Goal: Transaction & Acquisition: Purchase product/service

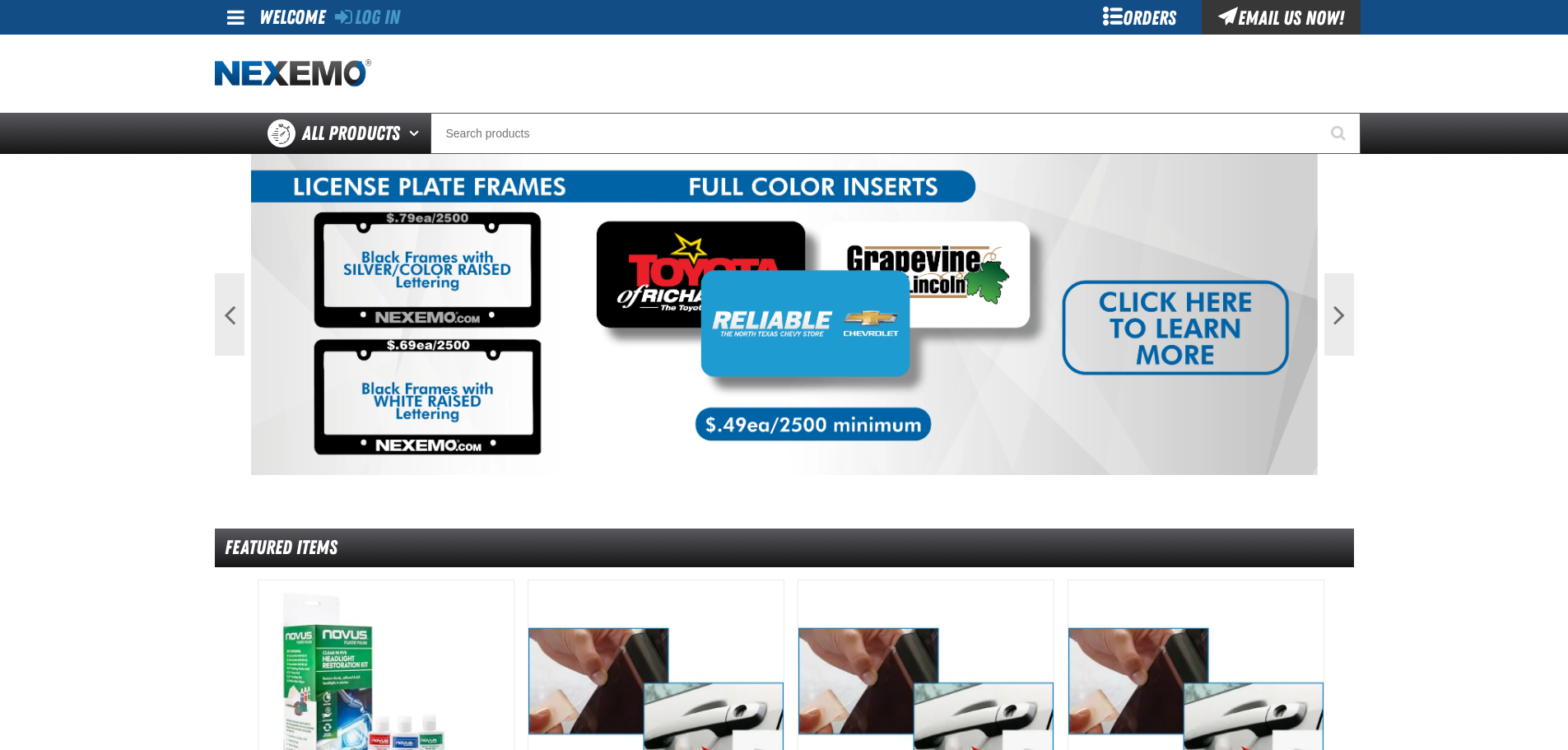
drag, startPoint x: 473, startPoint y: 50, endPoint x: 388, endPoint y: 30, distance: 87.3
click at [472, 50] on div at bounding box center [784, 74] width 1139 height 79
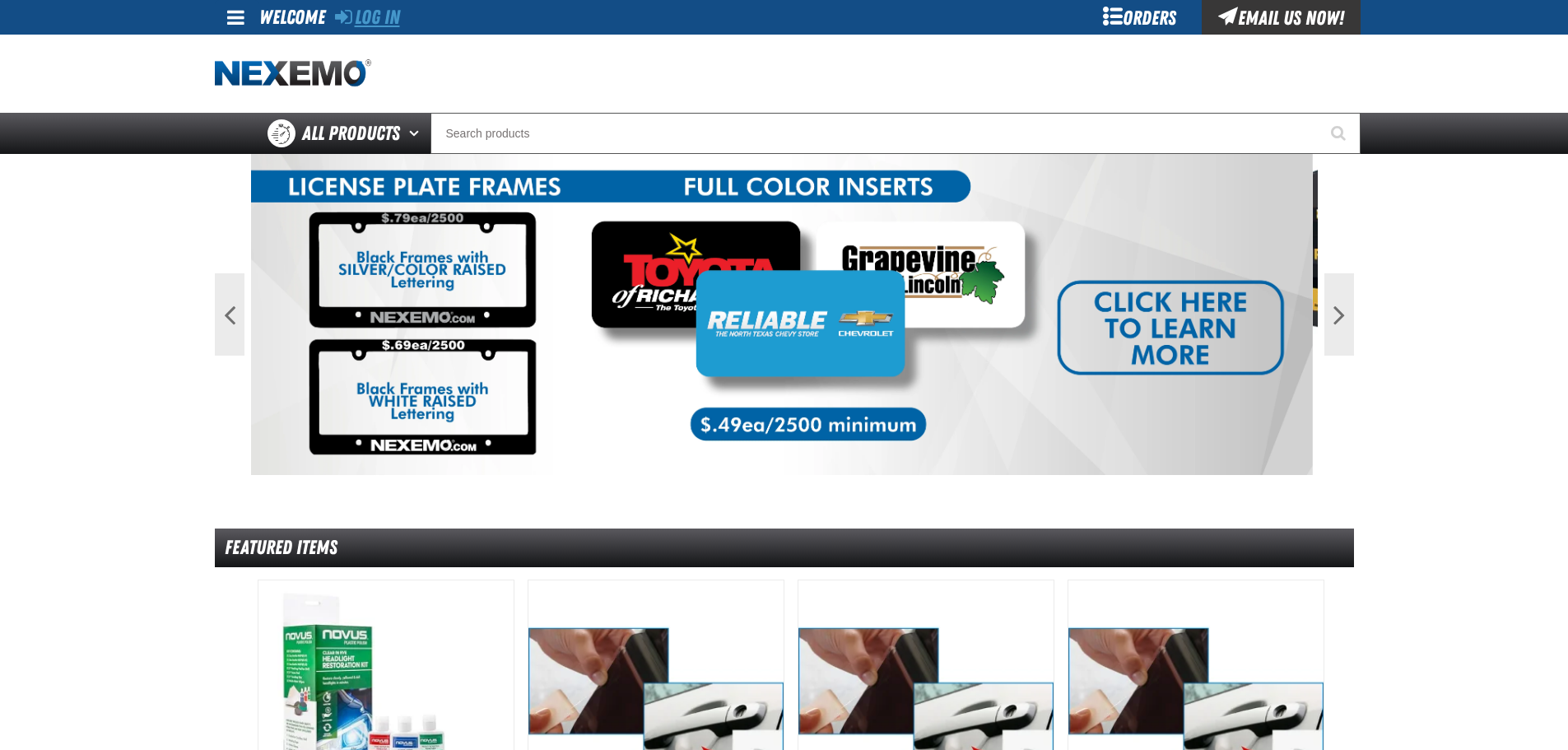
click at [379, 17] on link "Log In" at bounding box center [367, 17] width 65 height 23
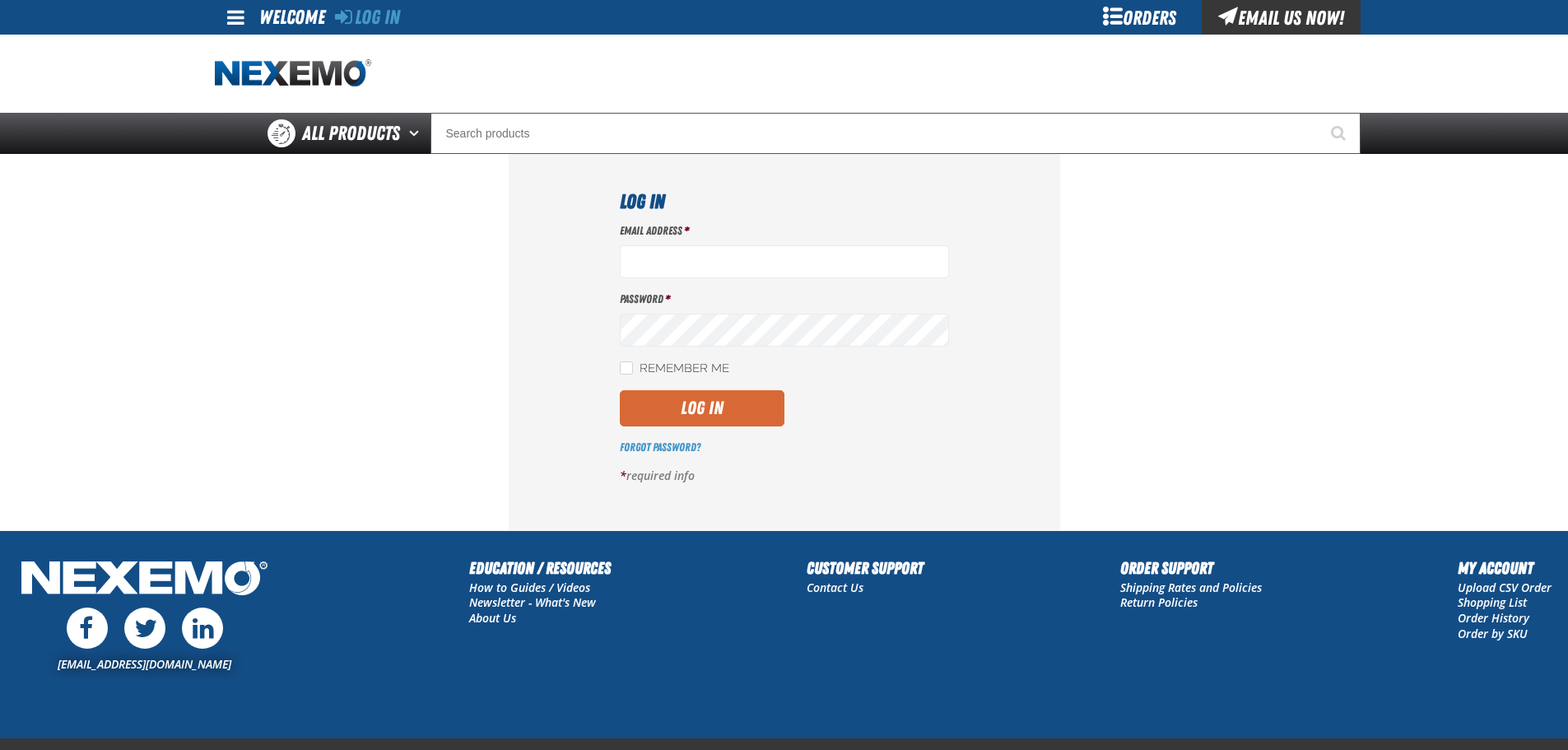
type input "btwitty@vtaig.com"
click at [694, 413] on button "Log In" at bounding box center [702, 408] width 164 height 36
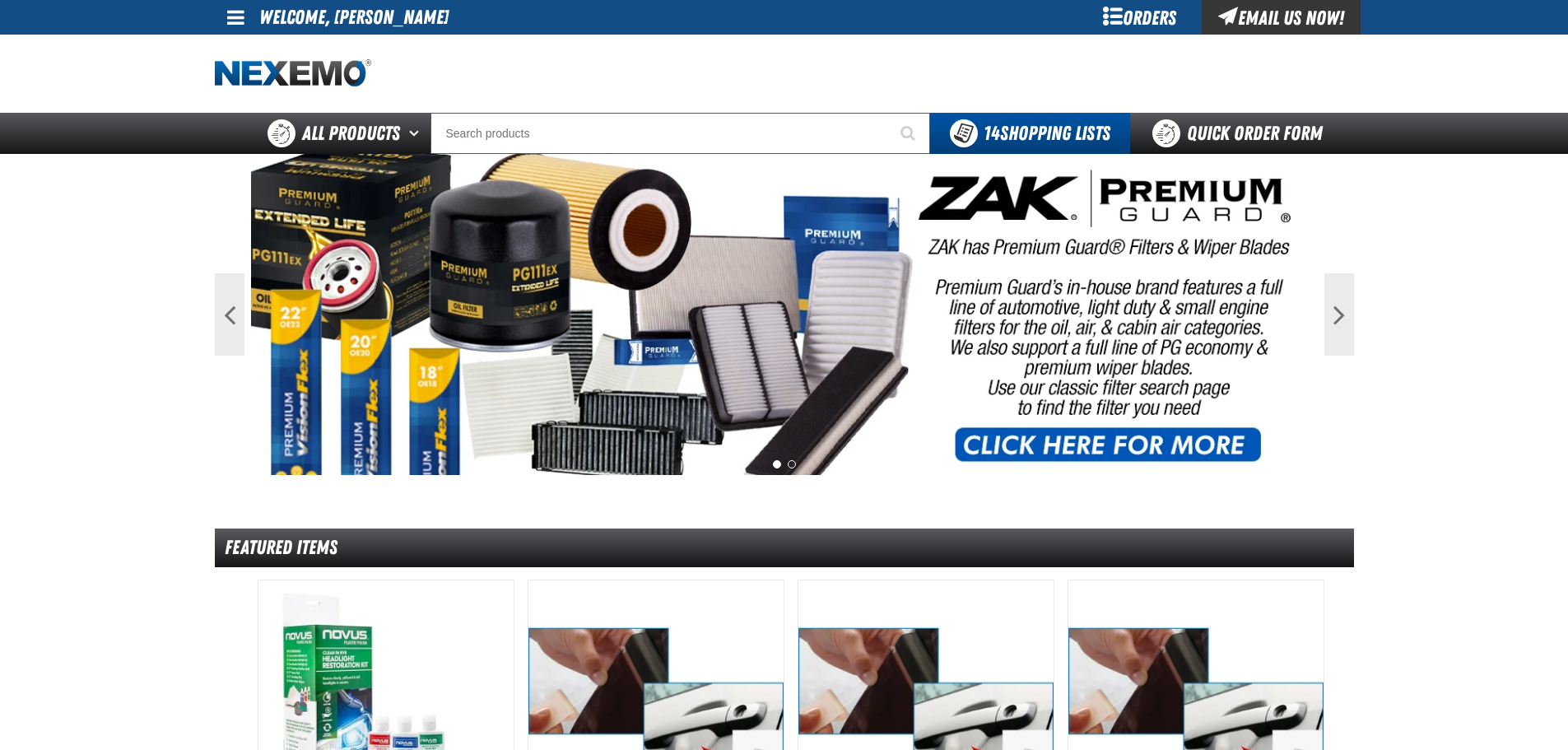
click at [787, 72] on div at bounding box center [784, 74] width 1139 height 79
click at [826, 100] on div at bounding box center [784, 74] width 1139 height 79
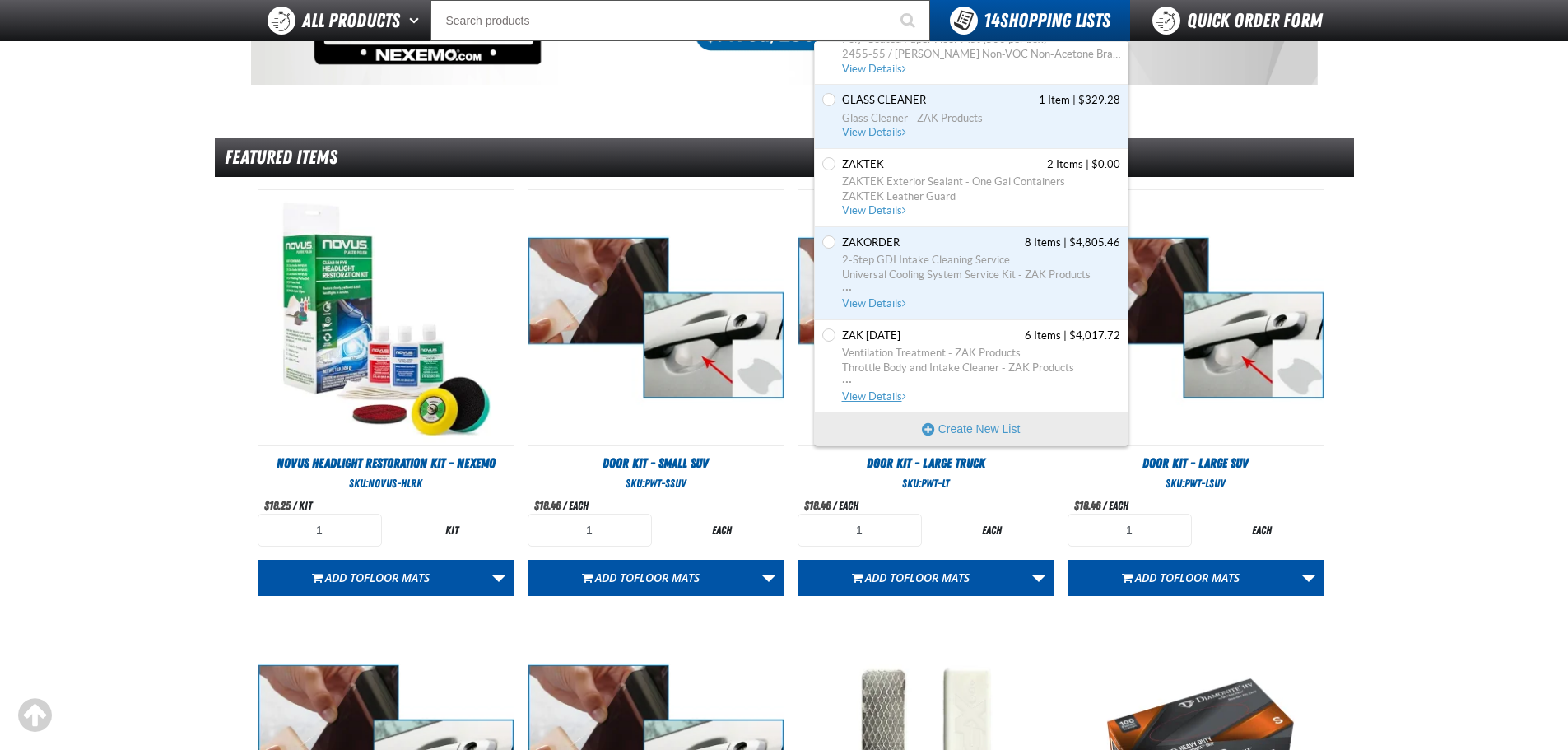
scroll to position [494, 0]
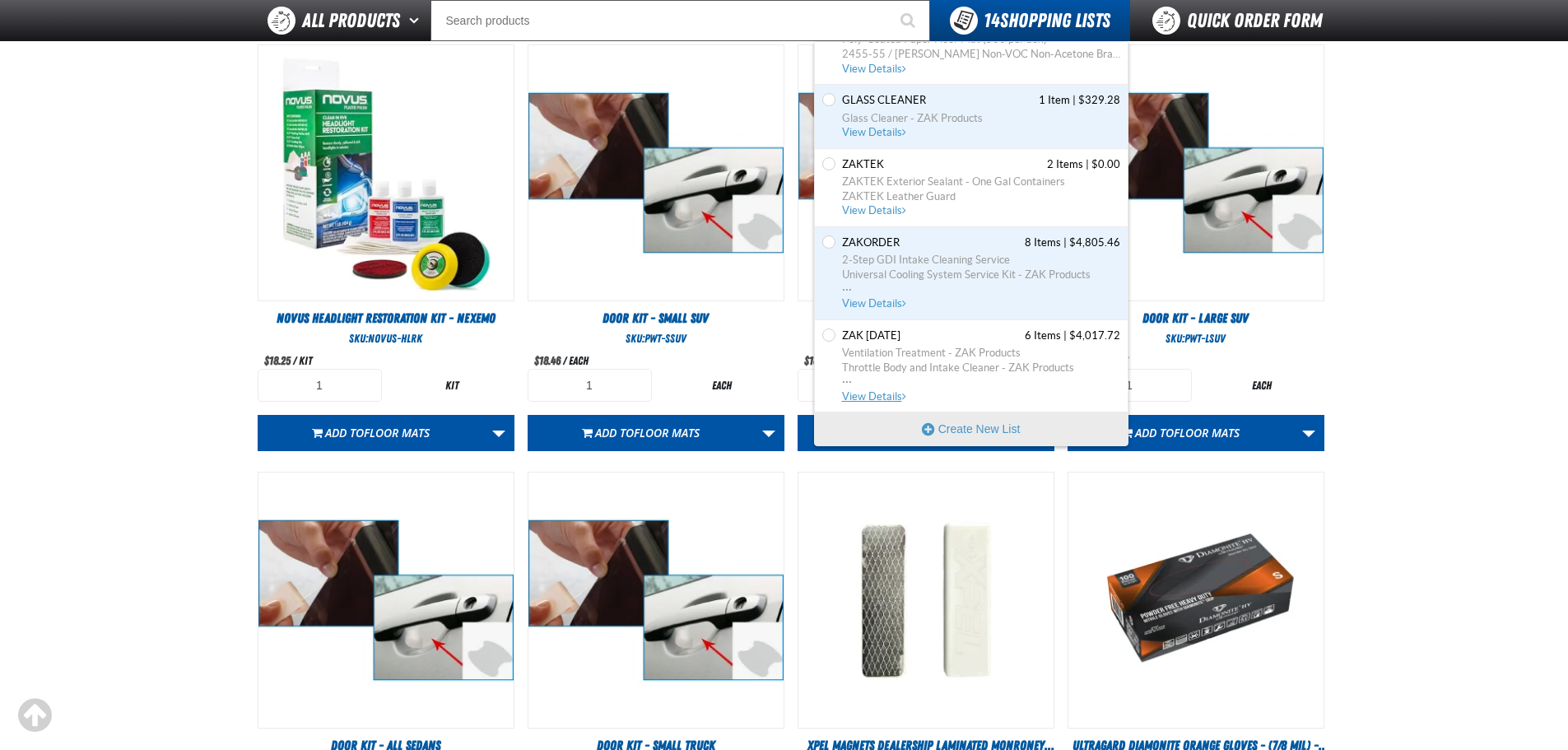
click at [887, 398] on span "View Details" at bounding box center [875, 396] width 67 height 12
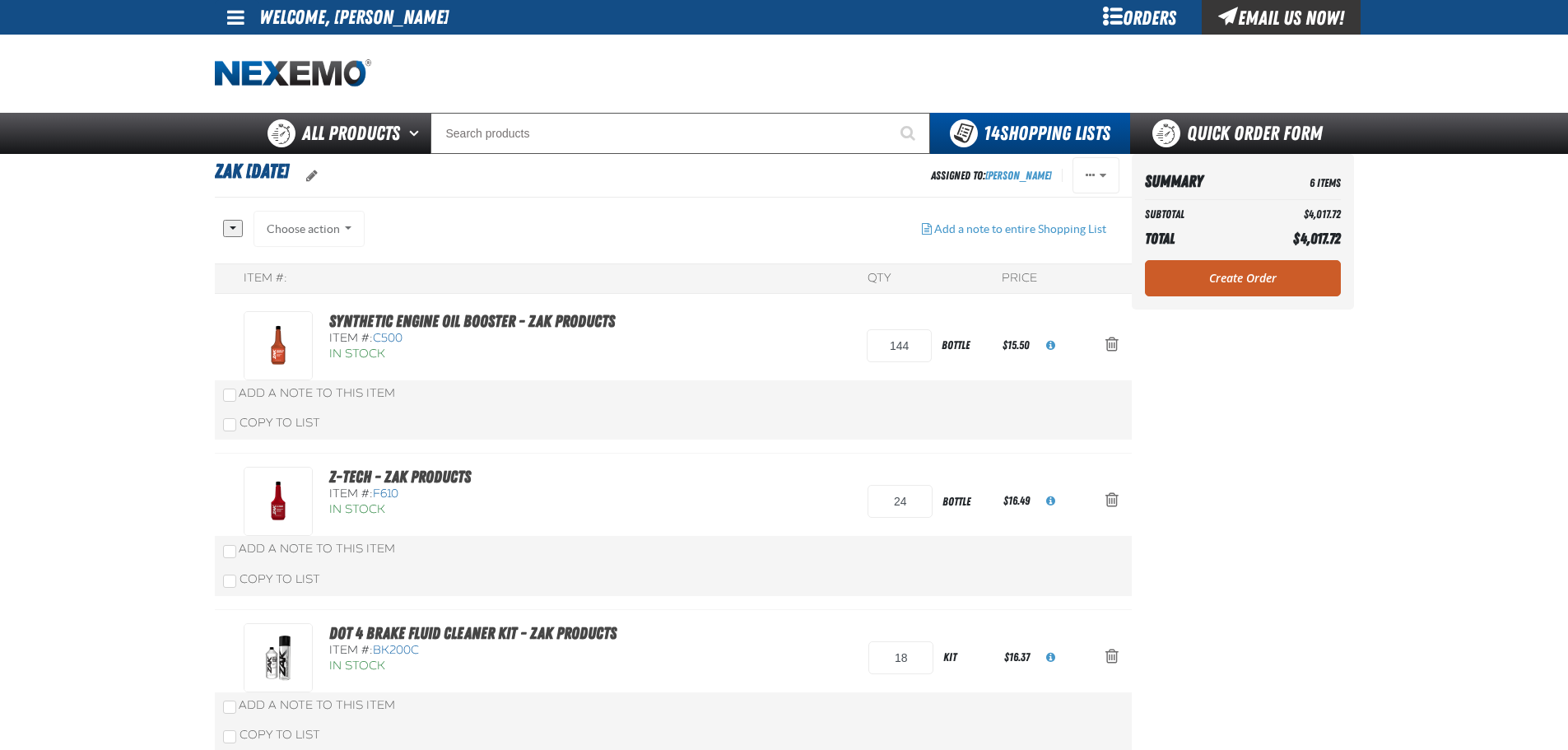
drag, startPoint x: 1352, startPoint y: 384, endPoint x: 1322, endPoint y: 382, distance: 30.1
click at [1352, 383] on aside "Summary 6 Items Subtotal $4,017.72 Total $4,017.72 Loading... Create Order" at bounding box center [1242, 694] width 222 height 1081
click at [1107, 346] on span "Action Remove Synthetic Engine Oil Booster - ZAK Products from Zak 5.21.2025" at bounding box center [1113, 344] width 13 height 17
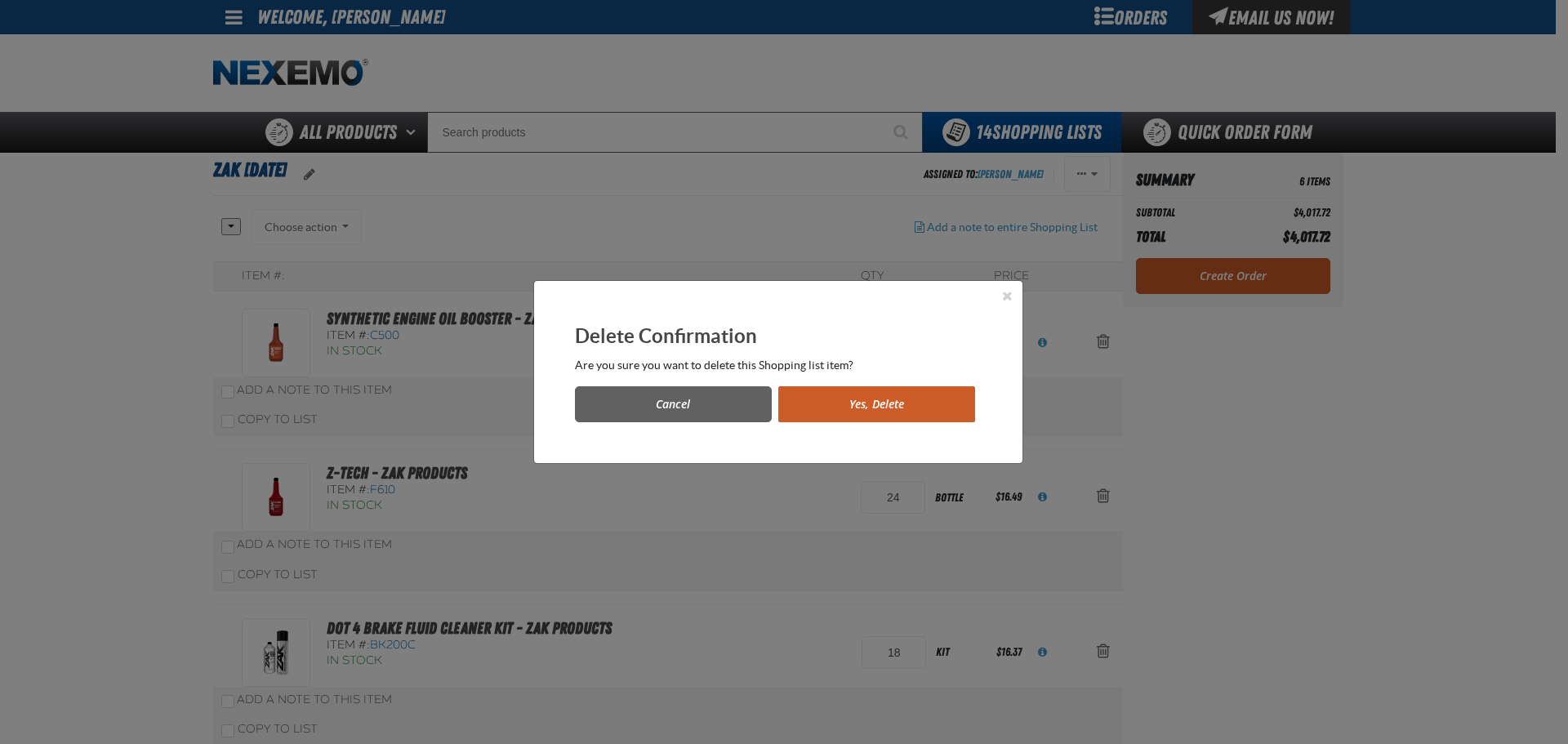
click at [931, 407] on button "Yes, Delete" at bounding box center [877, 404] width 197 height 36
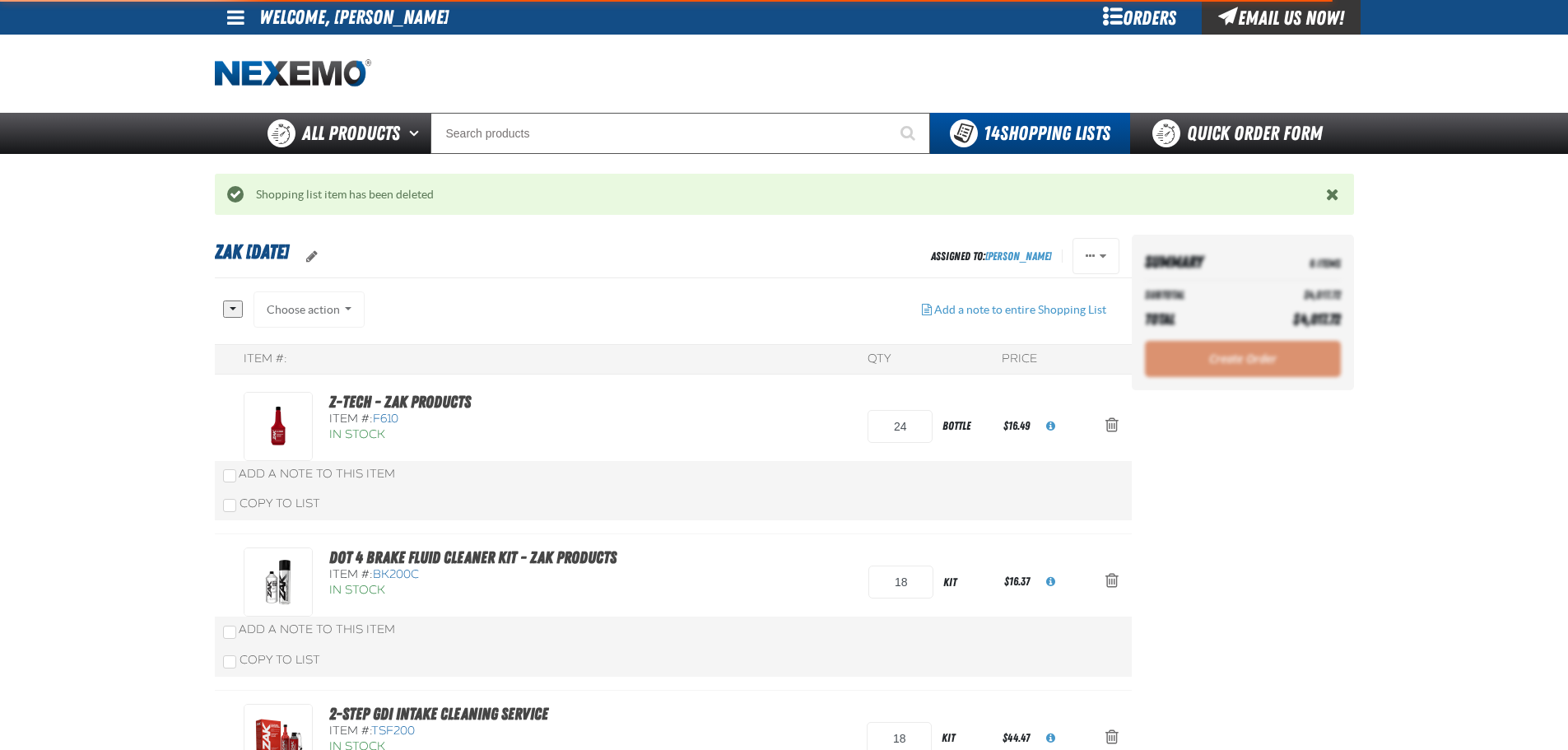
click at [1114, 425] on span "Action Remove Z-Tech - ZAK Products from Zak 5.21.2025" at bounding box center [1113, 425] width 13 height 17
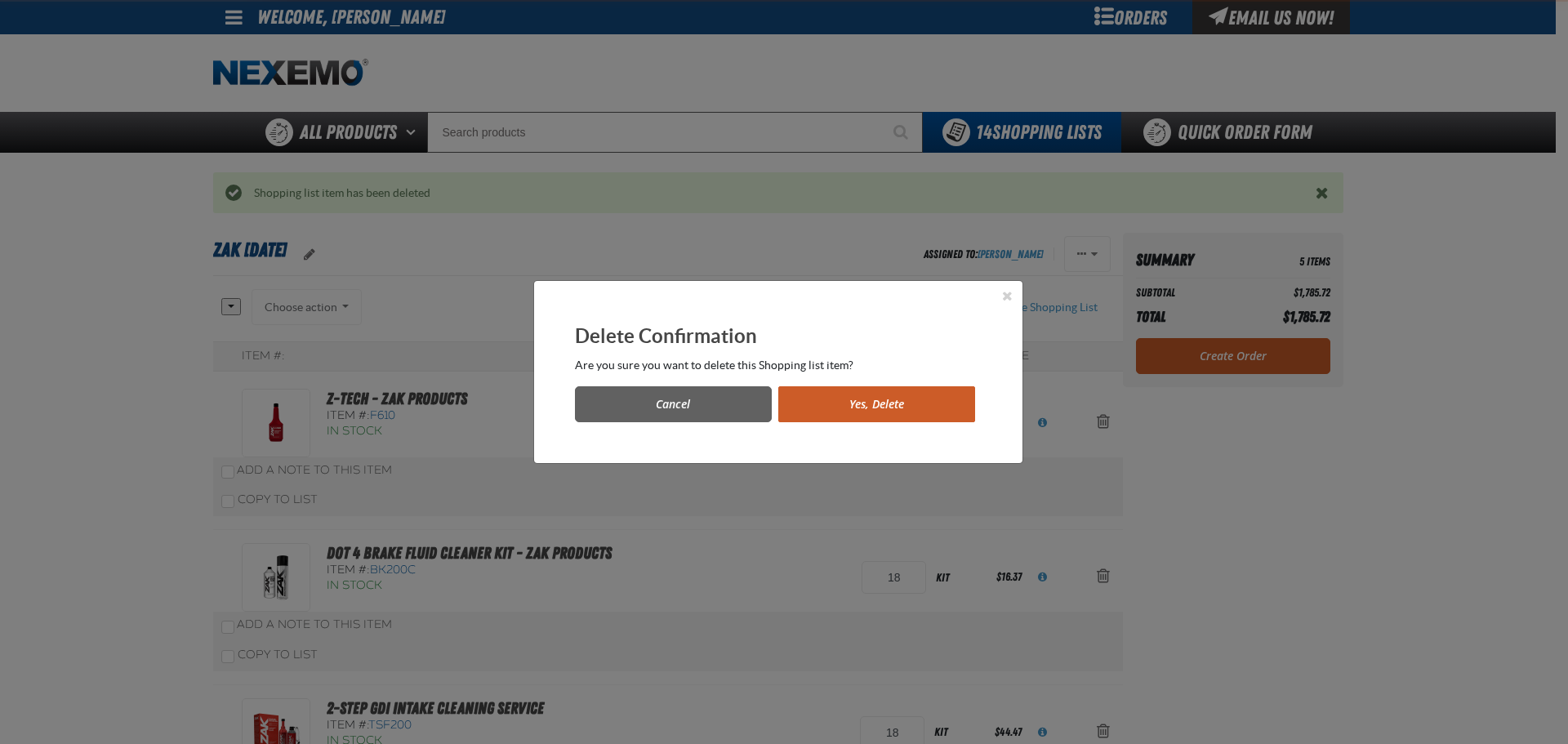
click at [924, 399] on button "Yes, Delete" at bounding box center [877, 404] width 197 height 36
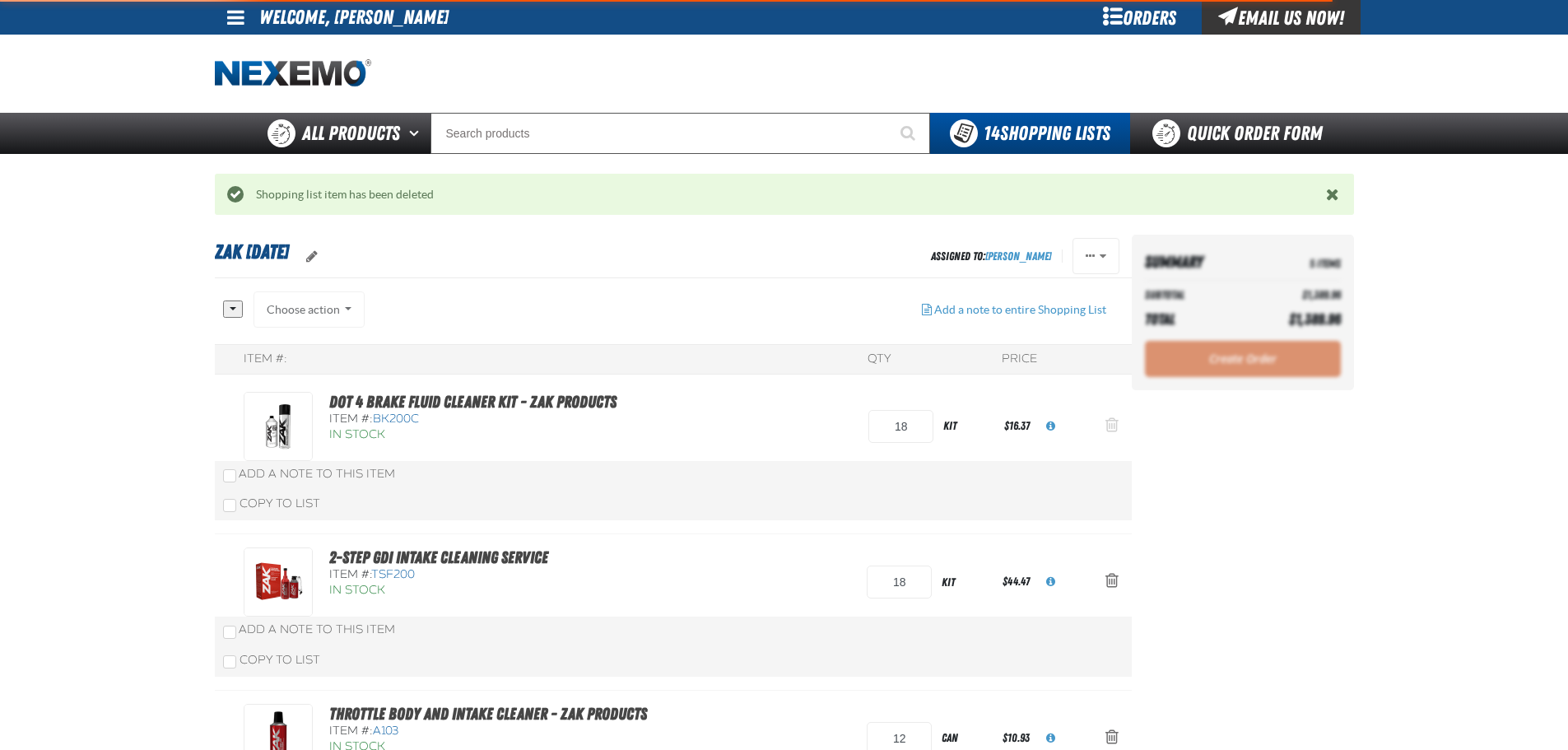
click at [1113, 432] on span "Action Remove DOT 4 Brake Fluid Cleaner Kit - ZAK Products from Zak 5.21.2025" at bounding box center [1113, 425] width 13 height 17
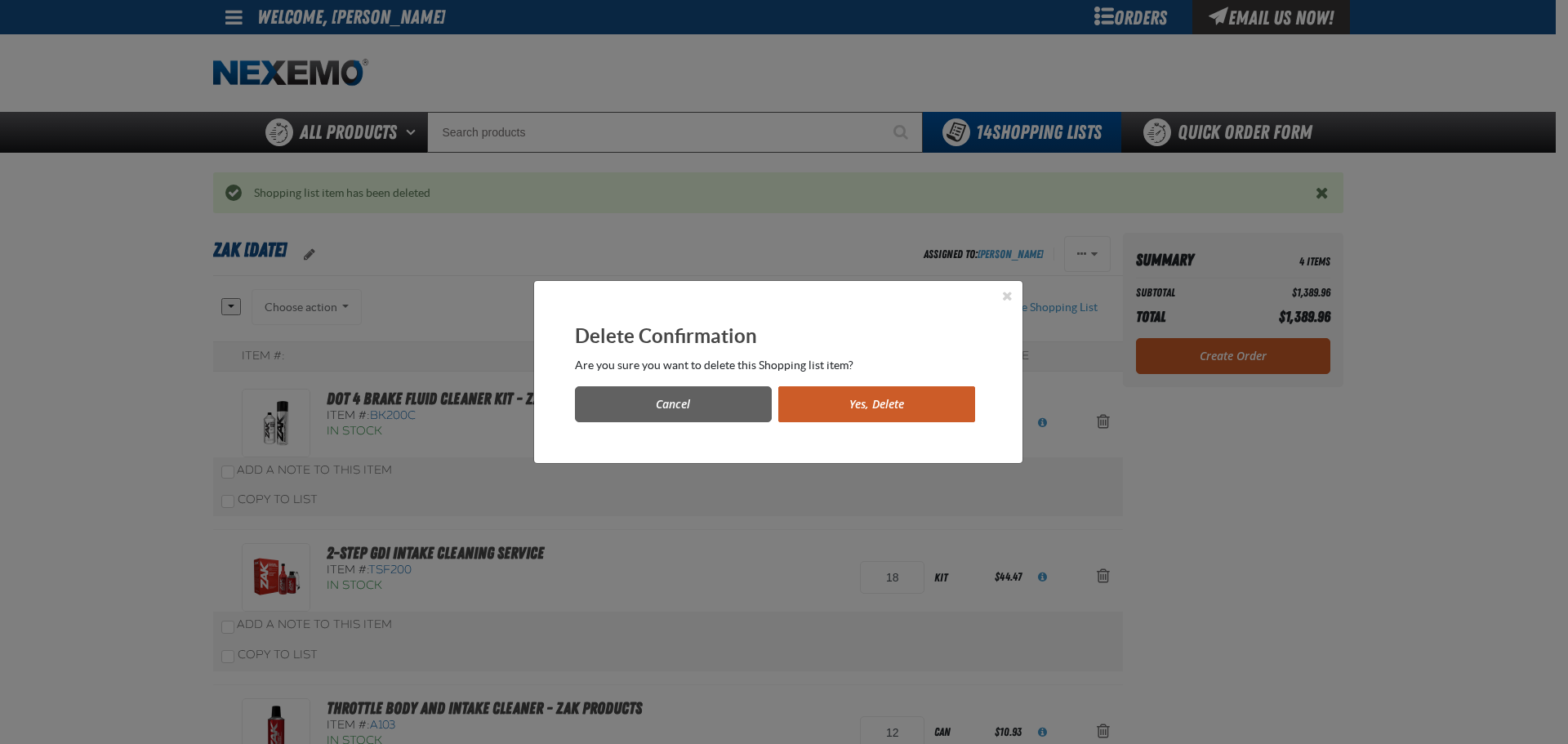
click at [919, 409] on button "Yes, Delete" at bounding box center [877, 404] width 197 height 36
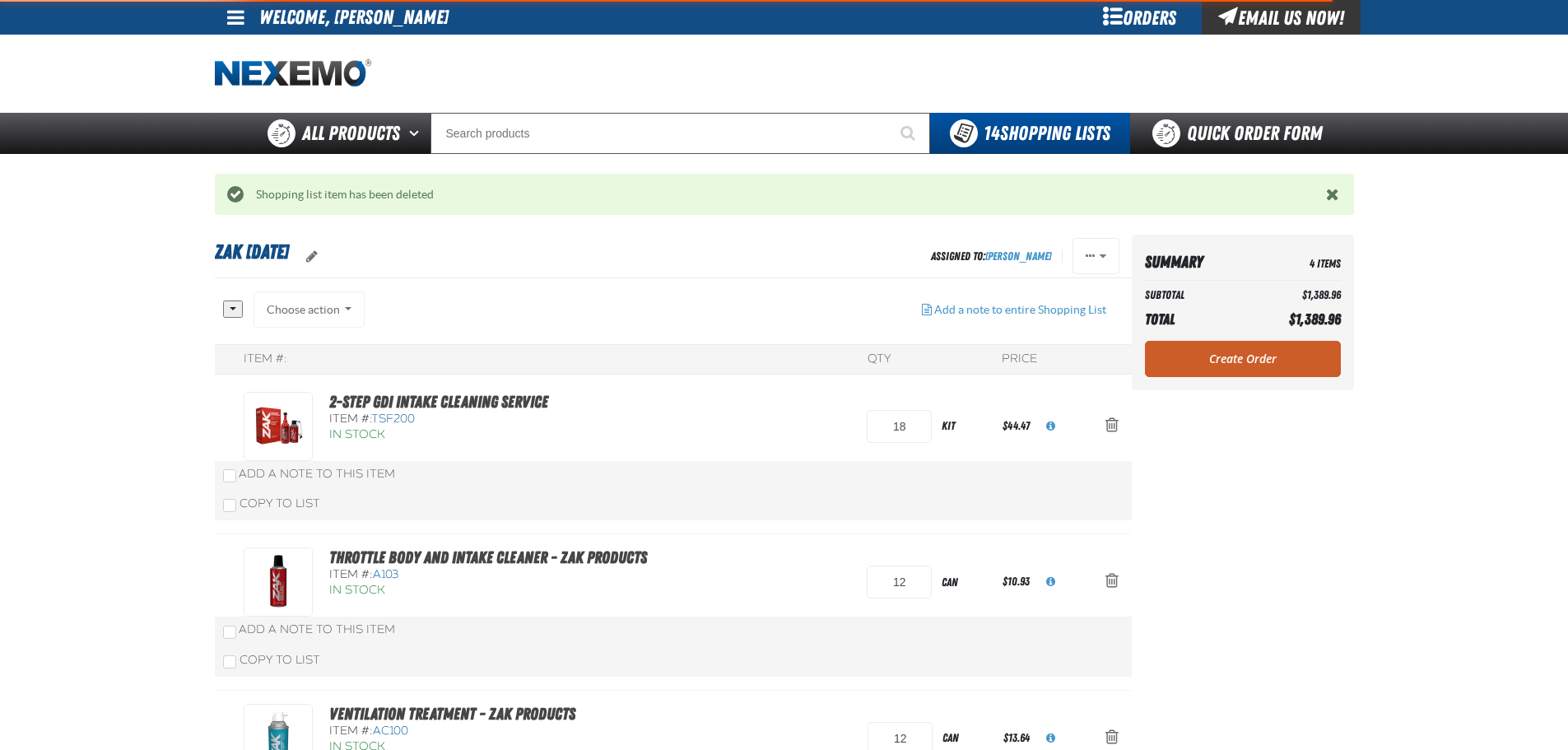
scroll to position [83, 0]
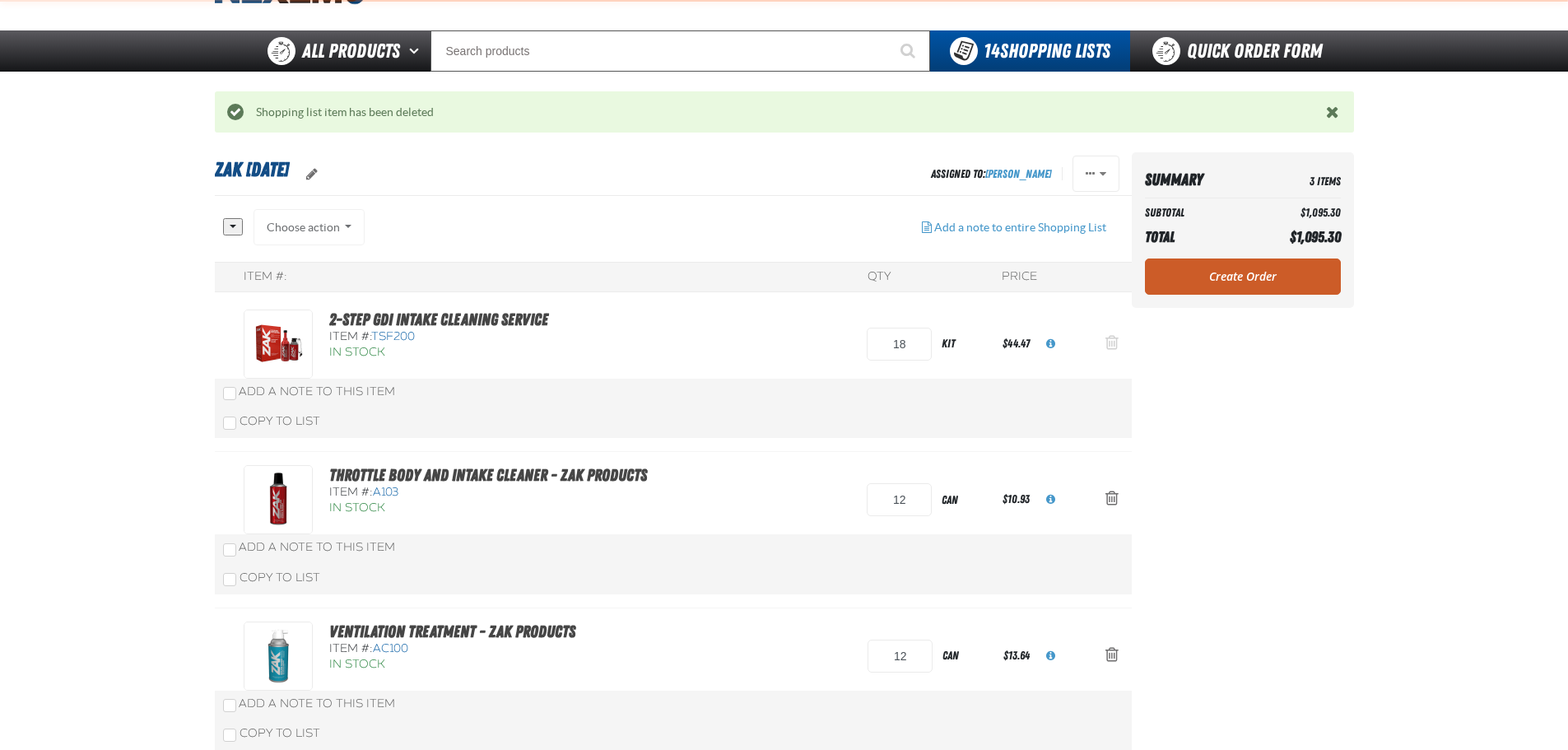
click at [1107, 342] on span "Action Remove 2-Step GDI Intake Cleaning Service from Zak 5.21.2025" at bounding box center [1113, 342] width 13 height 17
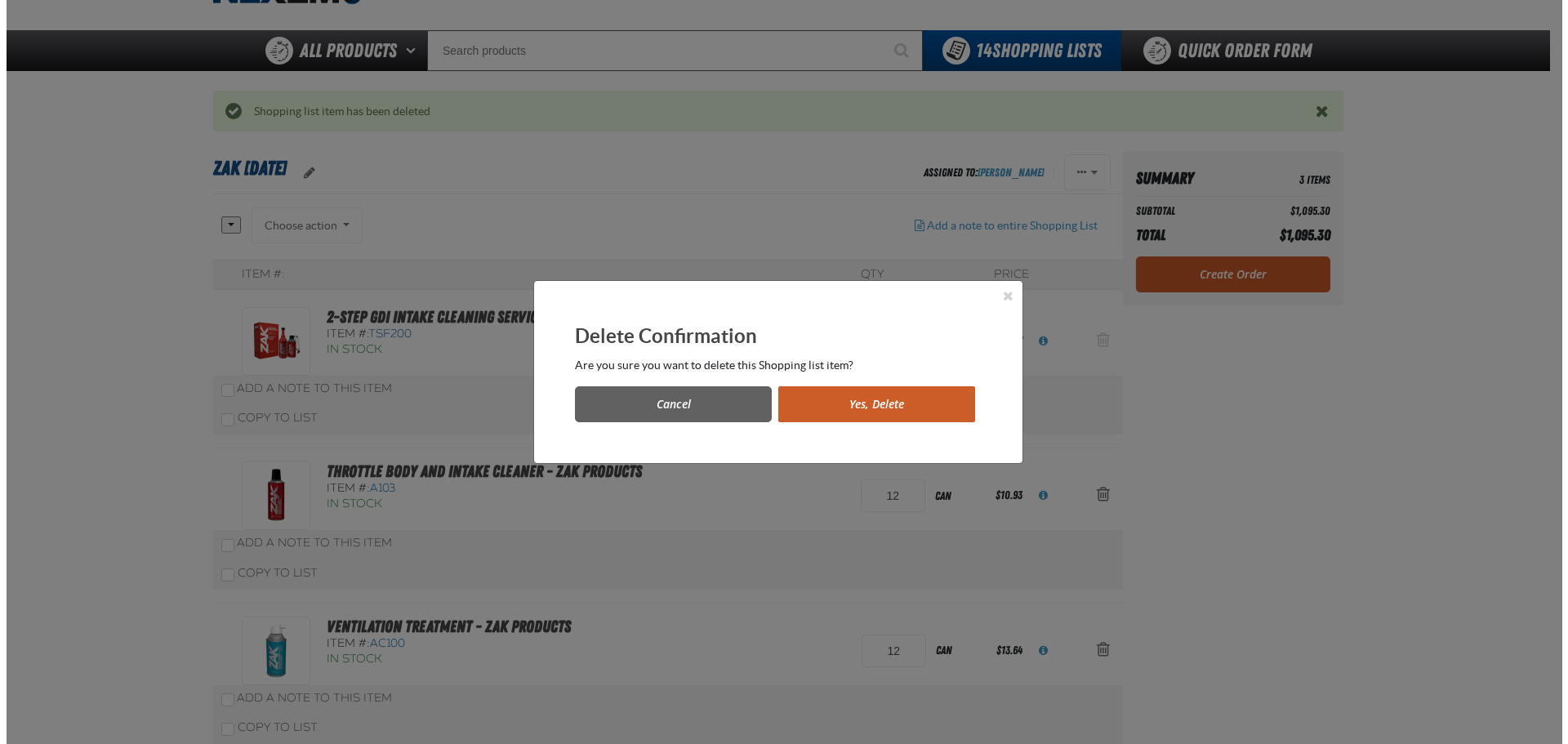
scroll to position [0, 0]
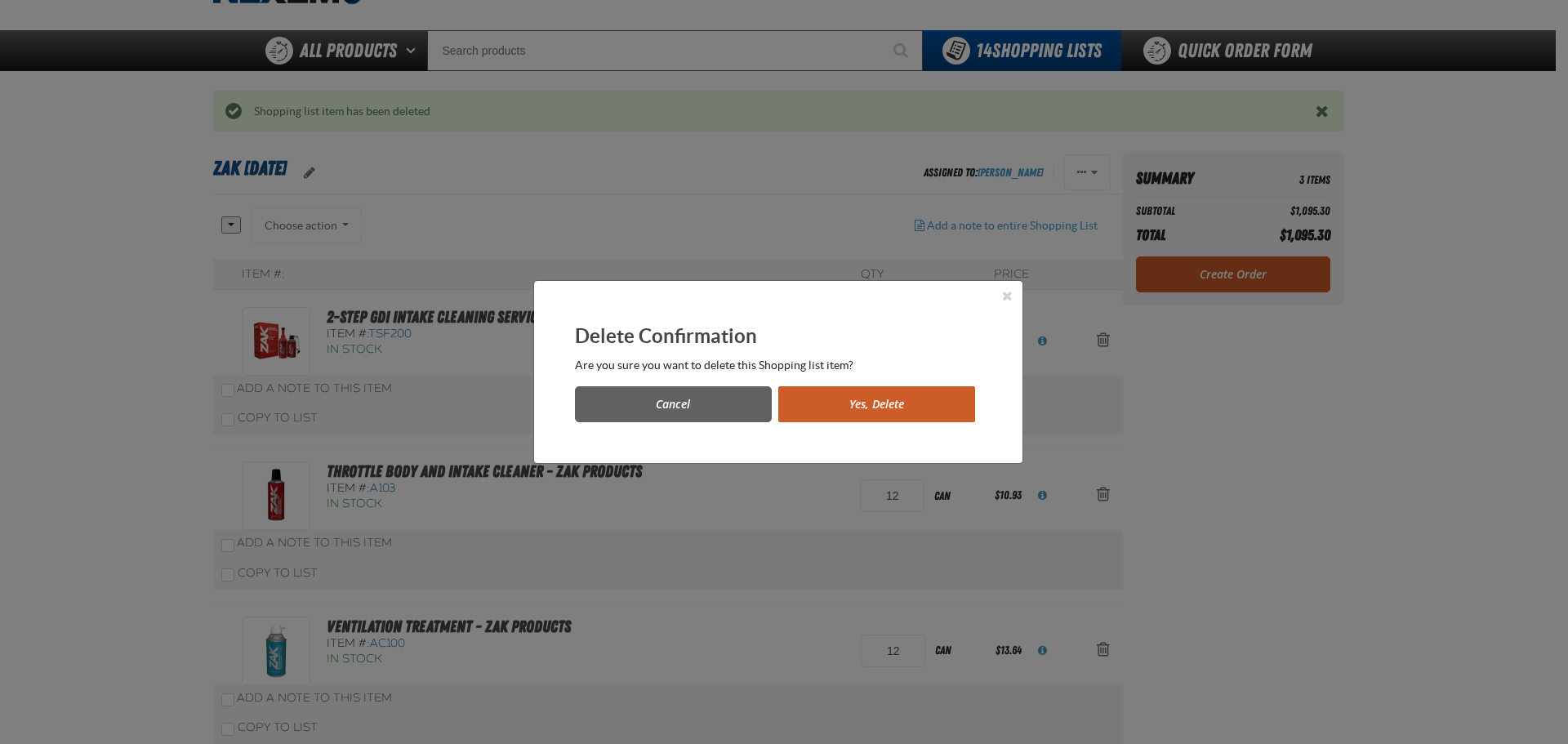
click at [940, 396] on button "Yes, Delete" at bounding box center [877, 404] width 197 height 36
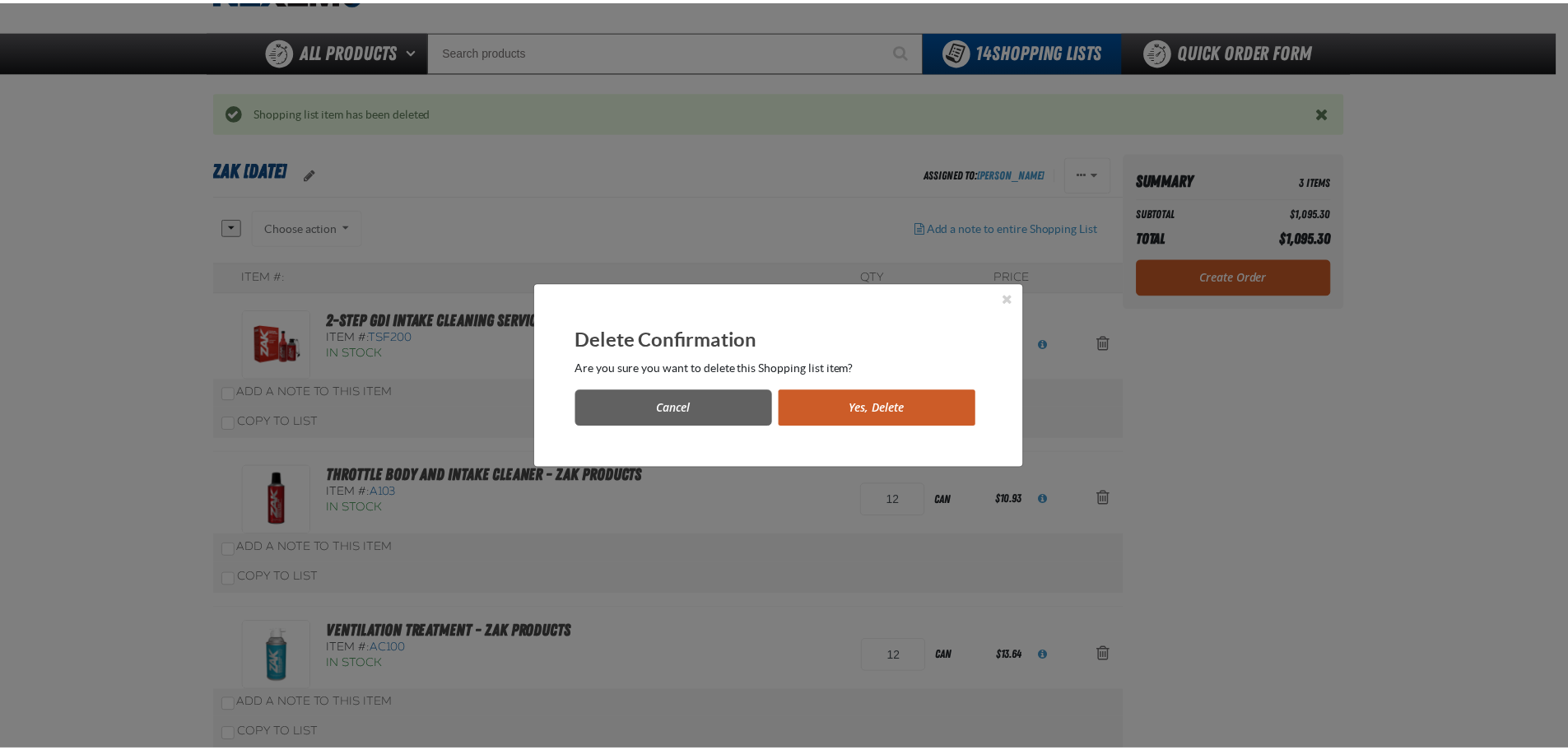
scroll to position [83, 0]
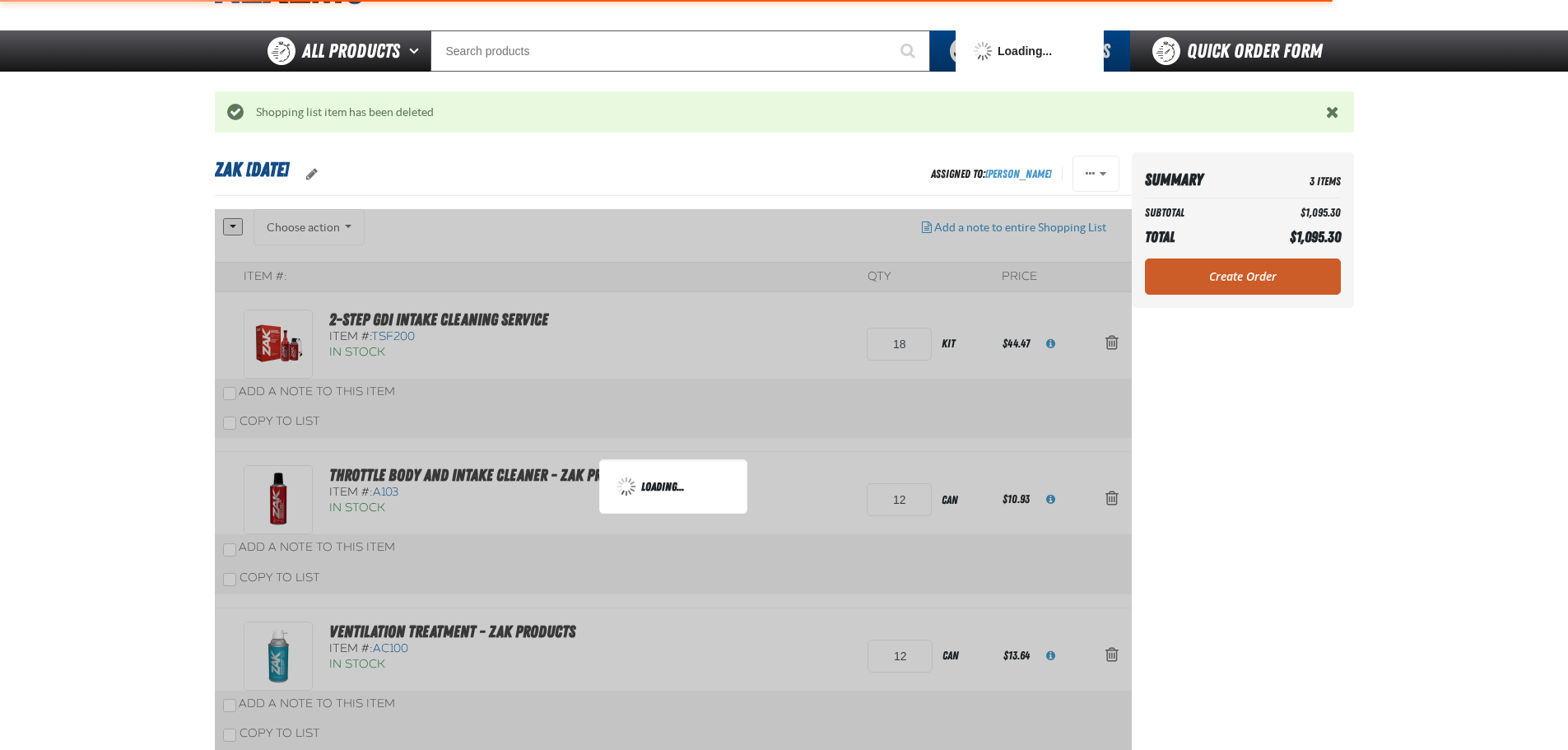
click at [1113, 342] on div at bounding box center [673, 486] width 917 height 555
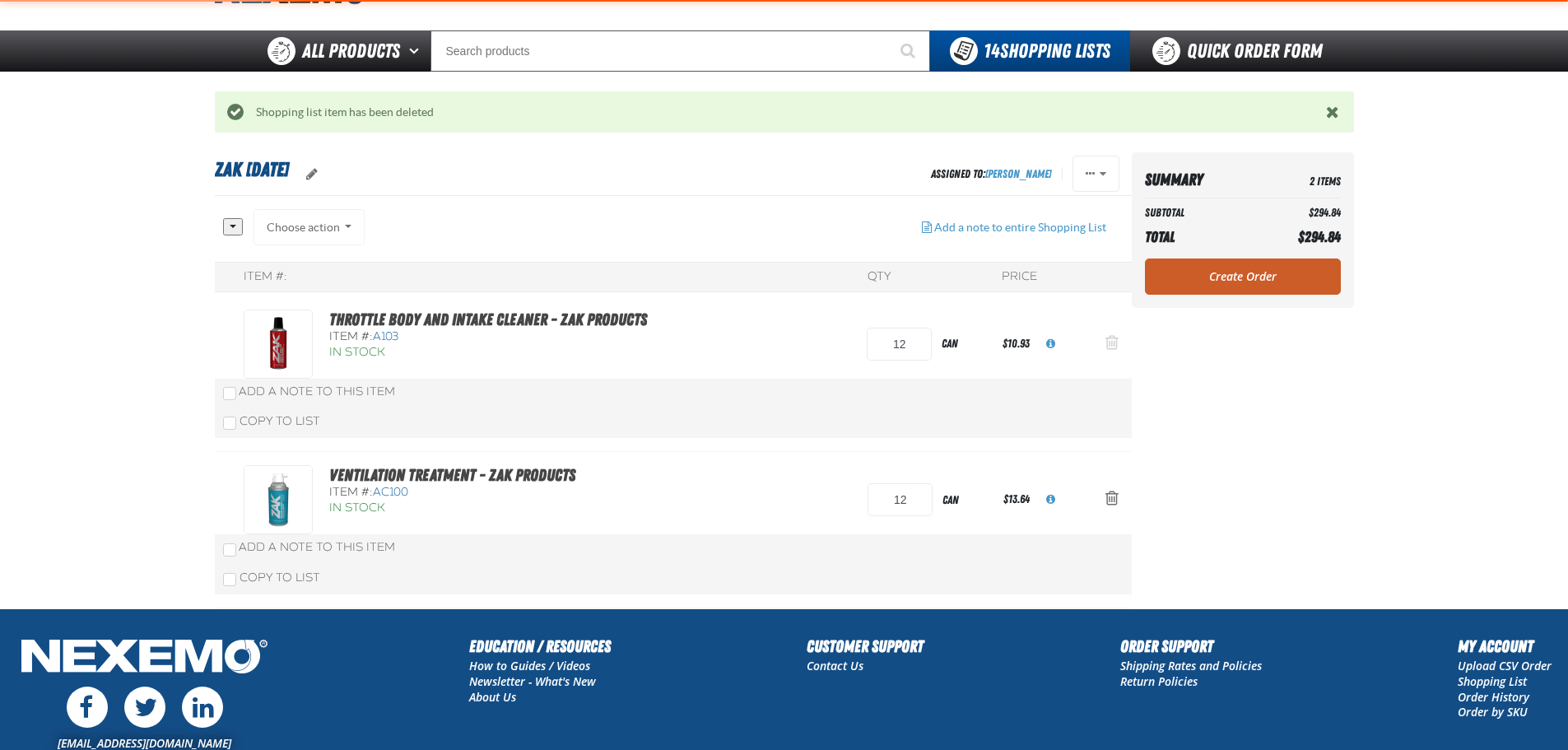
click at [1104, 347] on button "Action Remove Throttle Body and Intake Cleaner - ZAK Products from Zak 5.21.2025" at bounding box center [1113, 344] width 40 height 36
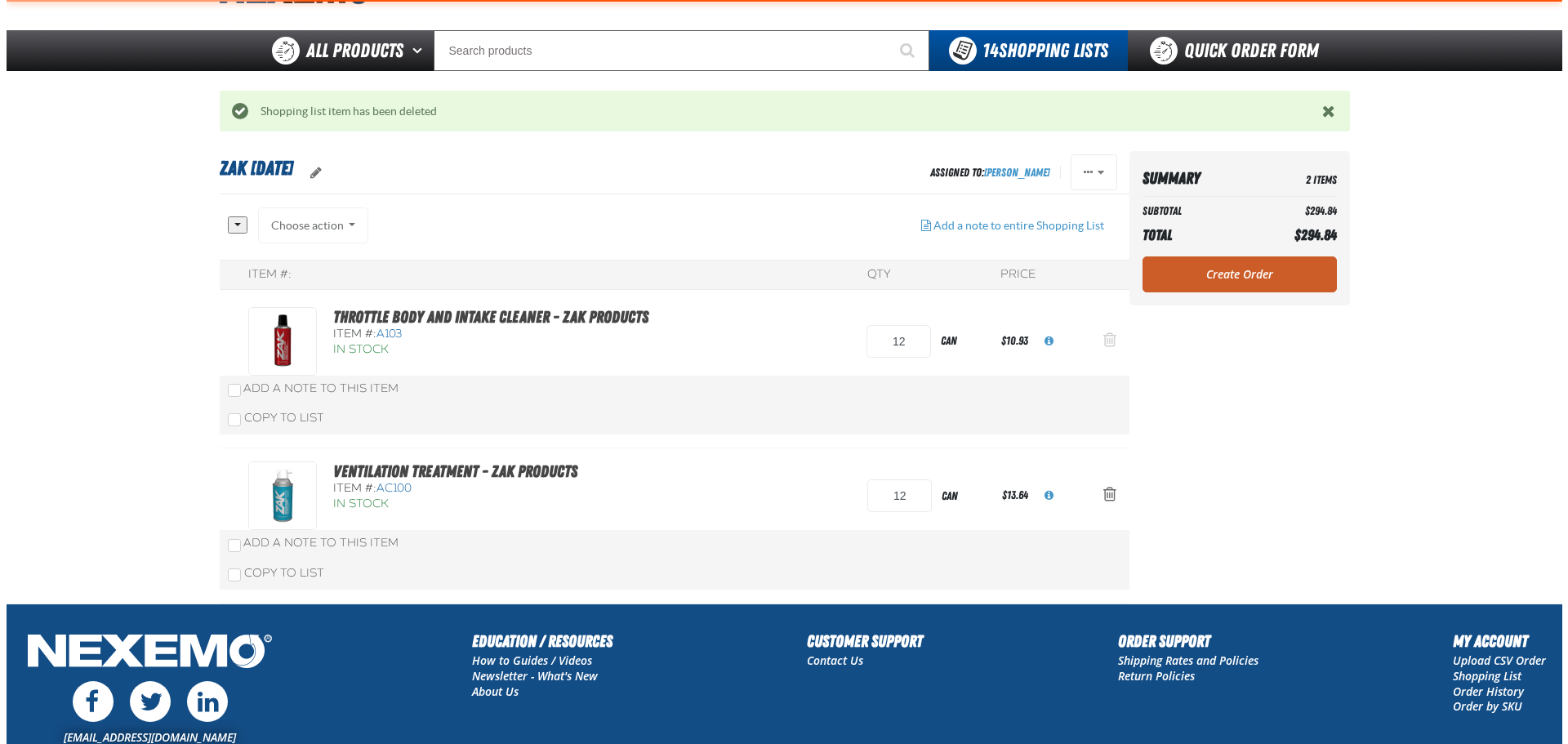
scroll to position [0, 0]
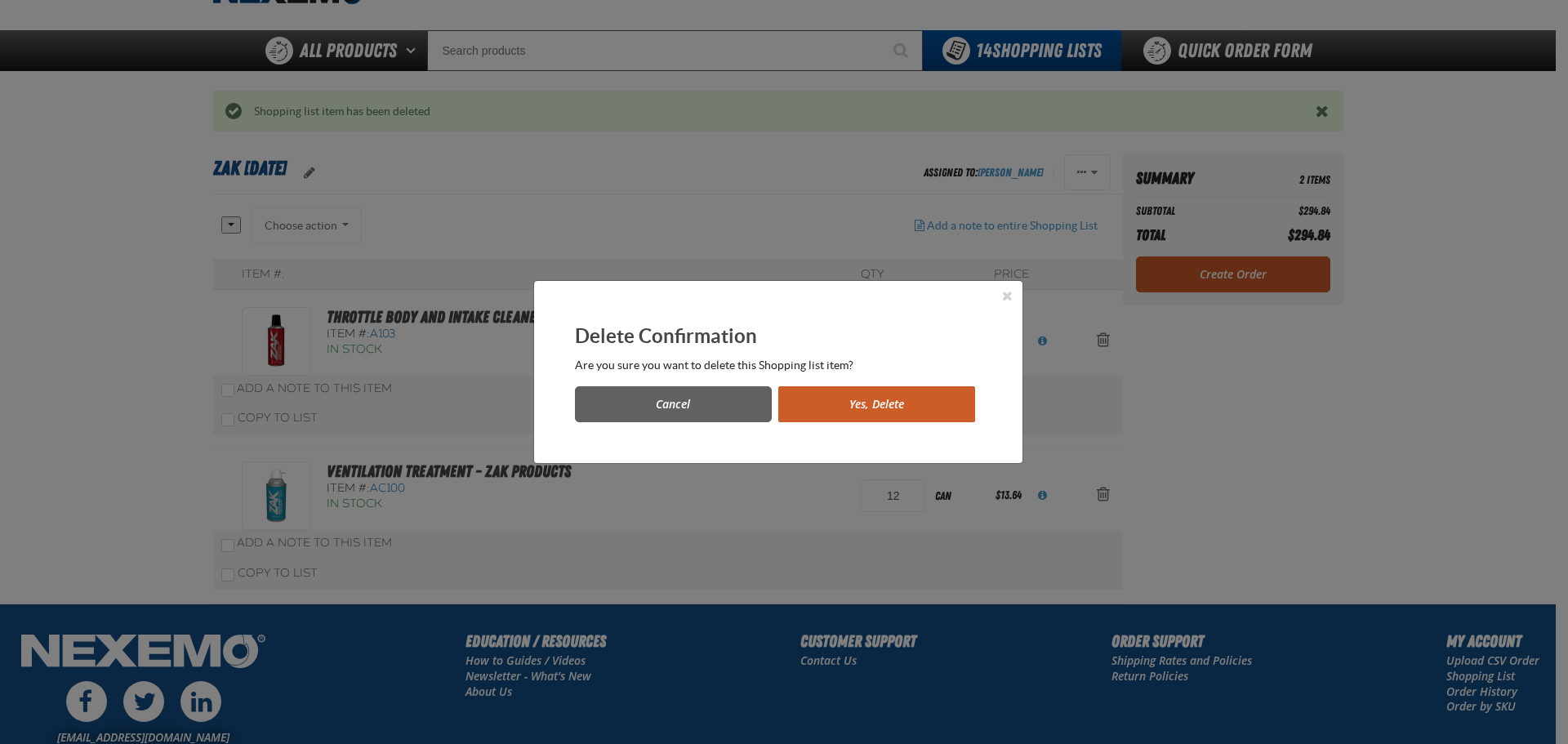
click at [946, 404] on button "Yes, Delete" at bounding box center [877, 404] width 197 height 36
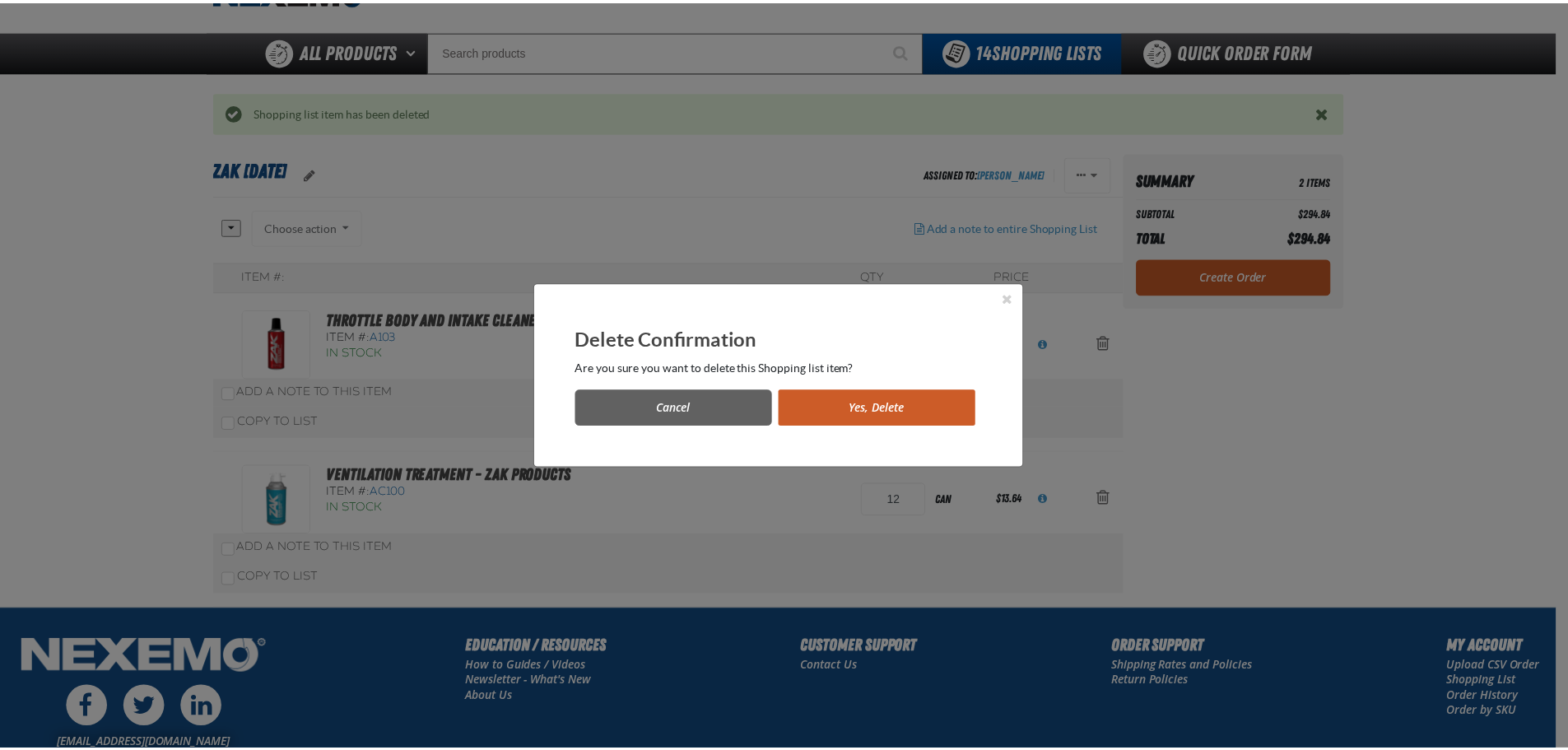
scroll to position [83, 0]
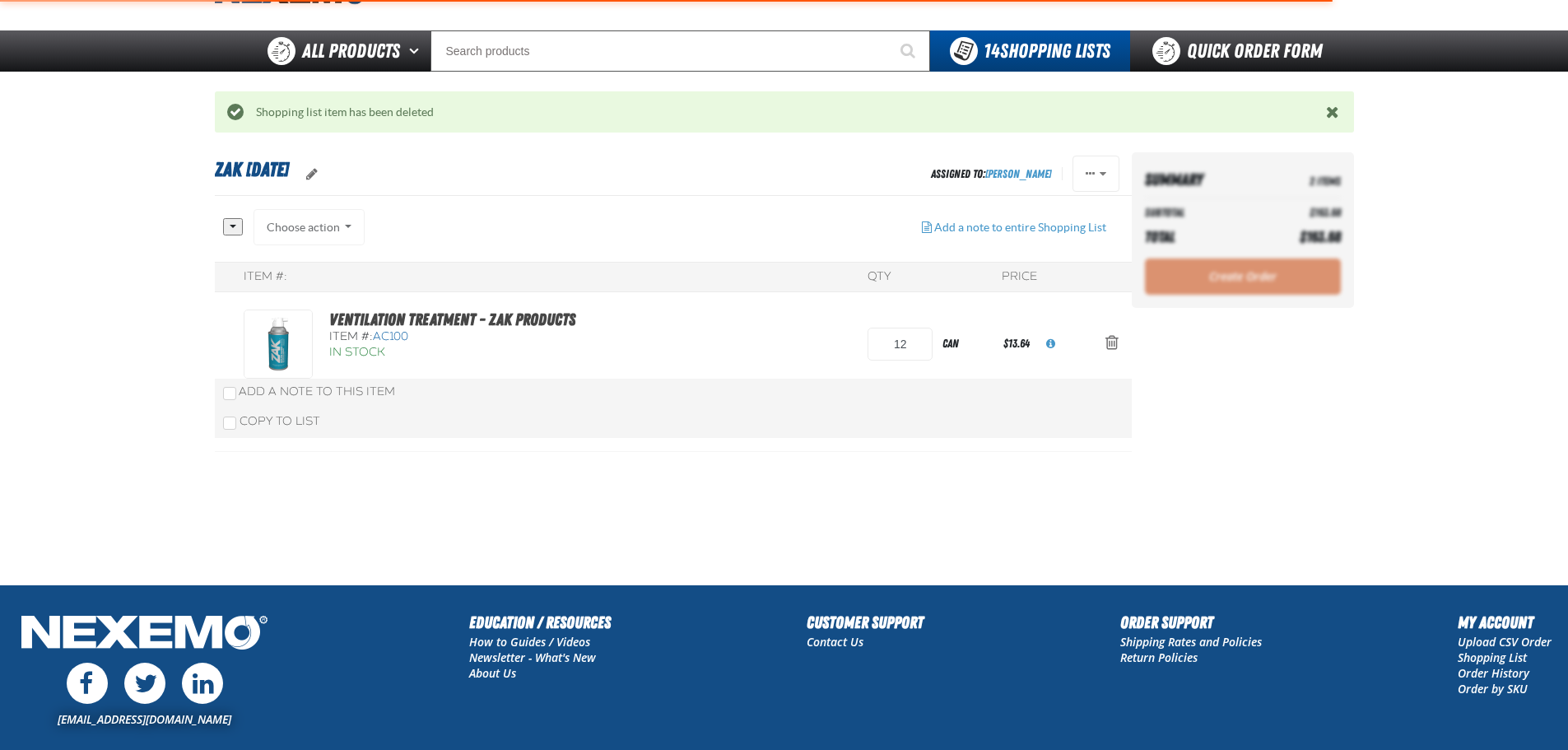
click at [1111, 342] on span "Action Remove Ventilation Treatment - ZAK Products from Zak 5.21.2025" at bounding box center [1113, 342] width 13 height 17
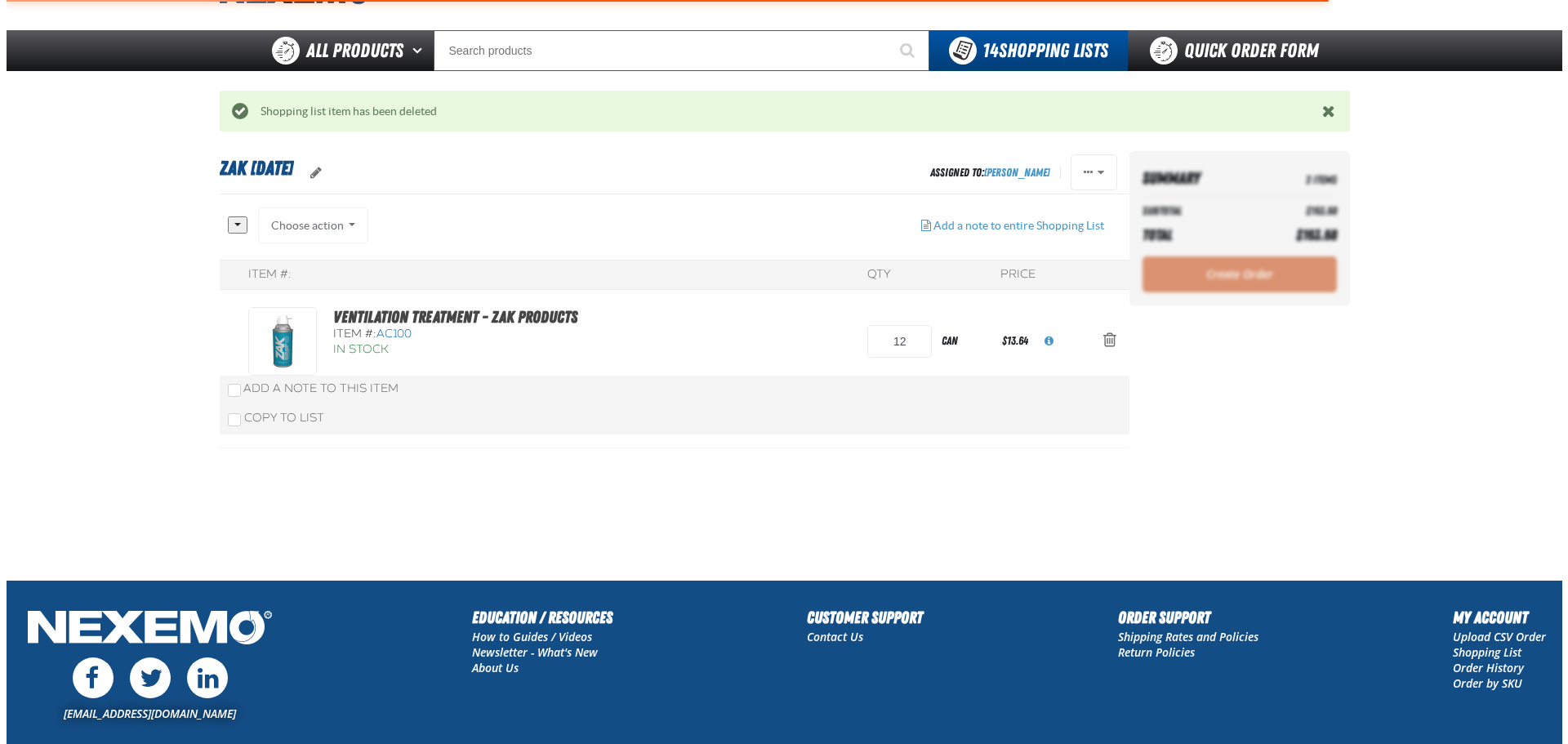
scroll to position [0, 0]
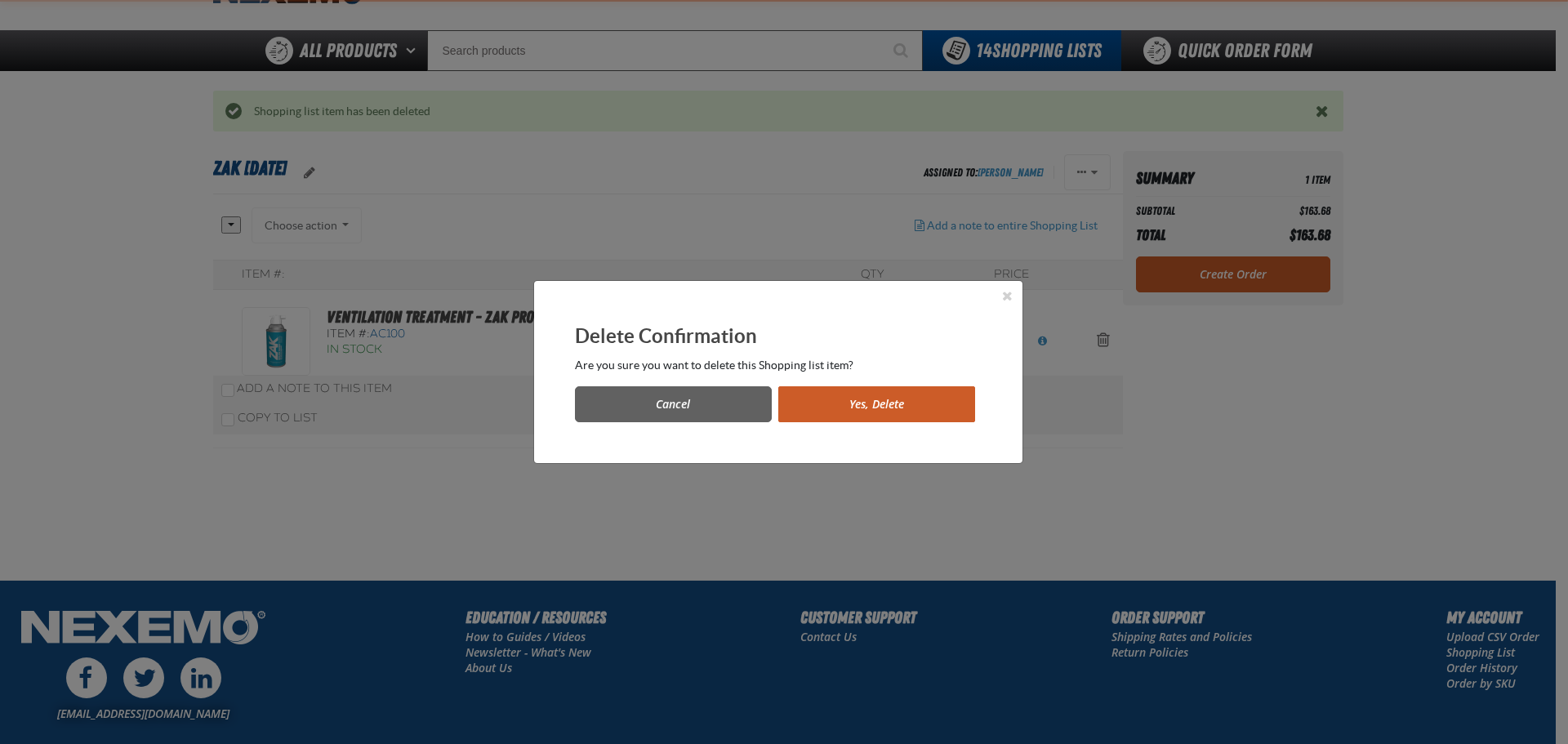
click at [928, 396] on button "Yes, Delete" at bounding box center [877, 404] width 197 height 36
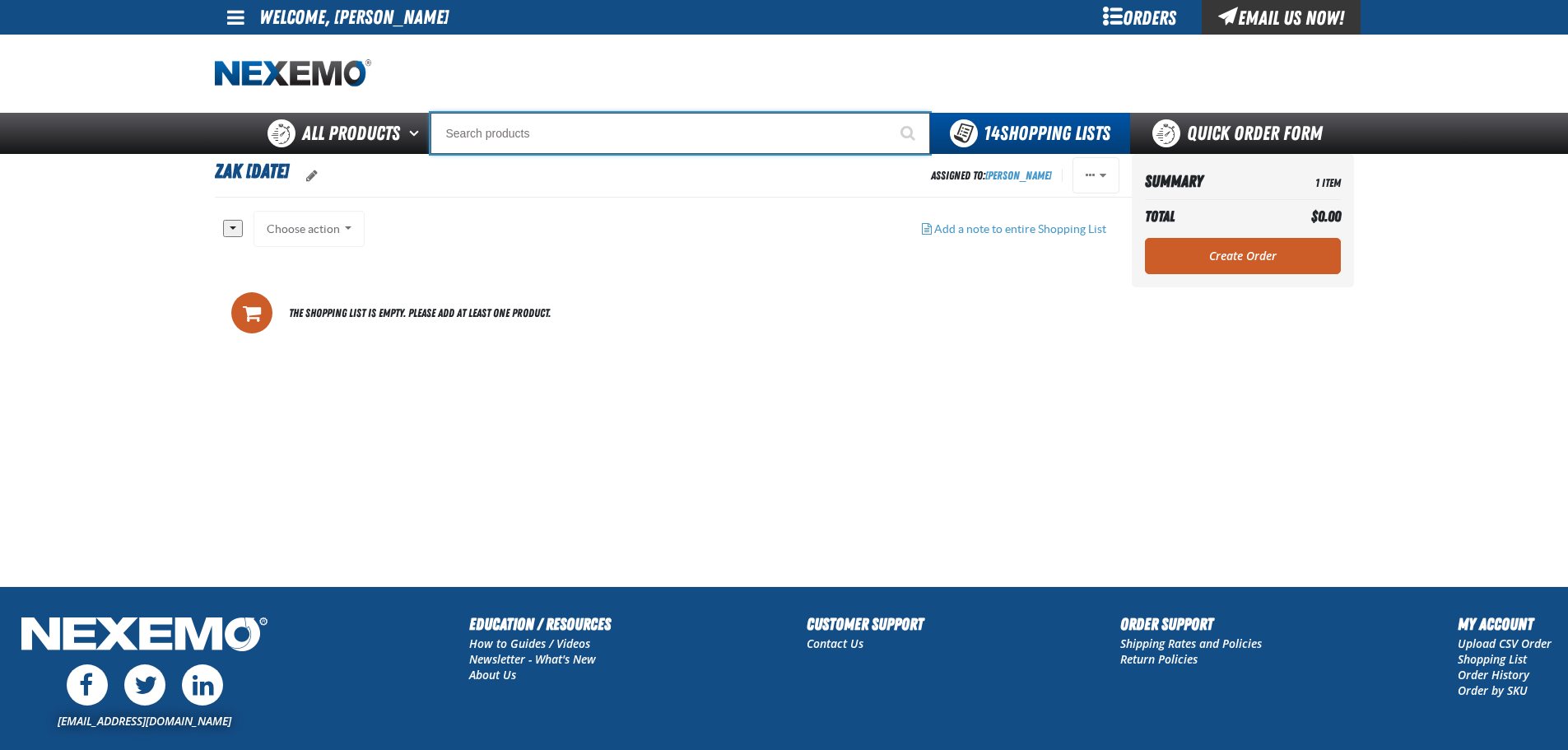
click at [673, 130] on input "Search" at bounding box center [680, 133] width 500 height 41
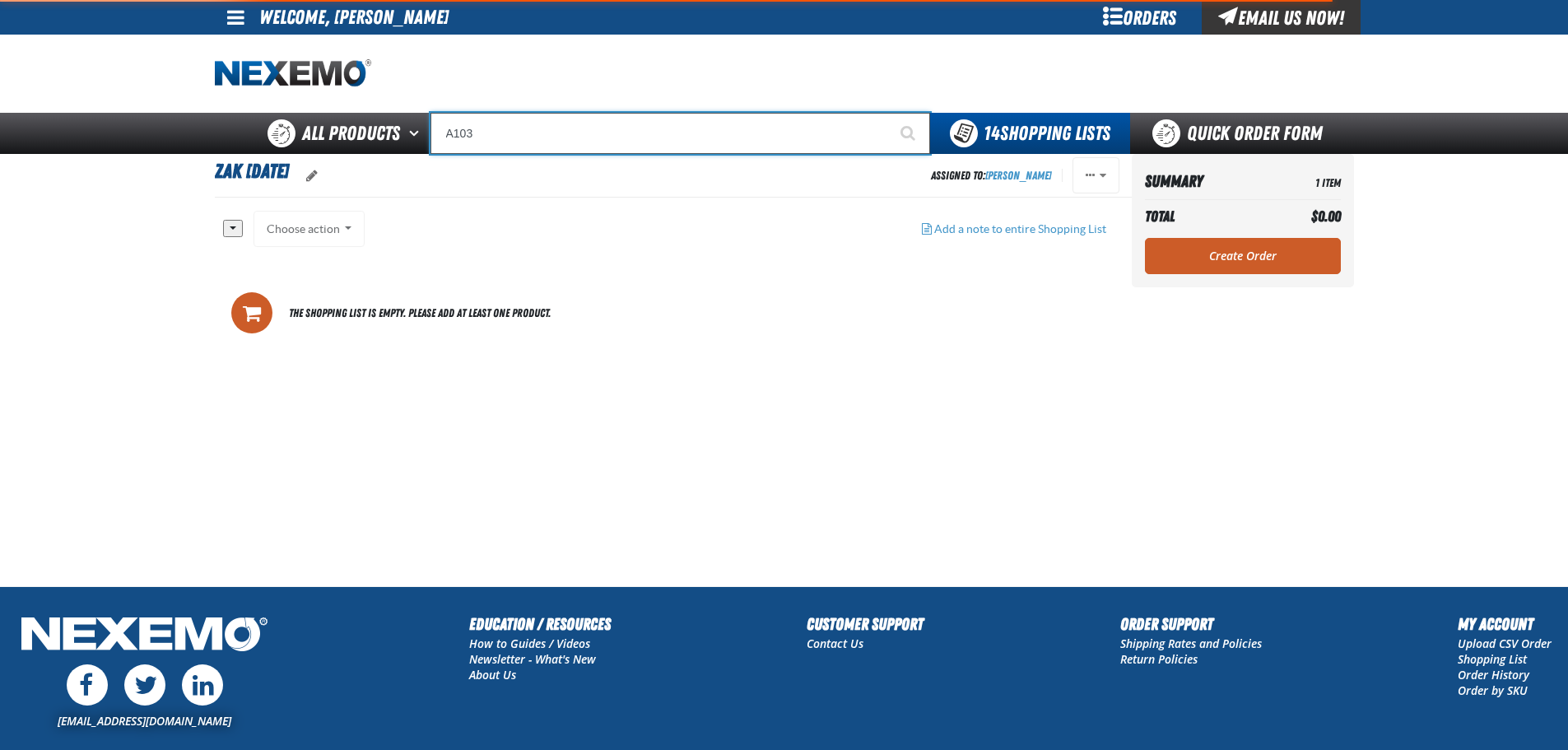
type input "A103"
click at [889, 112] on button "Start Searching" at bounding box center [910, 133] width 41 height 41
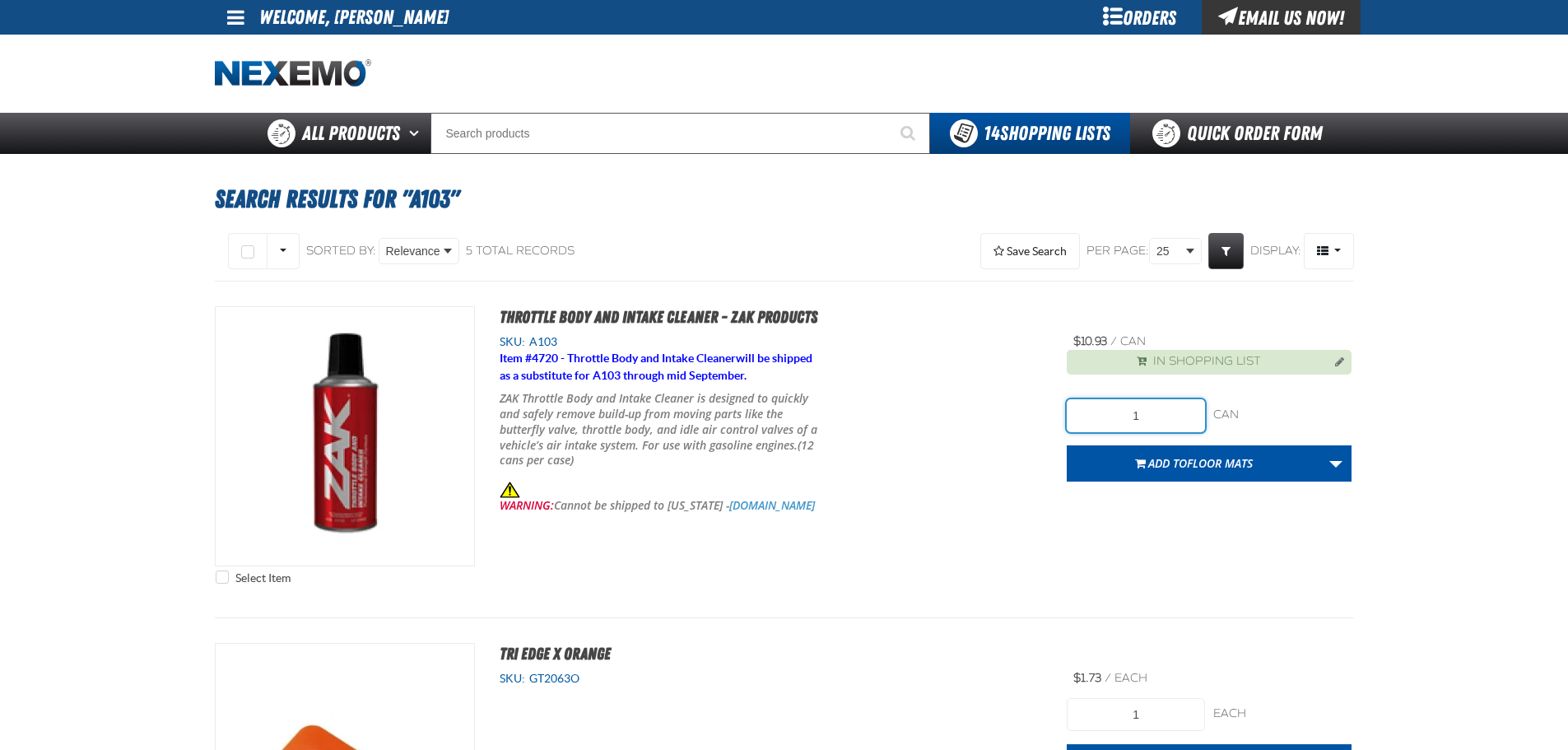
drag, startPoint x: 1150, startPoint y: 423, endPoint x: 939, endPoint y: 456, distance: 213.6
click at [993, 443] on div "Select Item Throttle Body and Intake Cleaner - ZAK Products SKU: A103 Item # 47…" at bounding box center [784, 449] width 1139 height 287
type input "12"
click at [1338, 462] on link "More Actions" at bounding box center [1336, 464] width 31 height 36
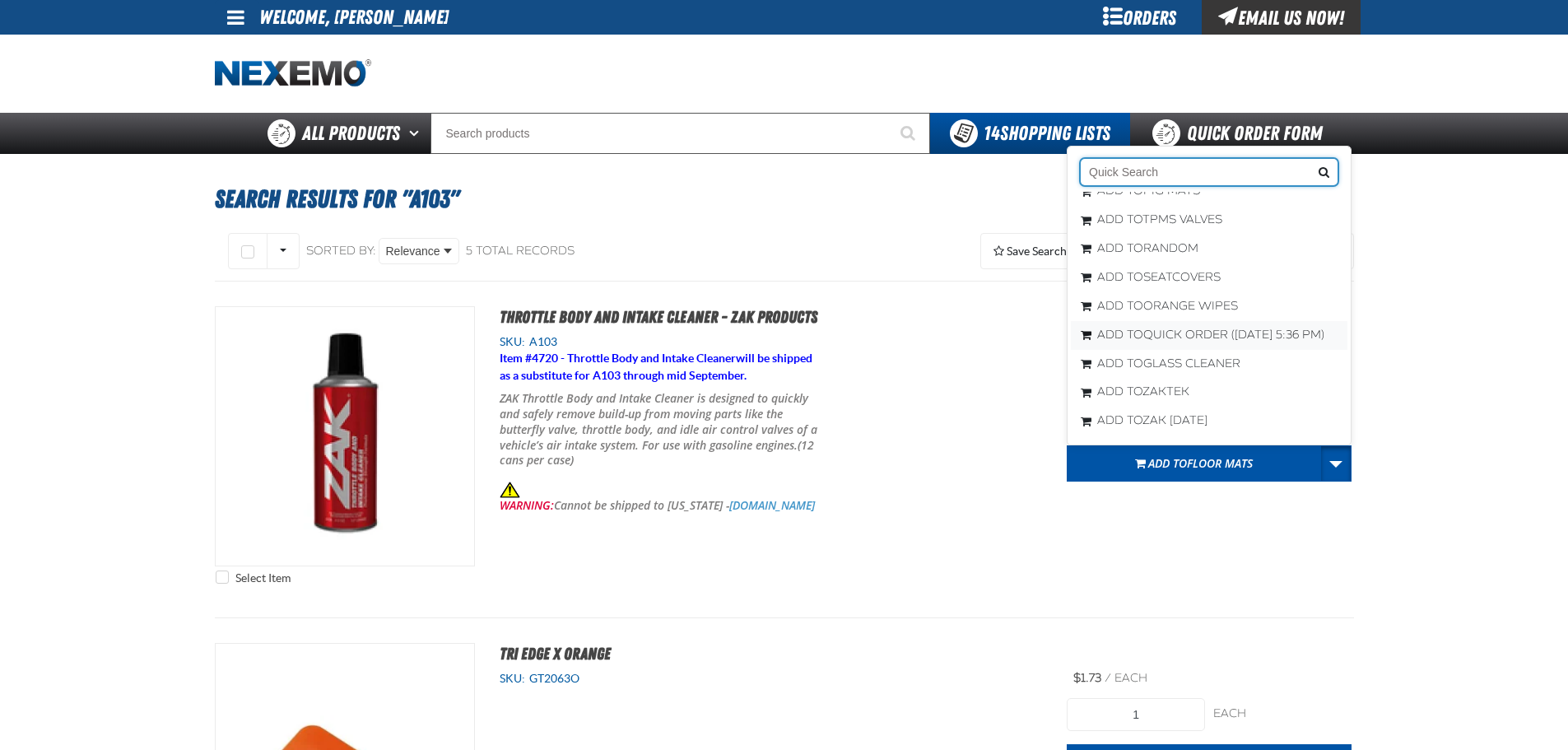
scroll to position [249, 0]
click at [1183, 425] on span "Zak [DATE]" at bounding box center [1175, 420] width 65 height 14
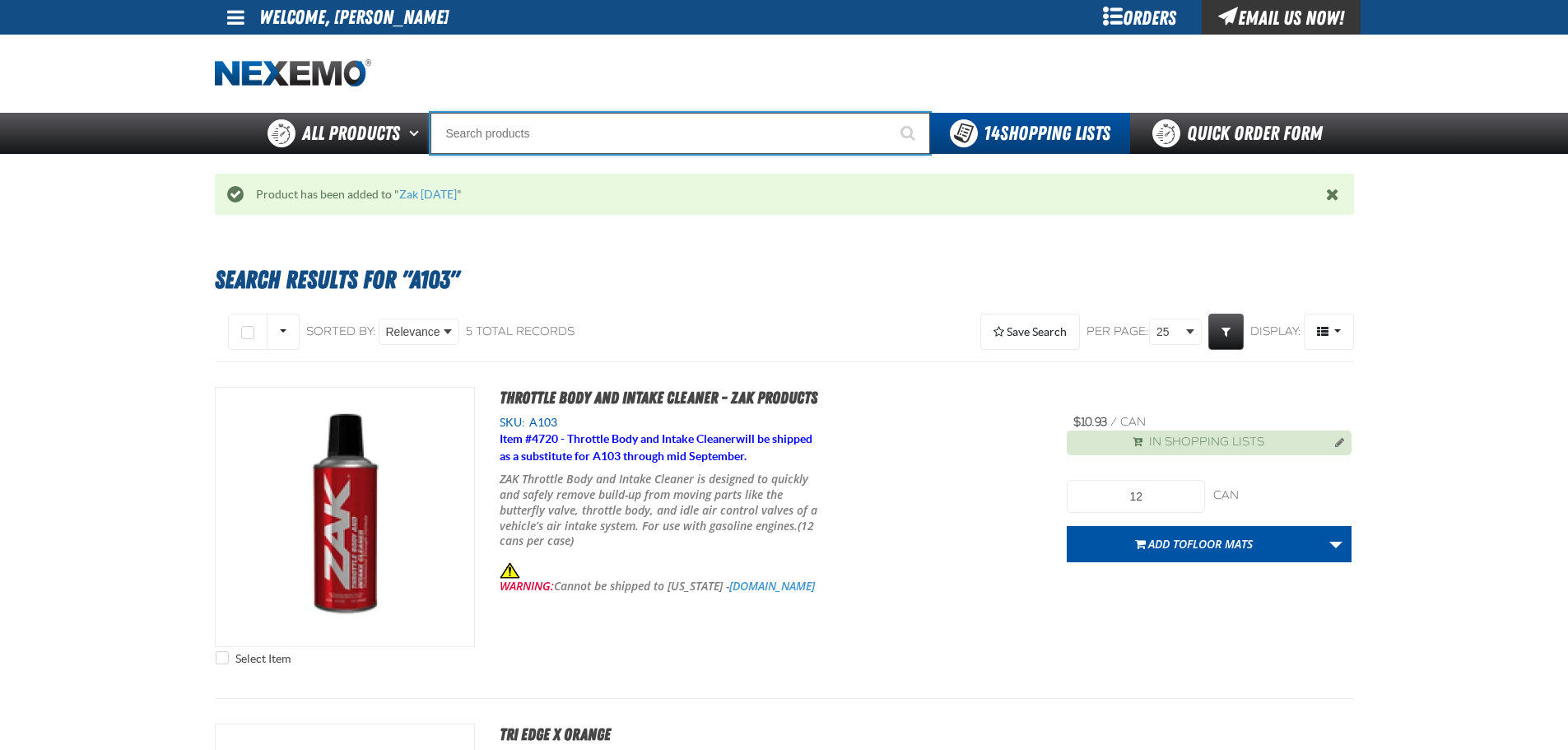
click at [533, 136] on input "Search" at bounding box center [680, 133] width 500 height 41
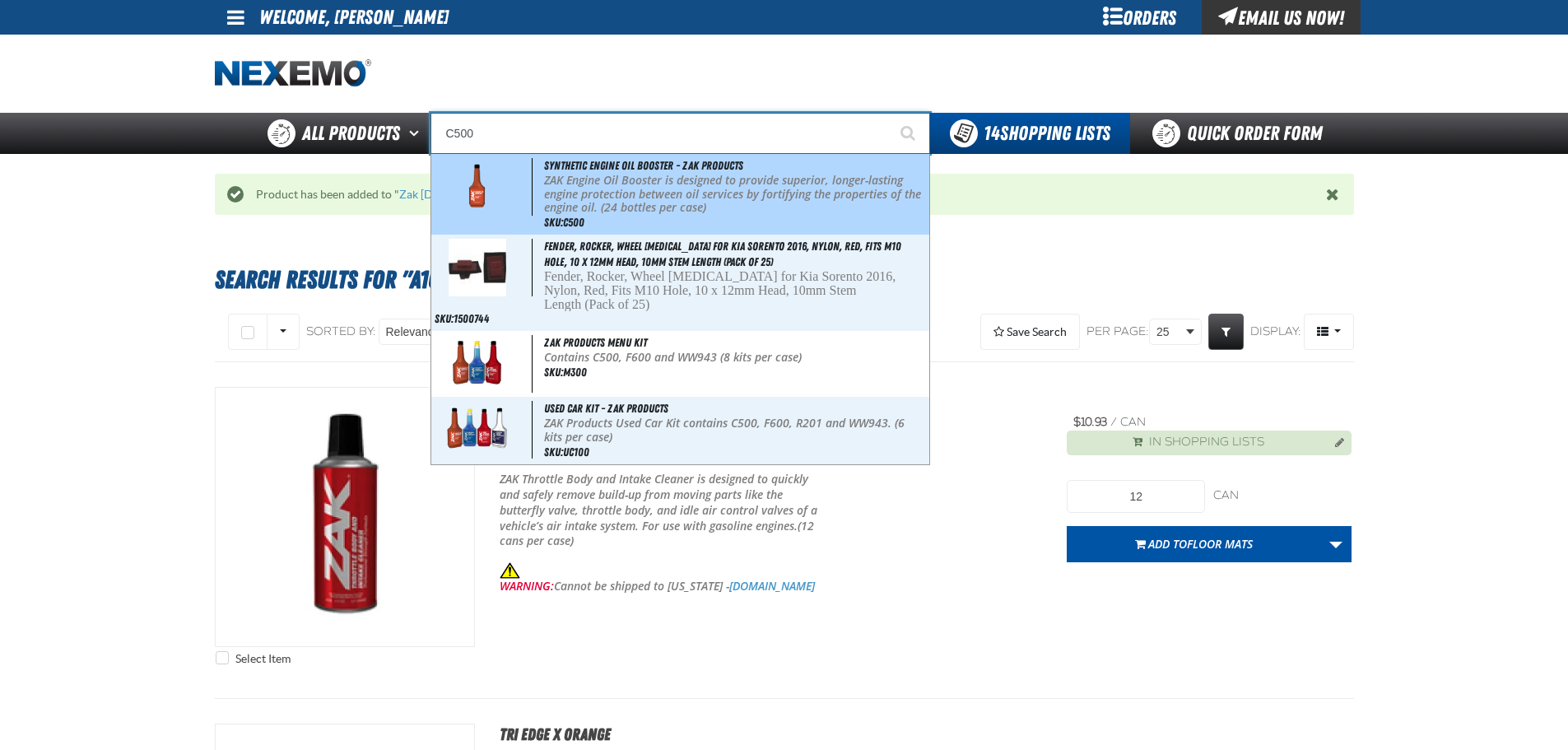
click at [600, 188] on p "ZAK Engine Oil Booster is designed to provide superior, longer-lasting engine p…" at bounding box center [735, 194] width 382 height 41
type input "Synthetic Engine Oil Booster - ZAK Products"
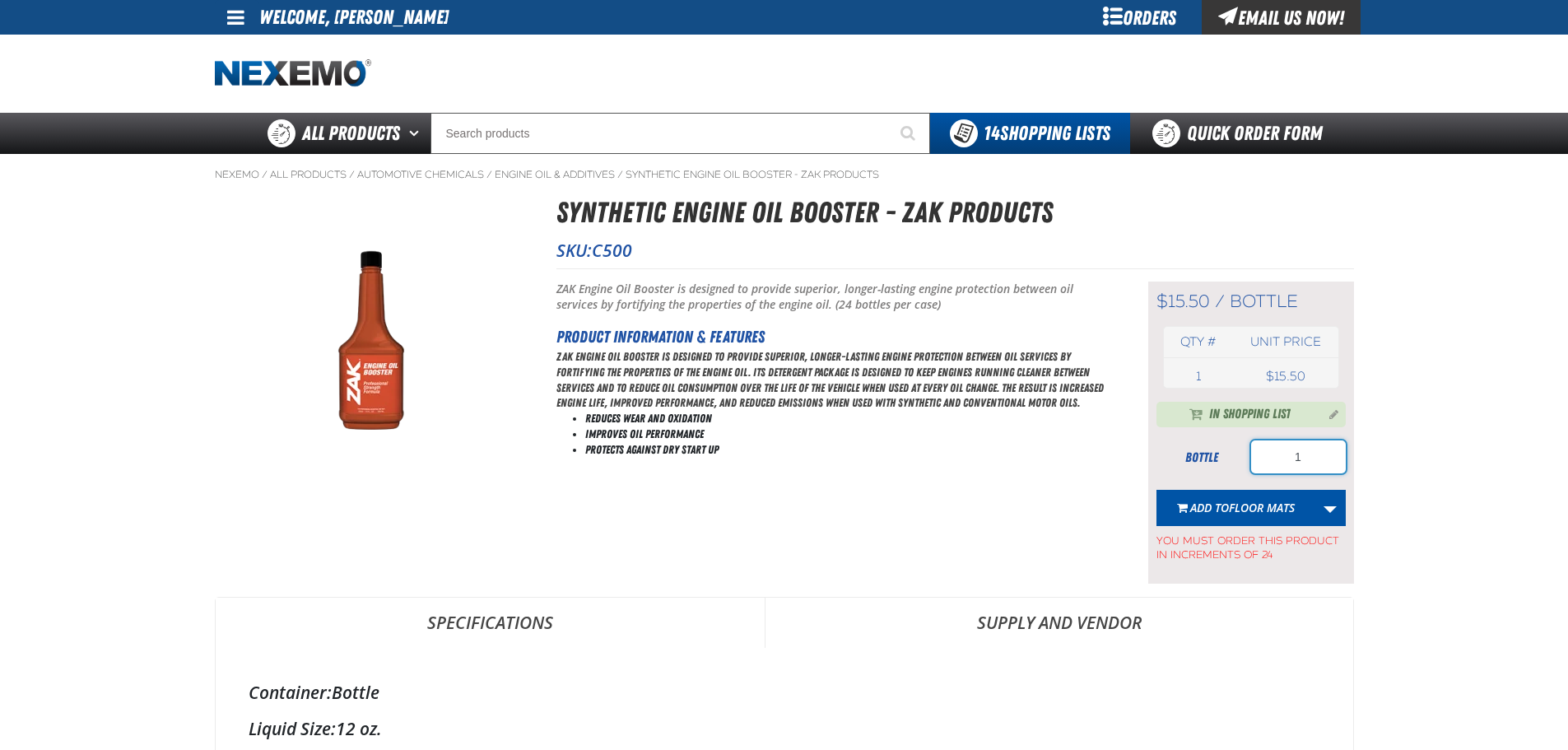
drag, startPoint x: 1314, startPoint y: 461, endPoint x: 1127, endPoint y: 468, distance: 187.1
click at [1208, 466] on div "bottle 1" at bounding box center [1251, 457] width 189 height 33
type input "48"
click at [1333, 502] on link "More Actions" at bounding box center [1330, 509] width 31 height 36
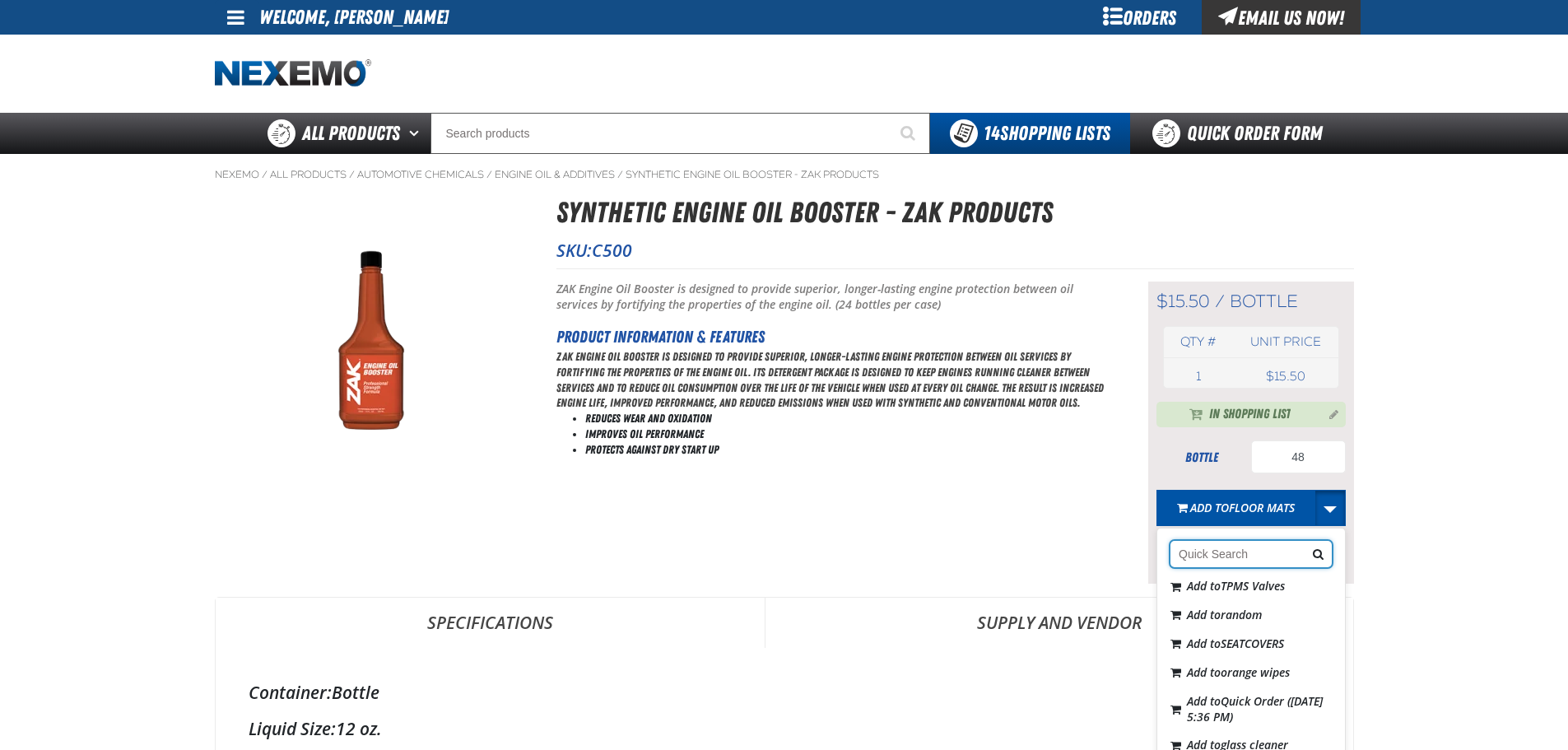
scroll to position [165, 0]
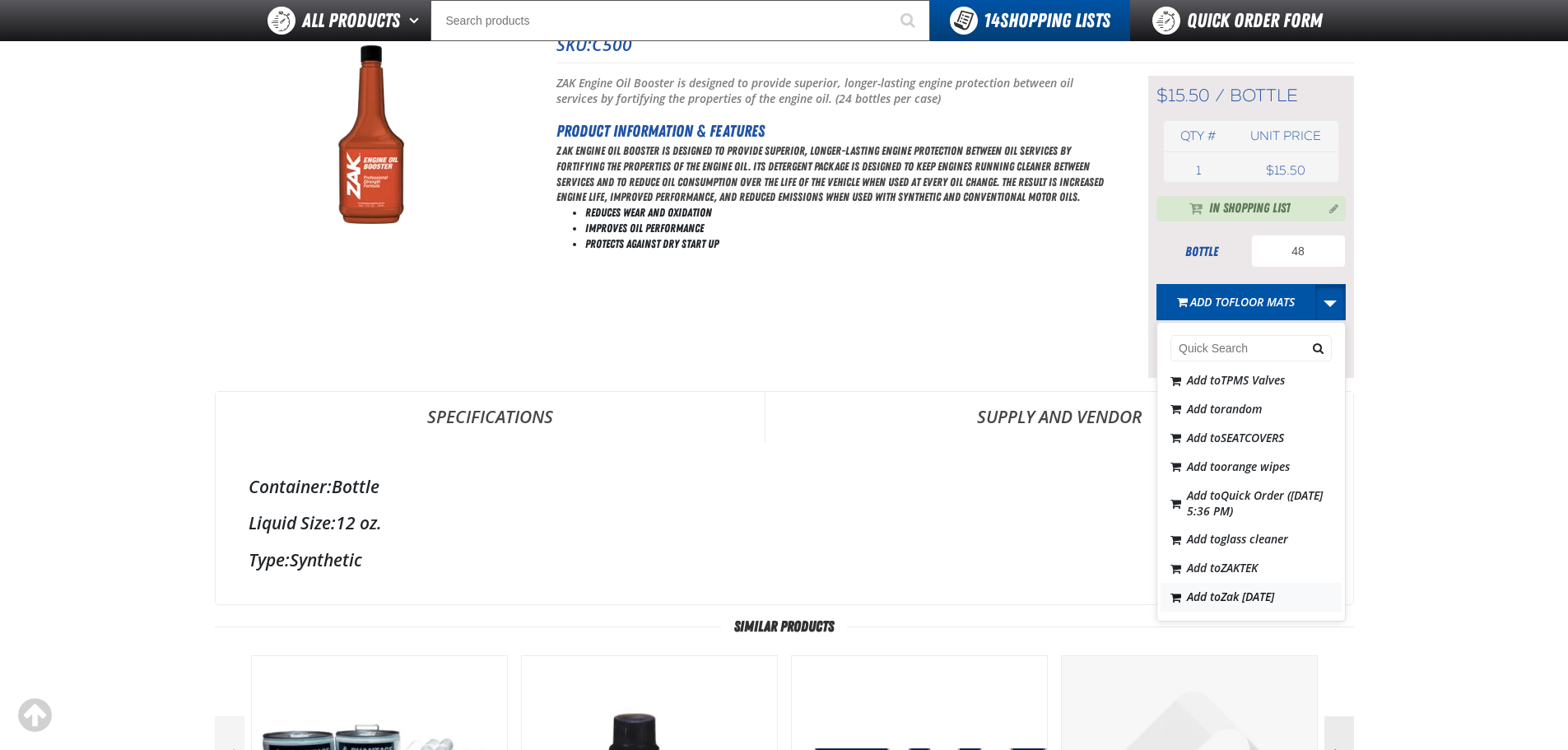
click at [1259, 607] on button "Add to Zak 5.21.2025" at bounding box center [1251, 597] width 181 height 29
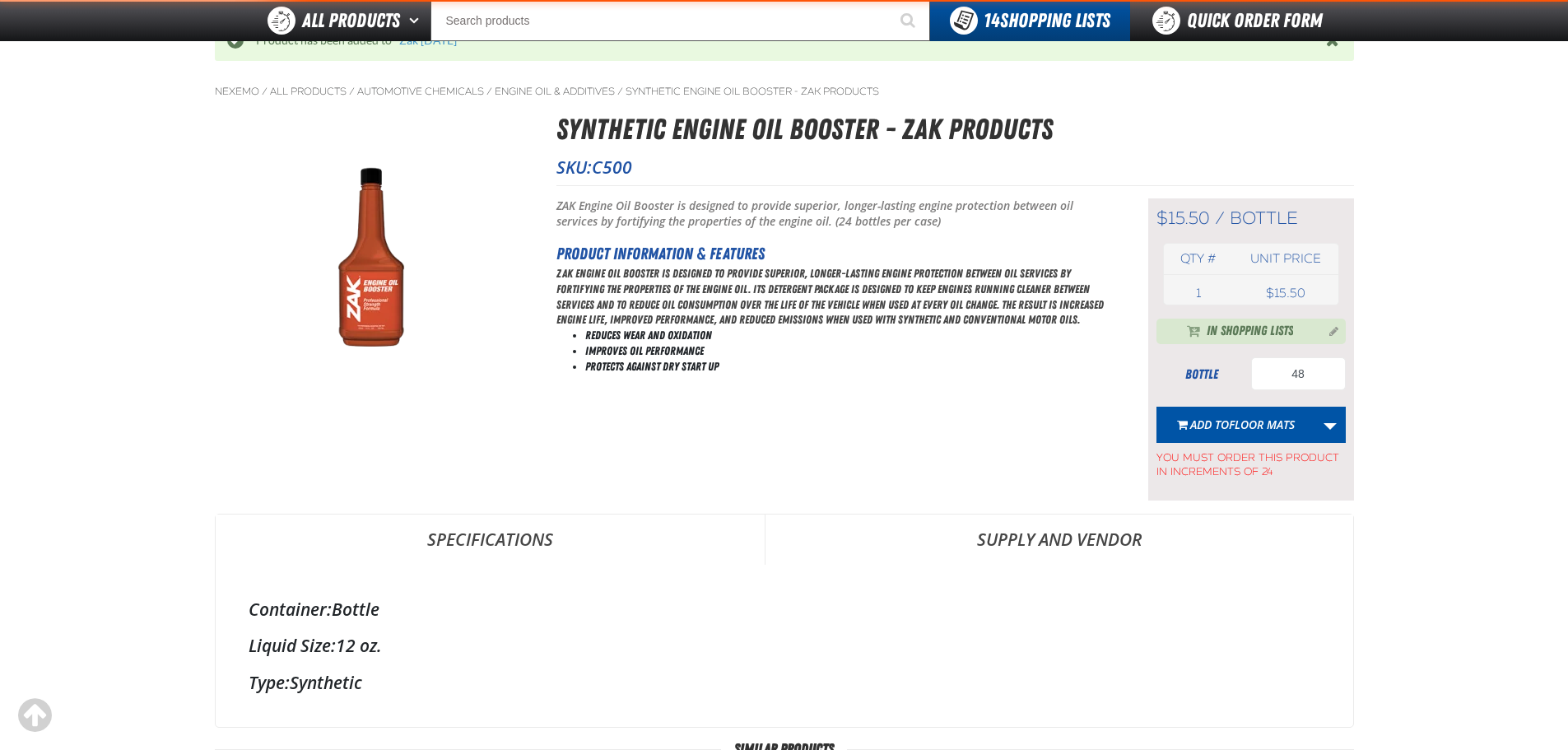
scroll to position [81, 0]
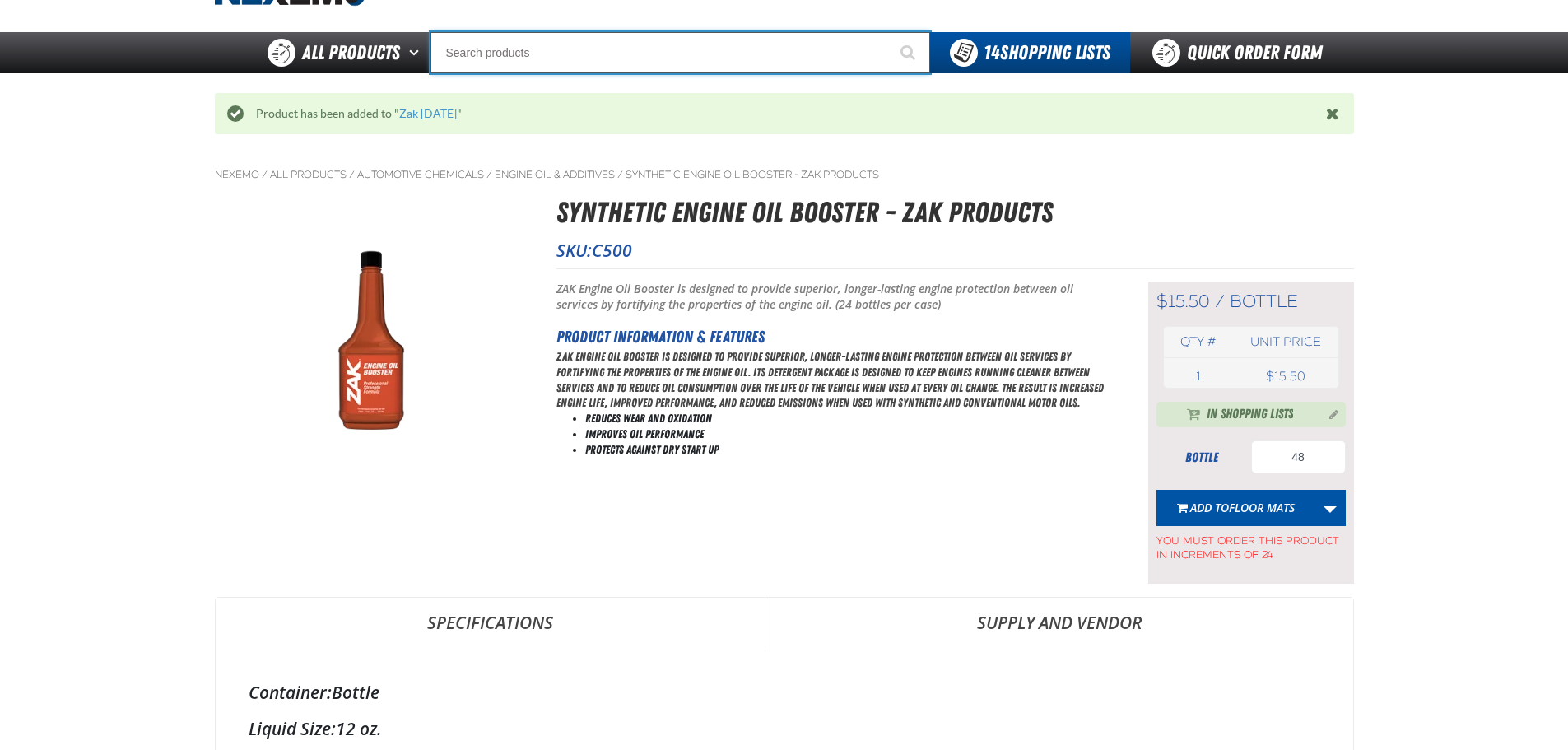
drag, startPoint x: 551, startPoint y: 50, endPoint x: 356, endPoint y: 101, distance: 201.6
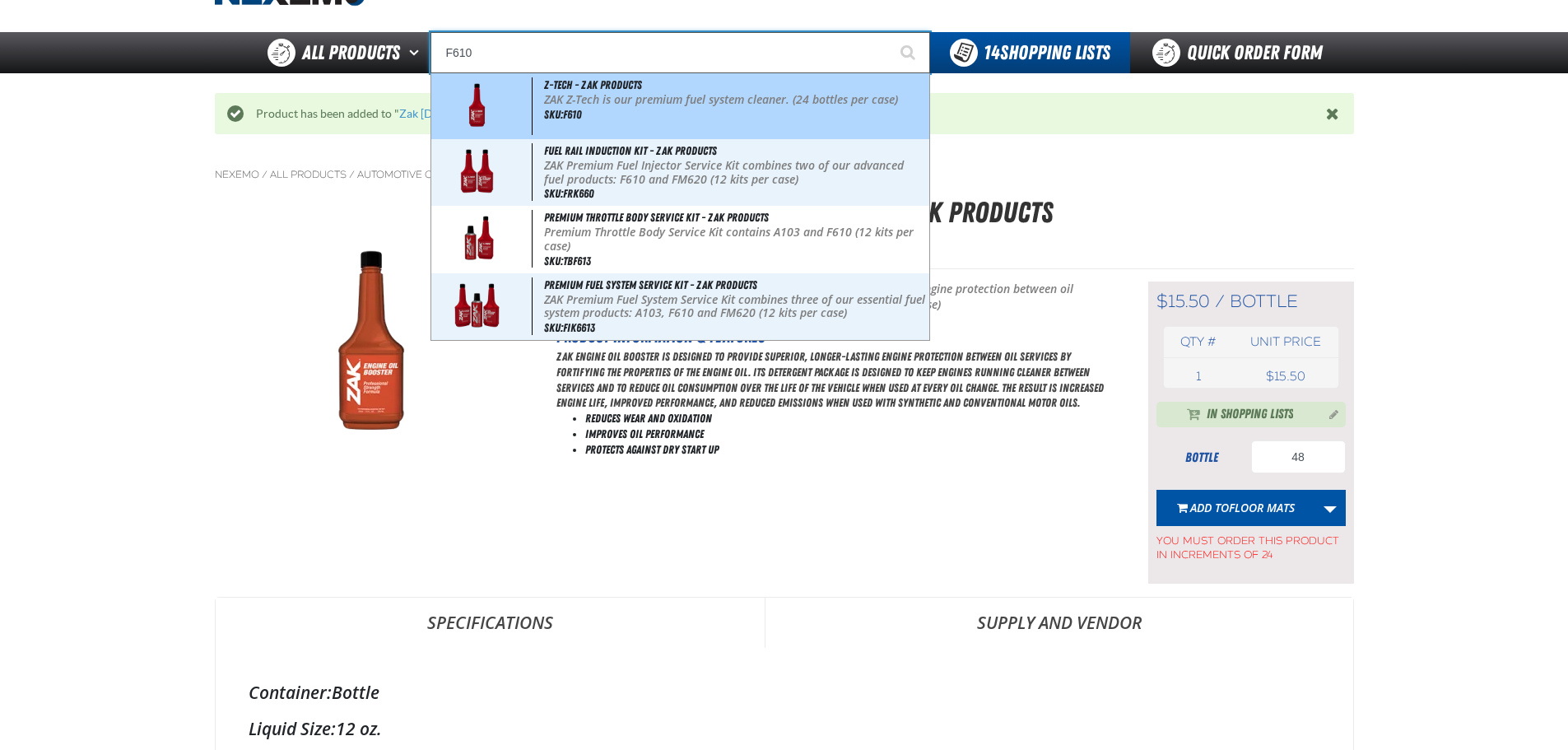
click at [638, 115] on div "Z-Tech - ZAK Products ZAK Z-Tech is our premium fuel system cleaner. (24 bottle…" at bounding box center [680, 107] width 498 height 66
type input "Z-Tech - ZAK Products"
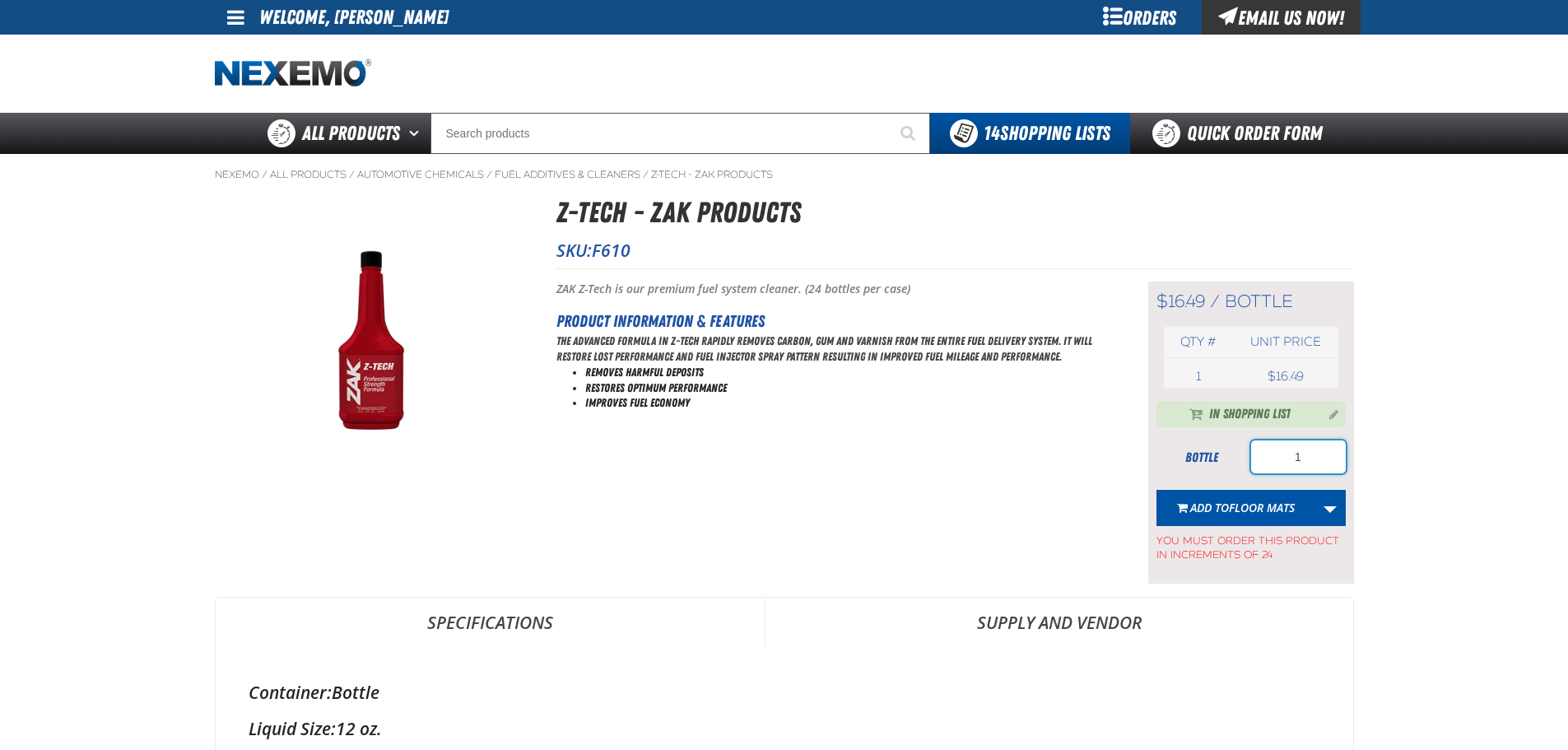
drag, startPoint x: 1318, startPoint y: 452, endPoint x: 1247, endPoint y: 471, distance: 73.5
click at [1247, 471] on div "bottle 1" at bounding box center [1251, 457] width 189 height 33
type input "24"
click at [1336, 510] on link "More Actions" at bounding box center [1330, 509] width 31 height 36
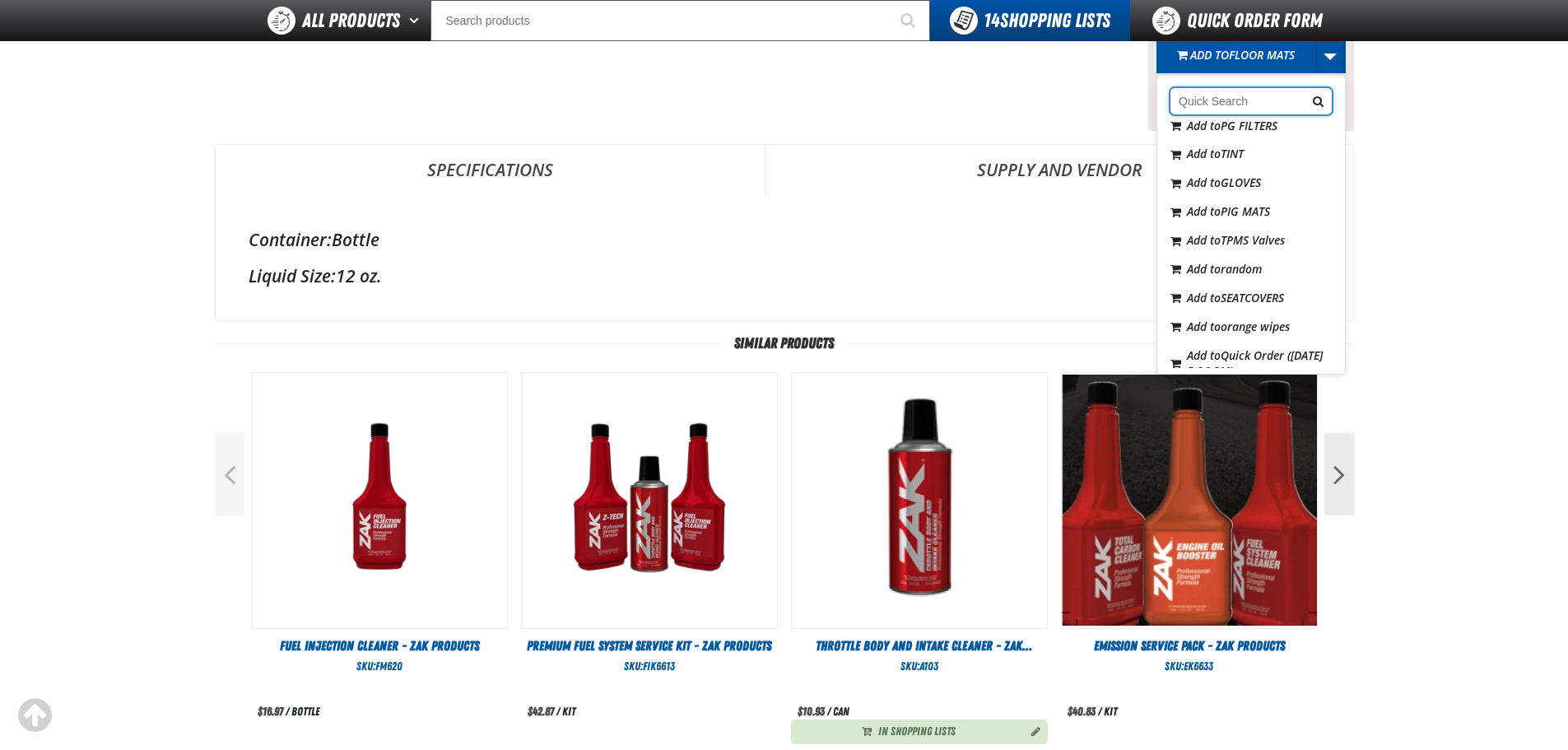
scroll to position [280, 0]
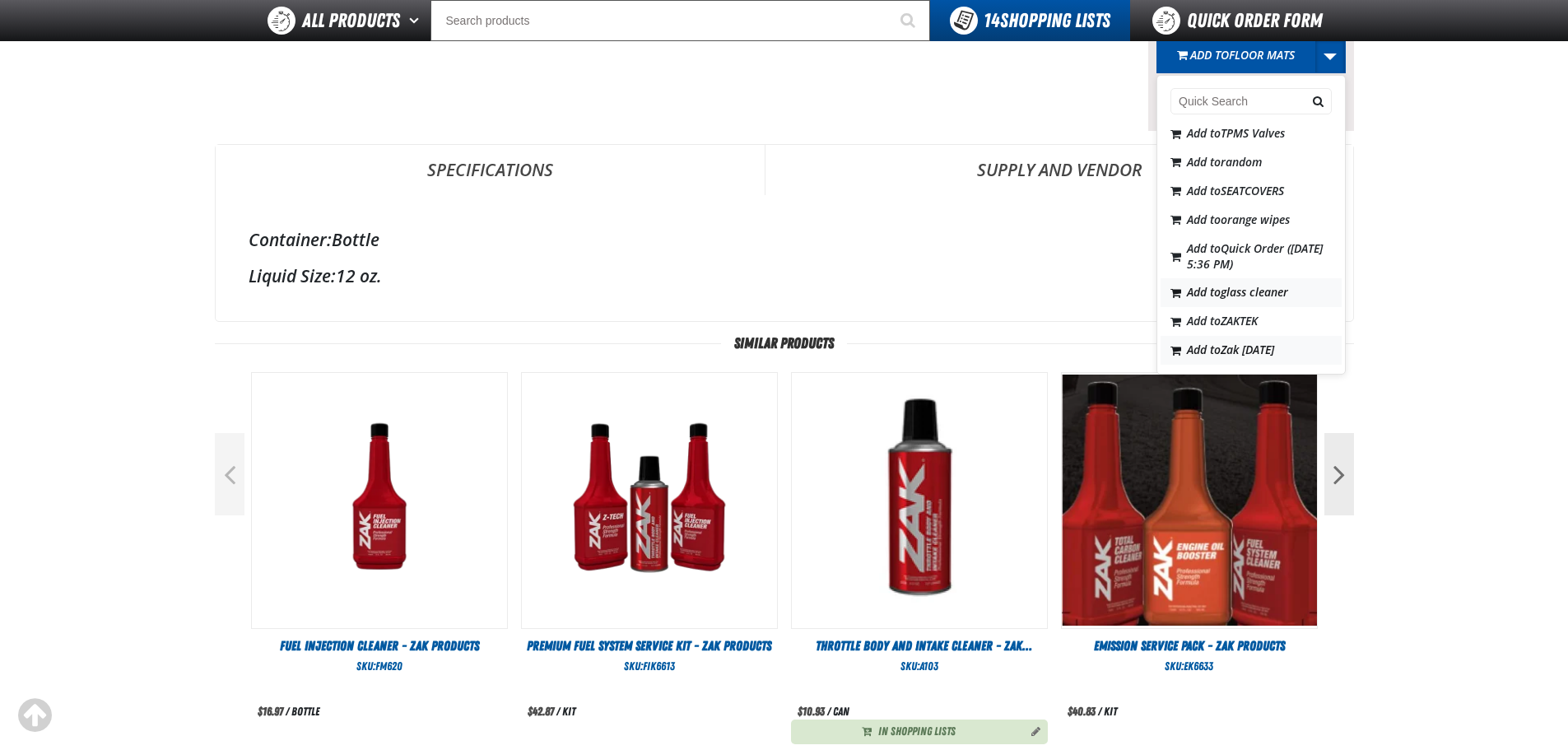
click at [1249, 344] on span "Zak [DATE]" at bounding box center [1247, 349] width 54 height 16
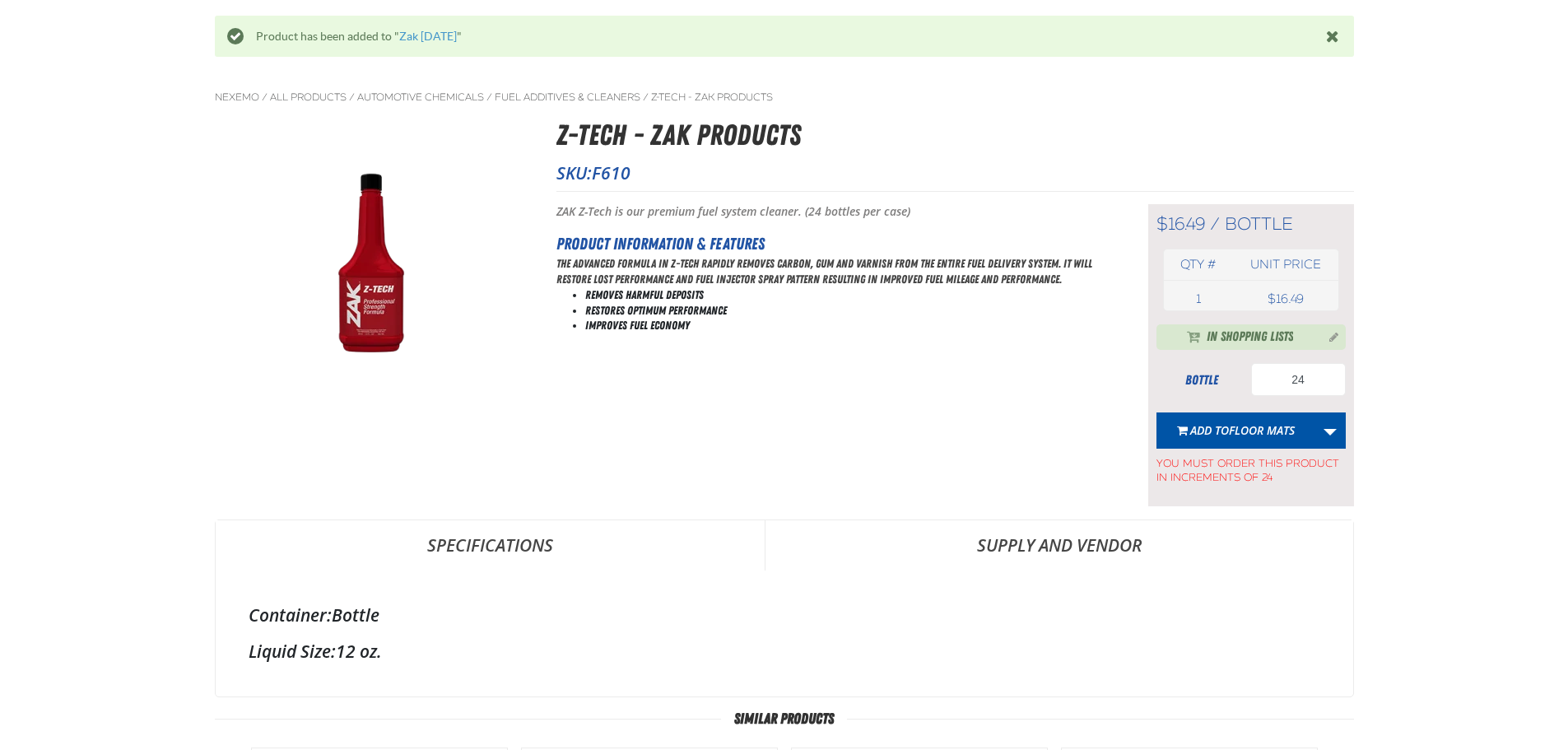
scroll to position [0, 0]
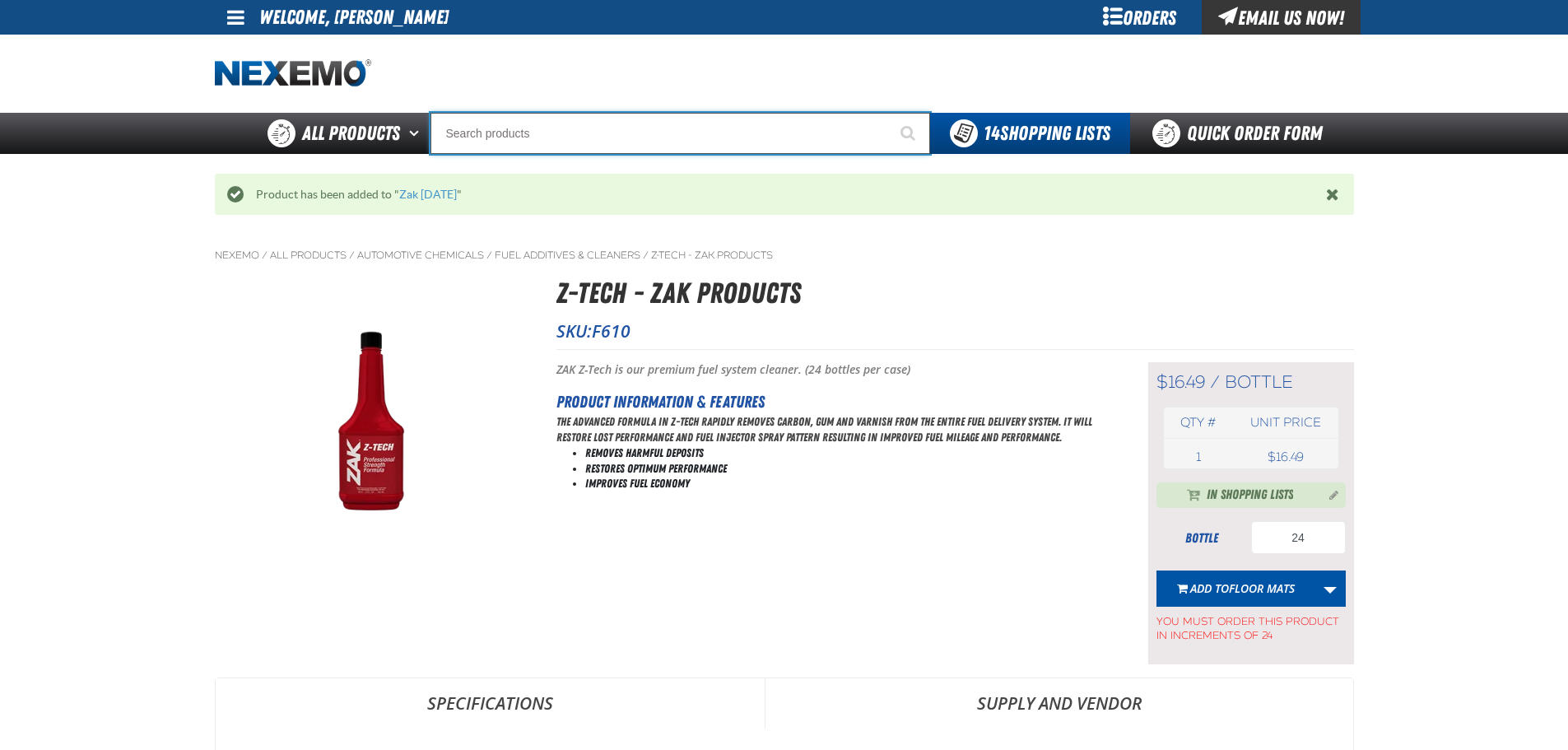
click at [531, 132] on input "Search" at bounding box center [680, 133] width 500 height 41
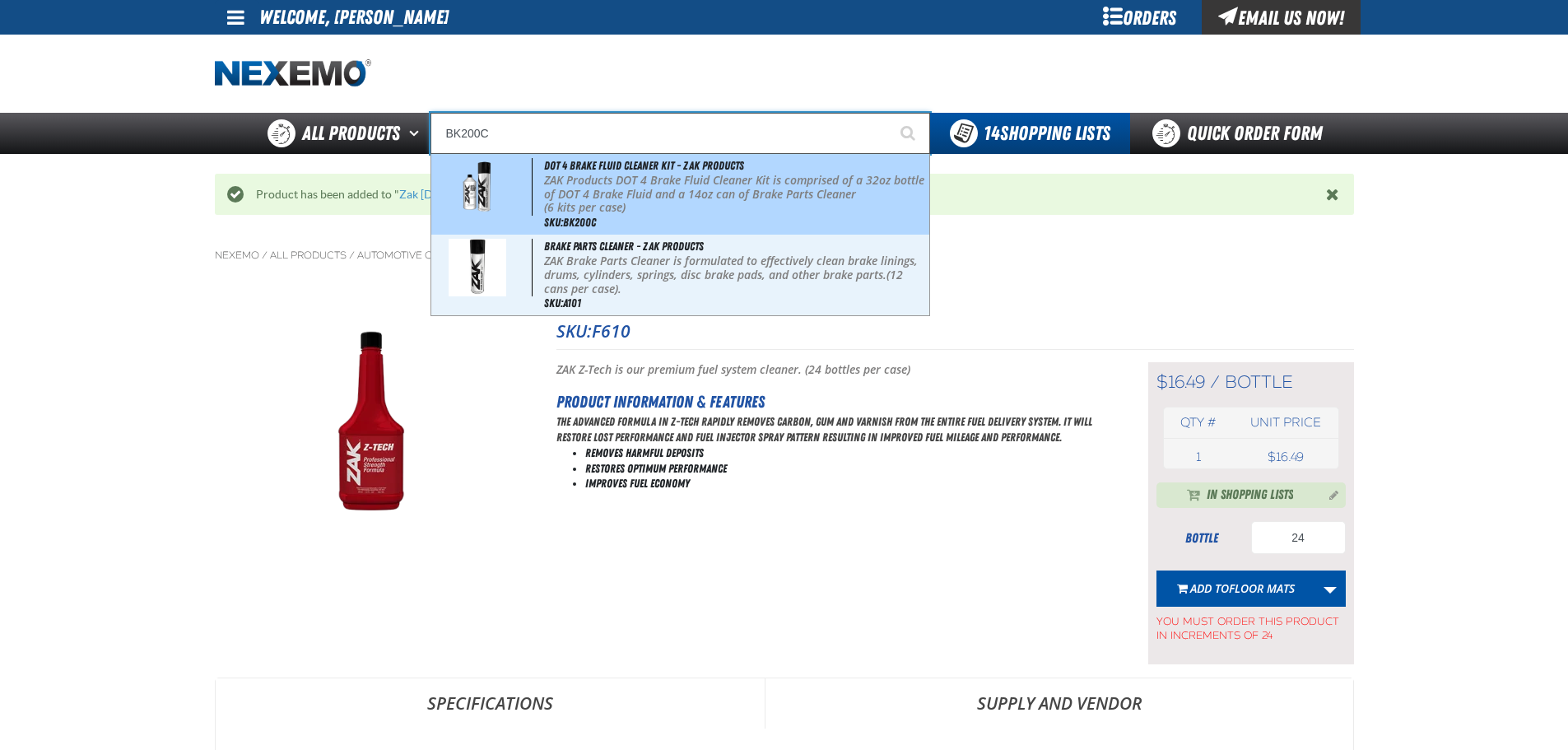
click at [625, 203] on p "(6 kits per case)" at bounding box center [735, 208] width 382 height 14
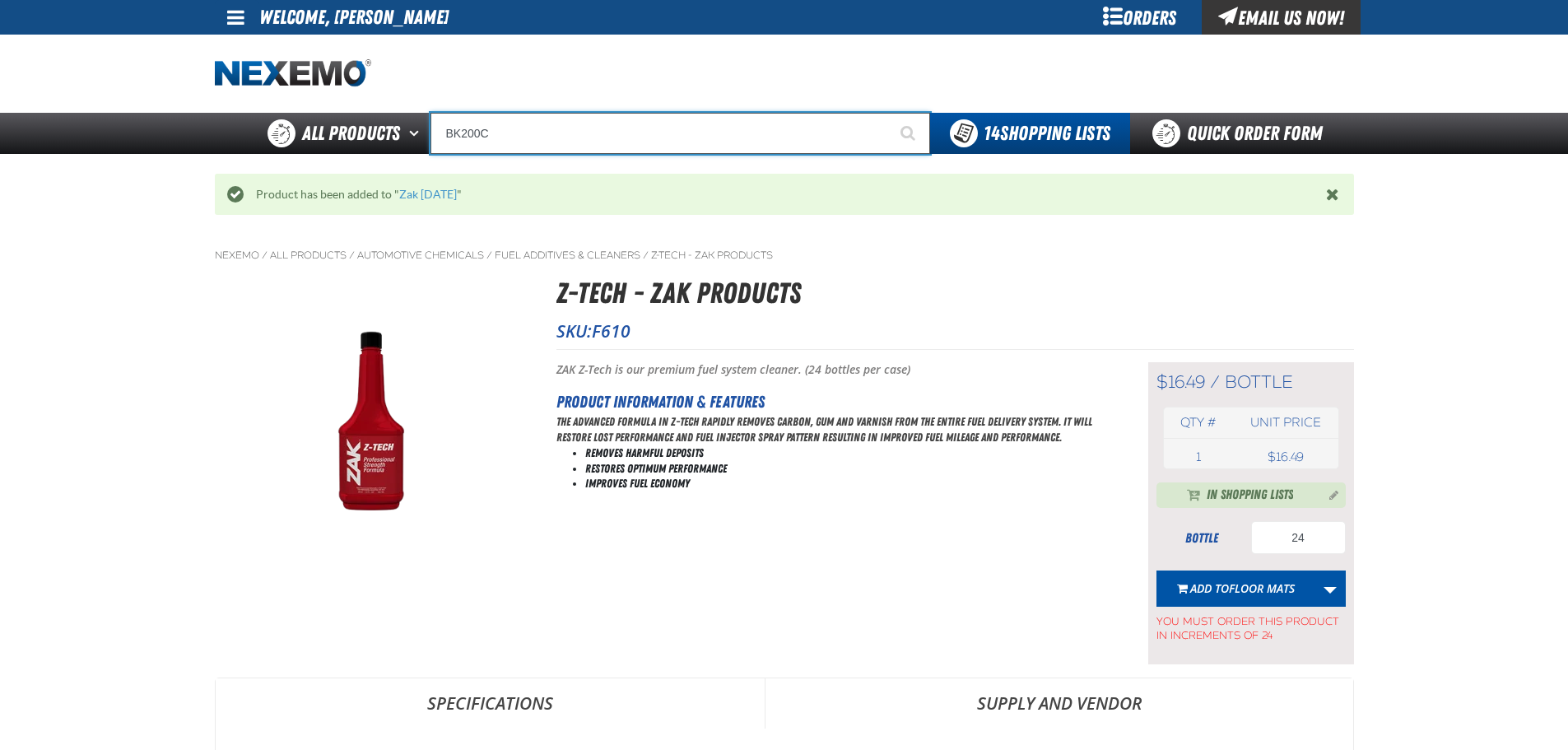
type input "DOT 4 Brake Fluid Cleaner Kit - ZAK Products"
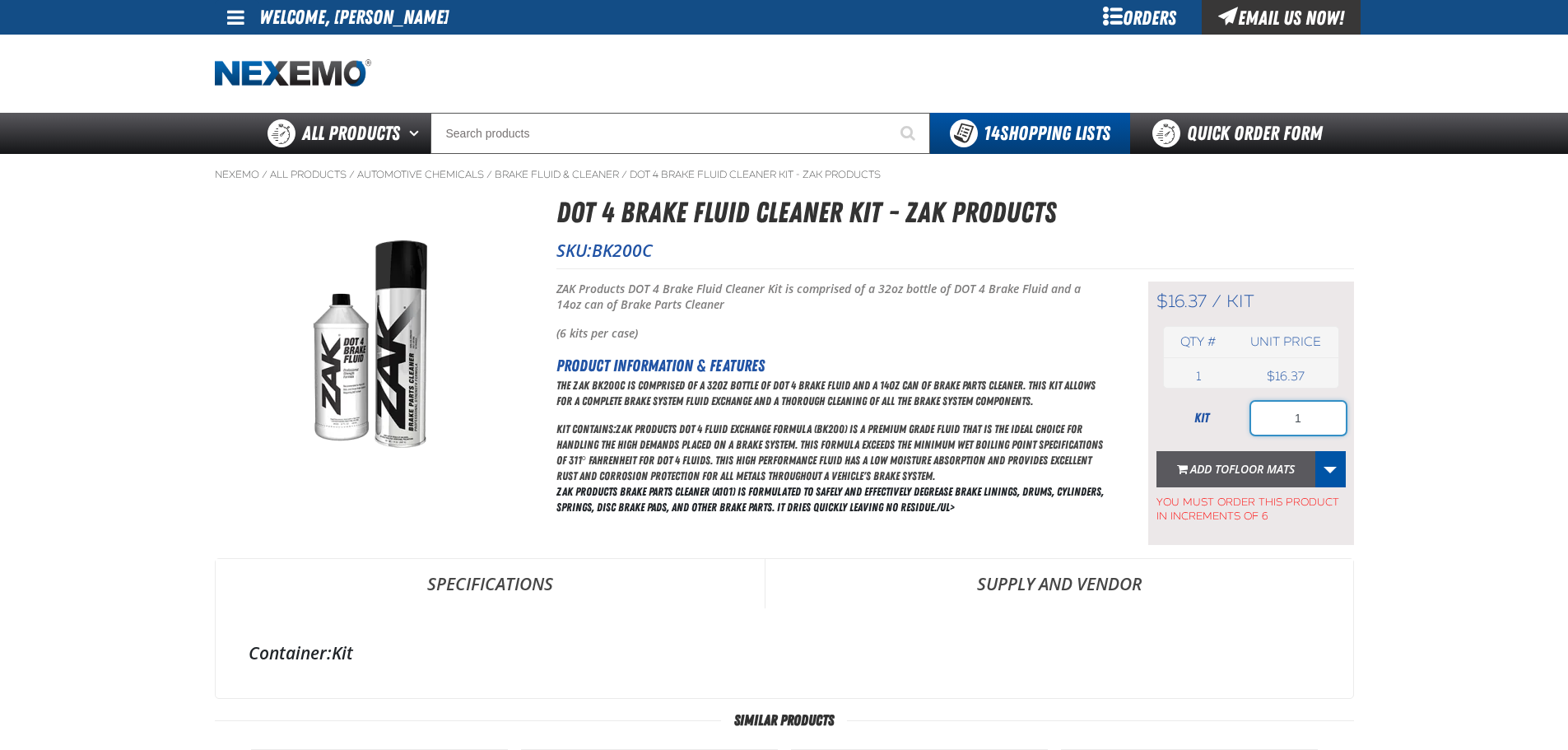
drag, startPoint x: 1317, startPoint y: 402, endPoint x: 1188, endPoint y: 465, distance: 143.6
click at [1219, 449] on form "kit 1 Add to FLOOR MATS Create New Shopping List Add to FLOOR MATS Add to PG FI…" at bounding box center [1251, 462] width 189 height 122
type input "12"
click at [1333, 481] on link "More Actions" at bounding box center [1330, 470] width 31 height 36
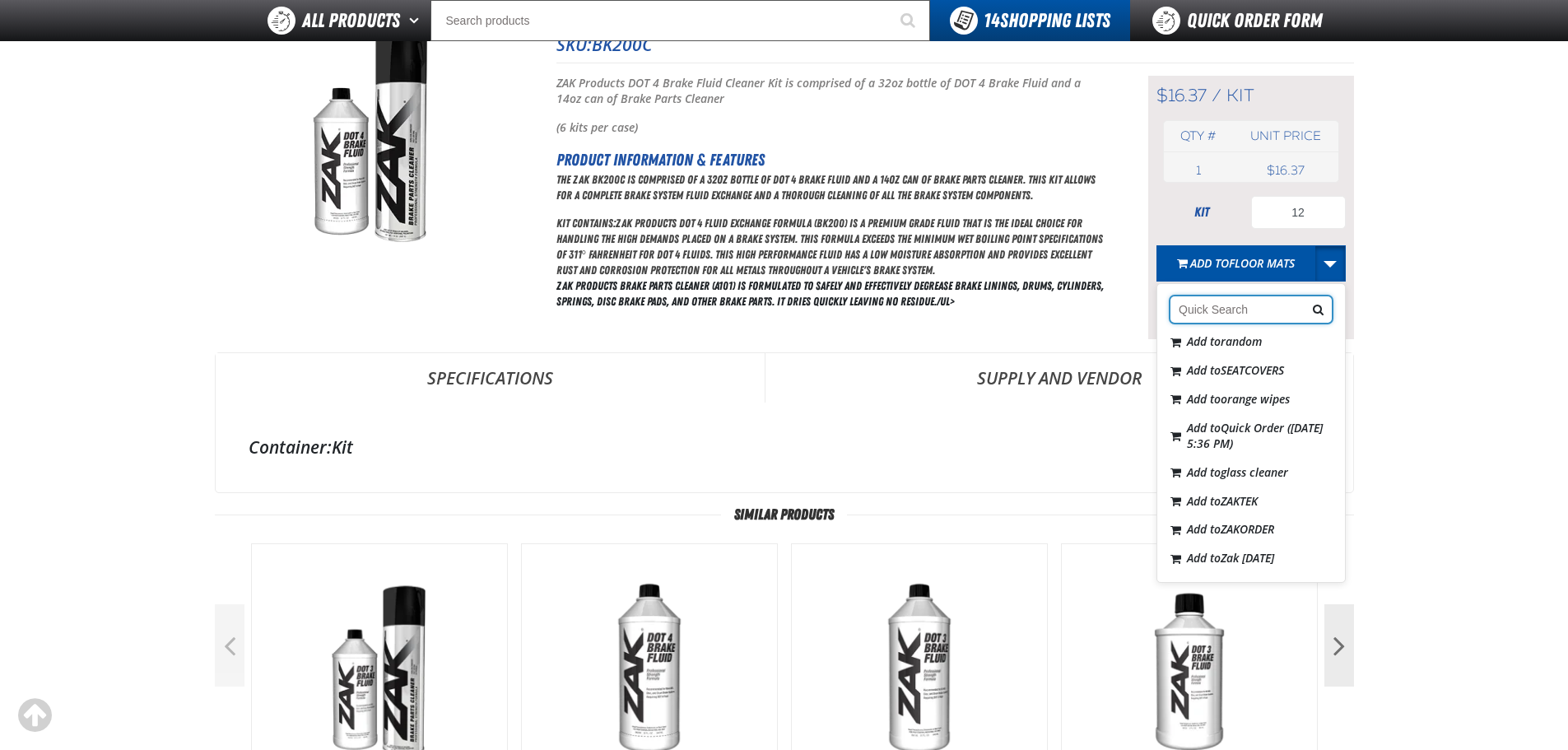
scroll to position [329, 0]
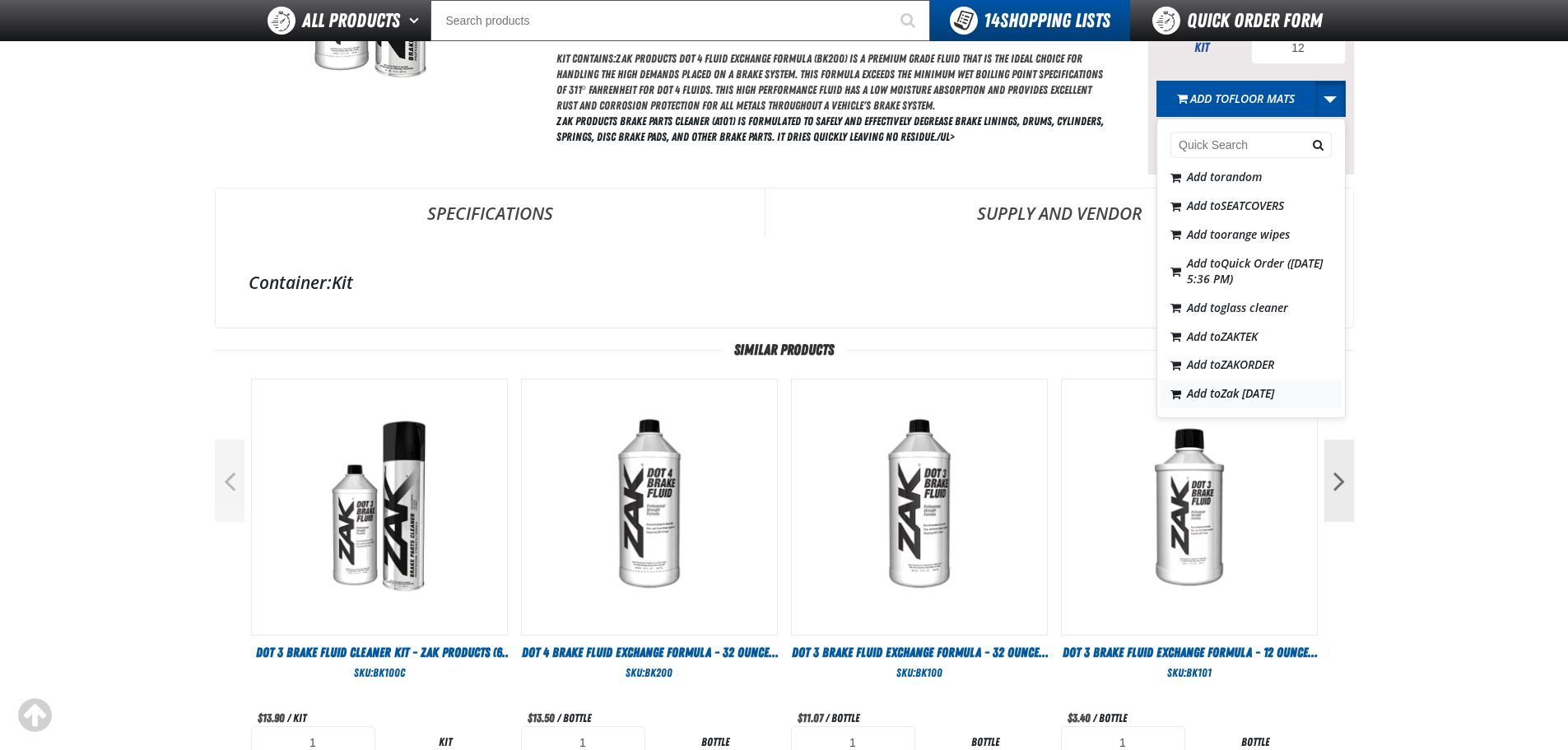
click at [1261, 395] on span "Zak [DATE]" at bounding box center [1247, 393] width 54 height 16
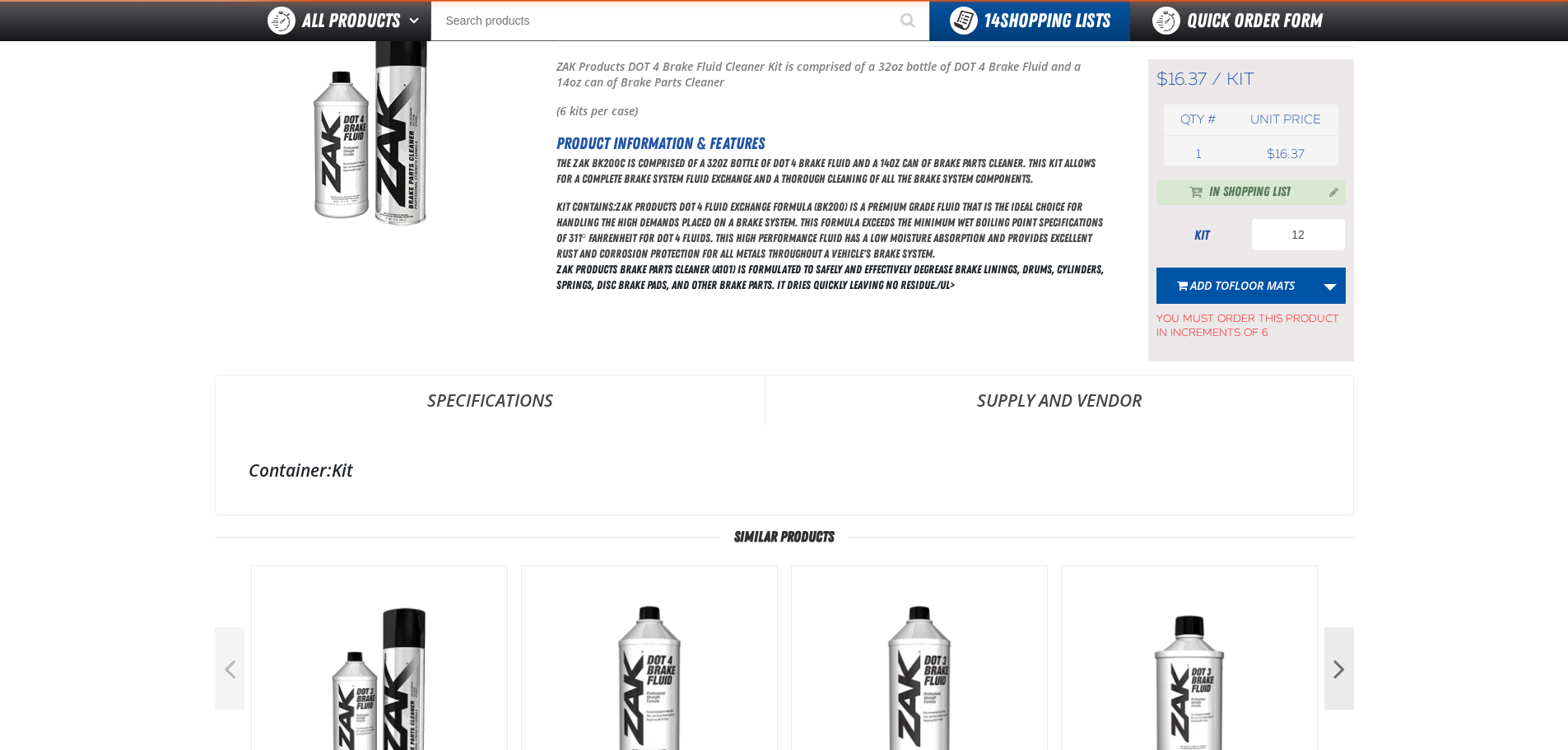
scroll to position [0, 0]
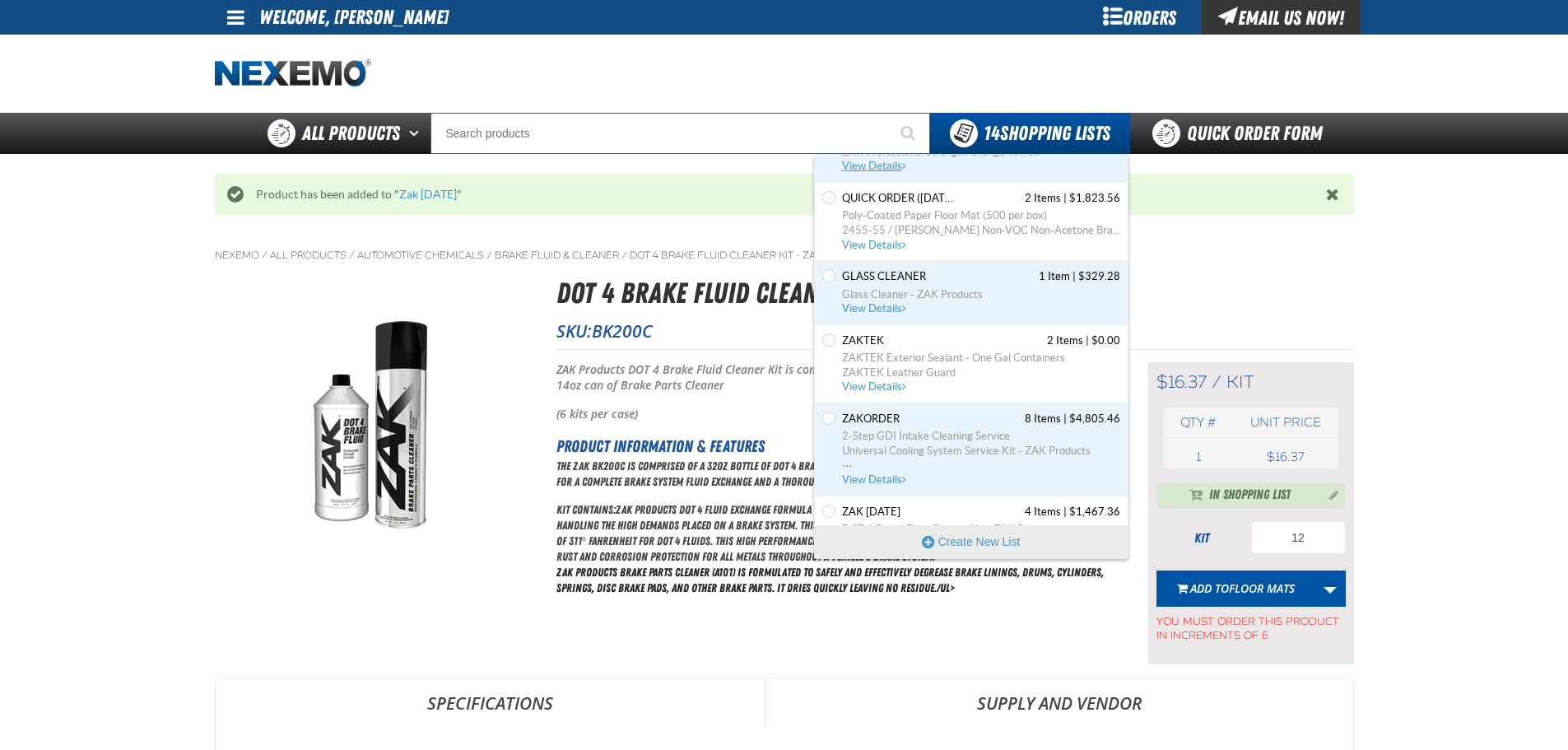
scroll to position [640, 0]
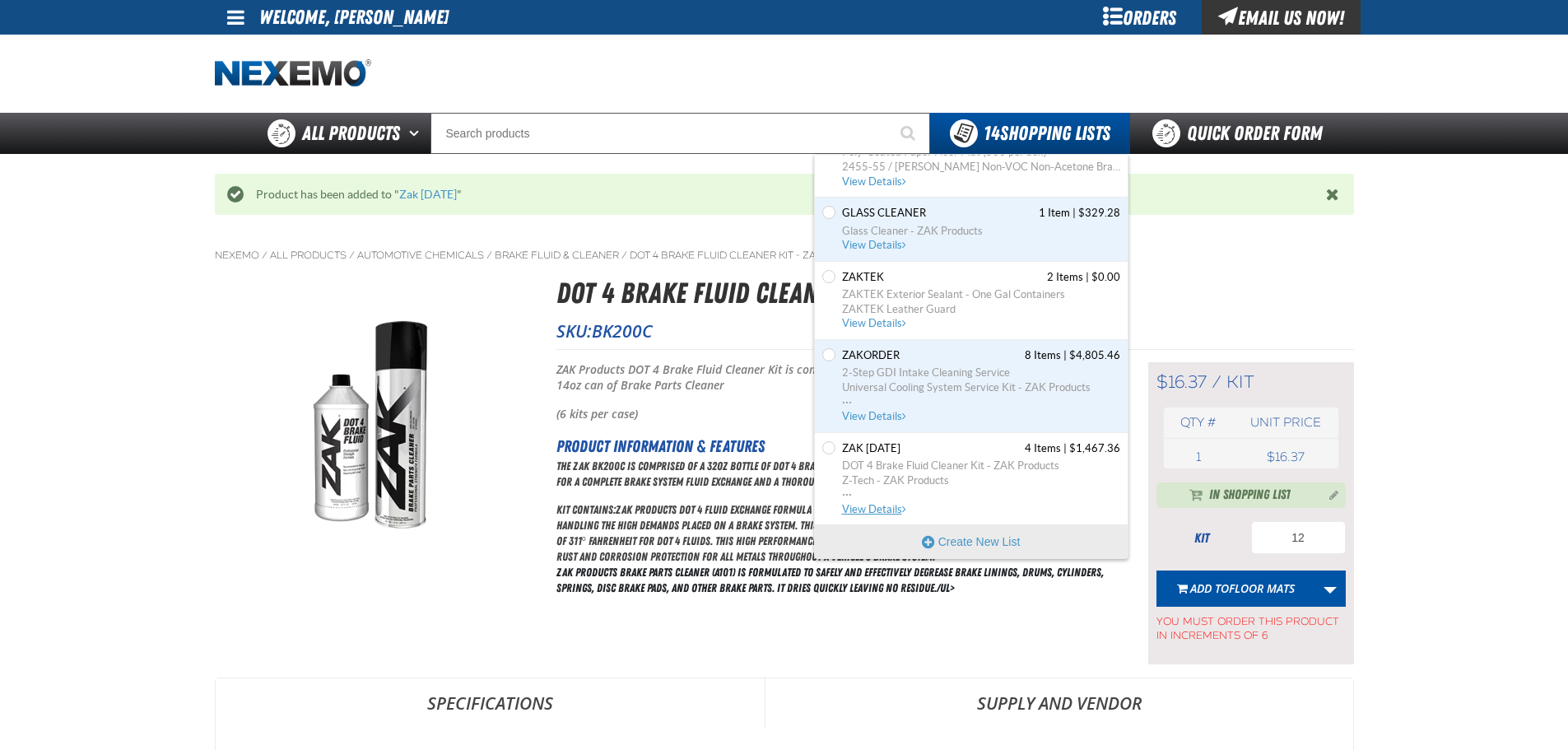
click at [901, 456] on span "Zak [DATE]" at bounding box center [871, 449] width 59 height 15
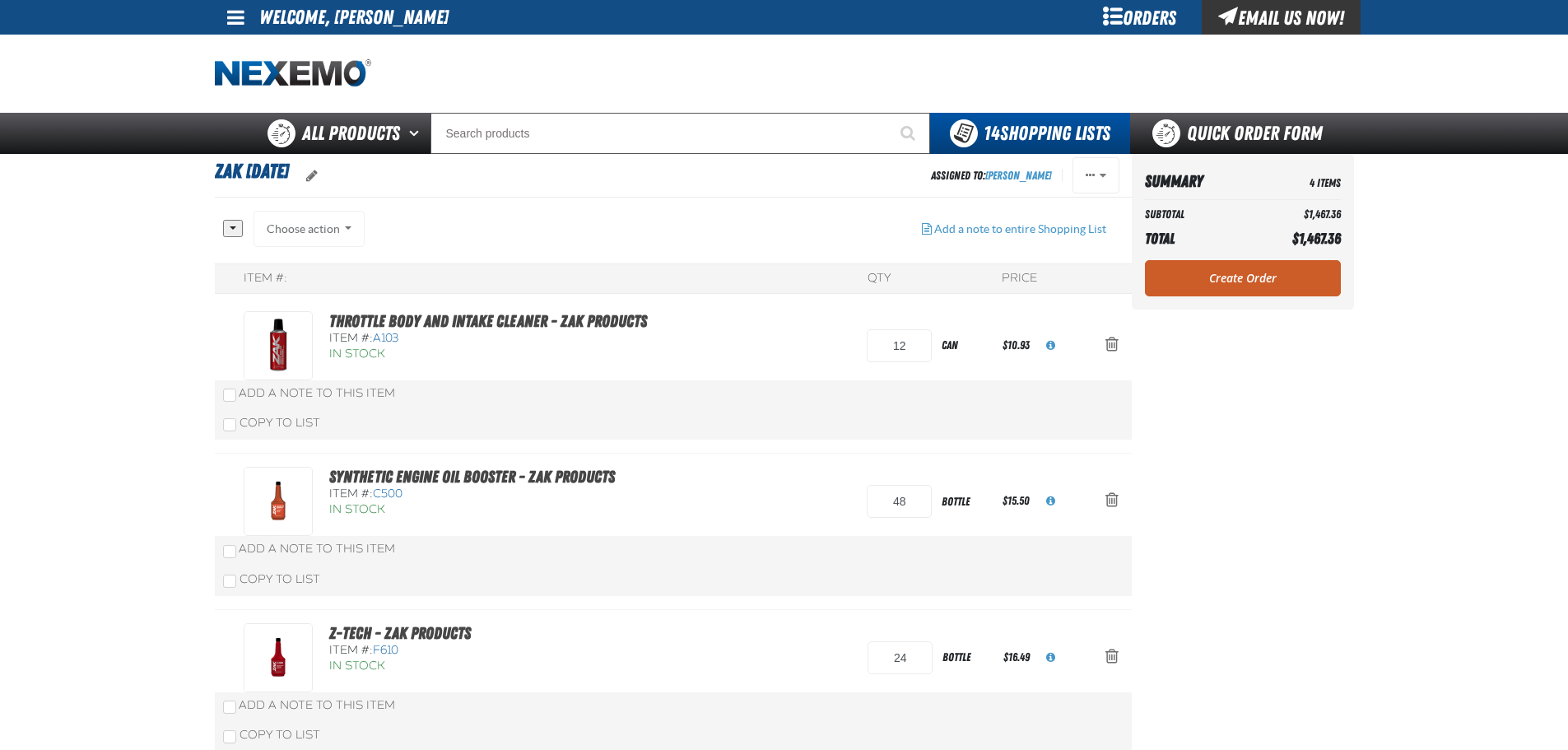
click at [1325, 442] on aside "Summary 4 Items Subtotal $1,467.36 Total $1,467.36 Loading... Create Order" at bounding box center [1242, 537] width 222 height 768
click at [1291, 289] on link "Create Order" at bounding box center [1242, 279] width 196 height 36
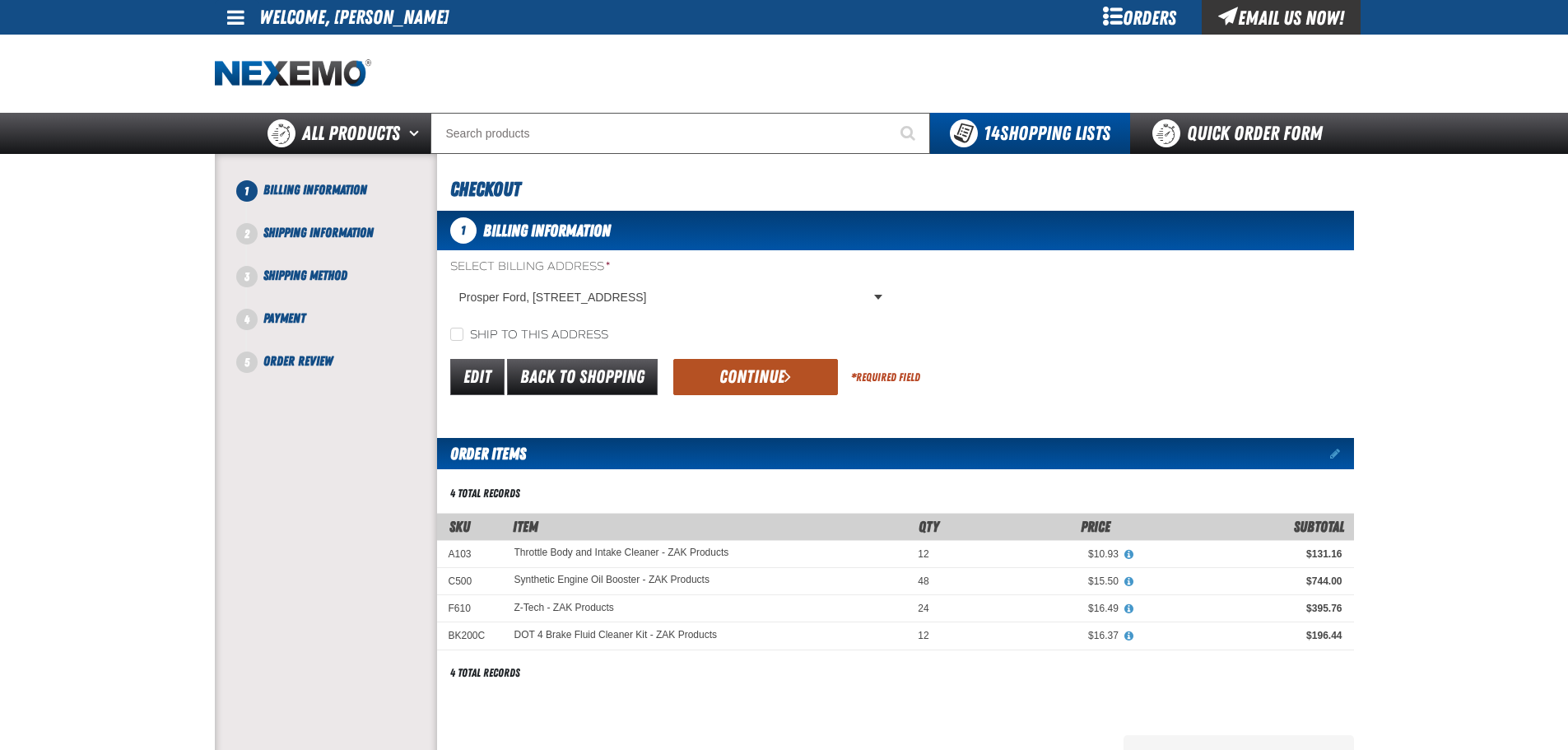
drag, startPoint x: 775, startPoint y: 392, endPoint x: 765, endPoint y: 392, distance: 10.0
click at [765, 392] on button "Continue" at bounding box center [755, 377] width 164 height 36
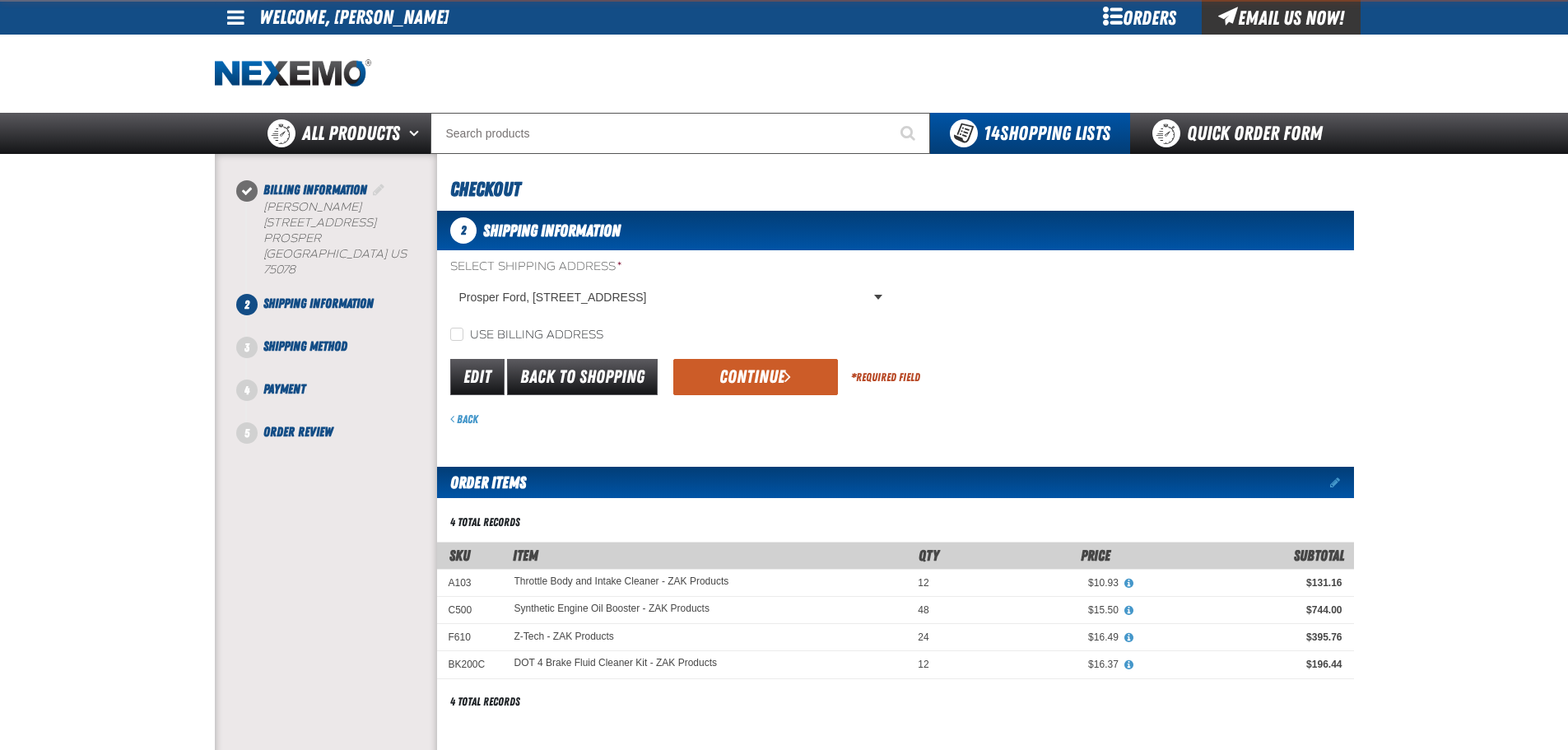
click at [758, 385] on button "Continue" at bounding box center [755, 377] width 164 height 36
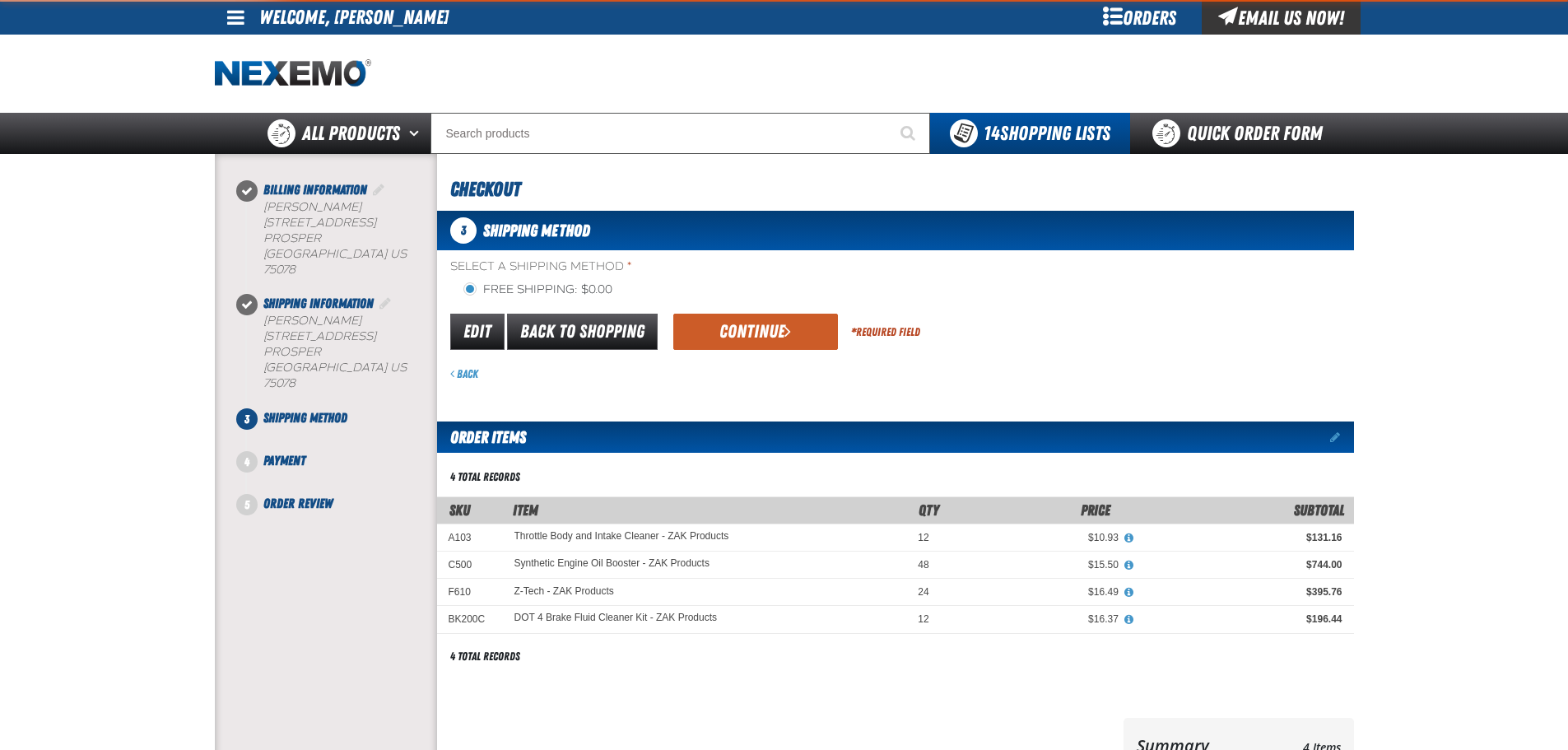
drag, startPoint x: 758, startPoint y: 385, endPoint x: 761, endPoint y: 374, distance: 11.4
click at [758, 386] on div "3 Shipping Method Select a Shipping Method * Free Shipping: $0.00 flat_rate_2 p…" at bounding box center [895, 534] width 917 height 647
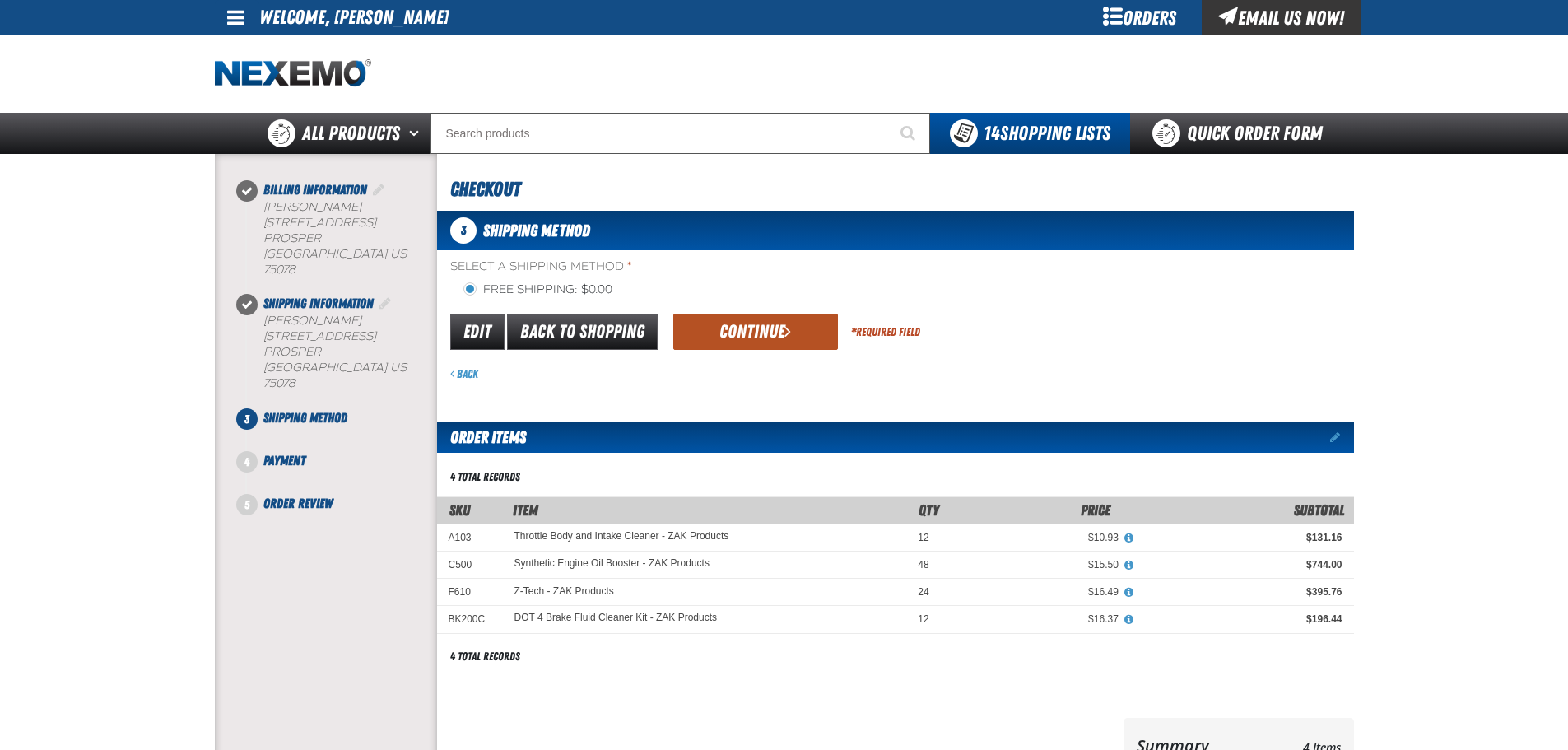
click at [769, 340] on button "Continue" at bounding box center [755, 332] width 164 height 36
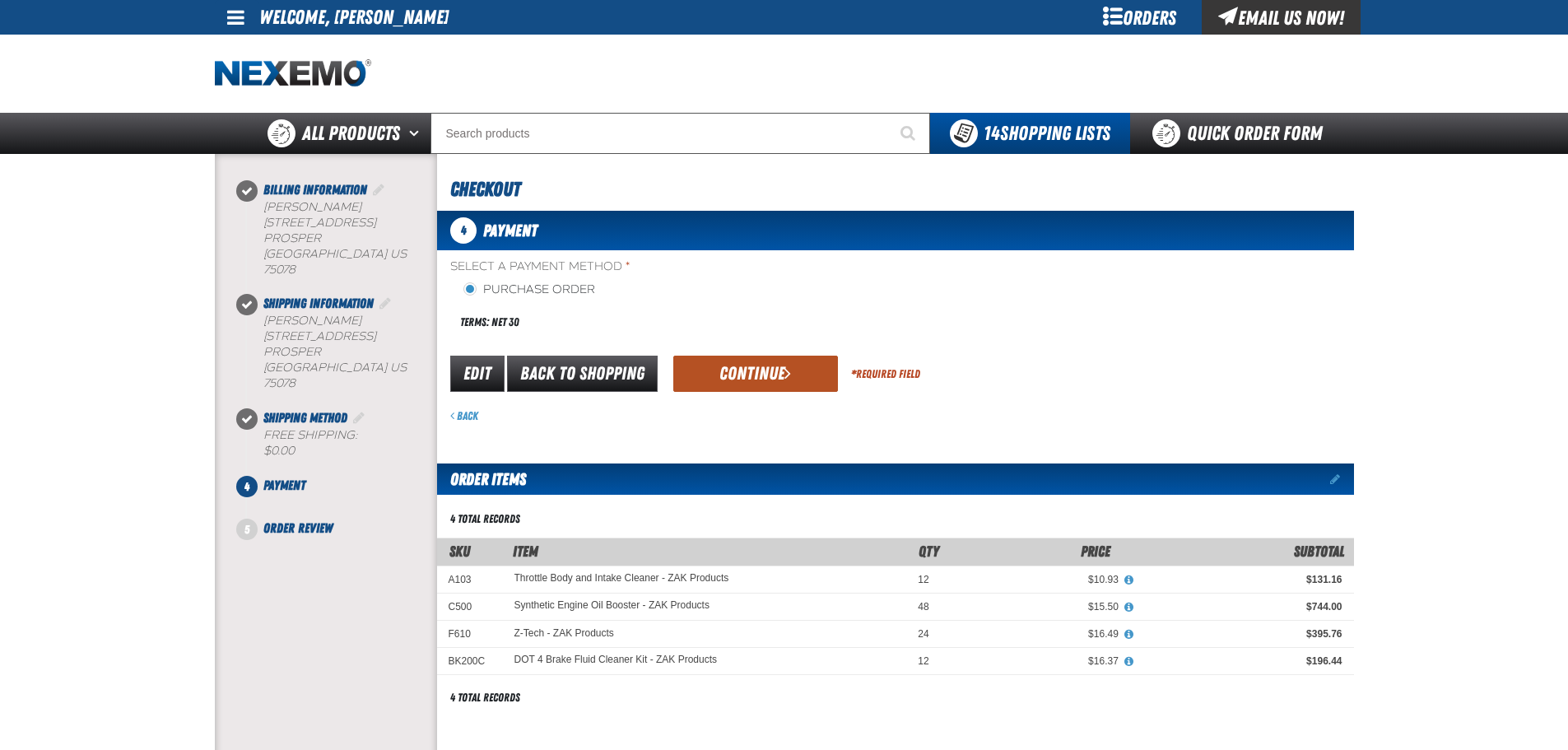
click at [765, 370] on button "Continue" at bounding box center [755, 374] width 164 height 36
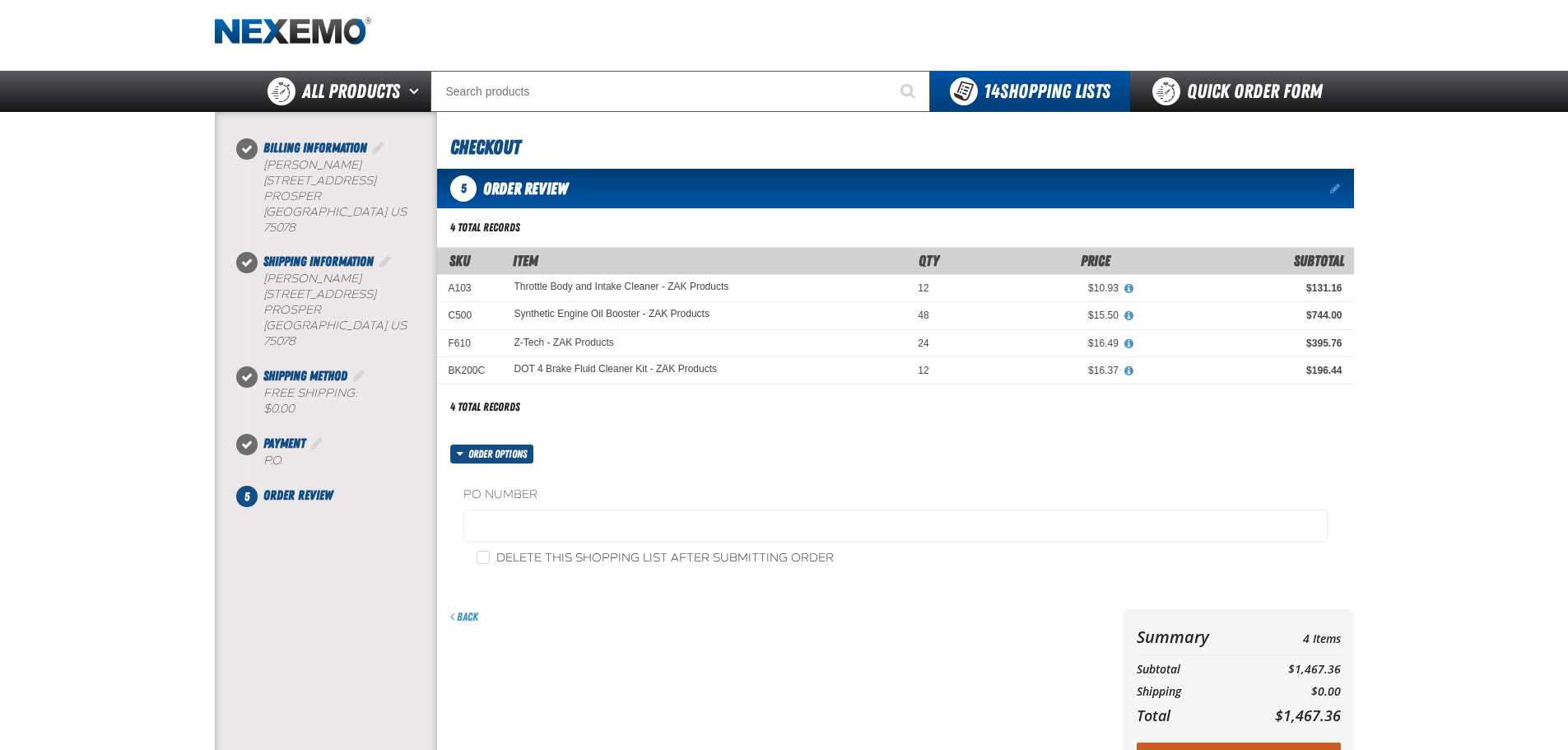
scroll to position [83, 0]
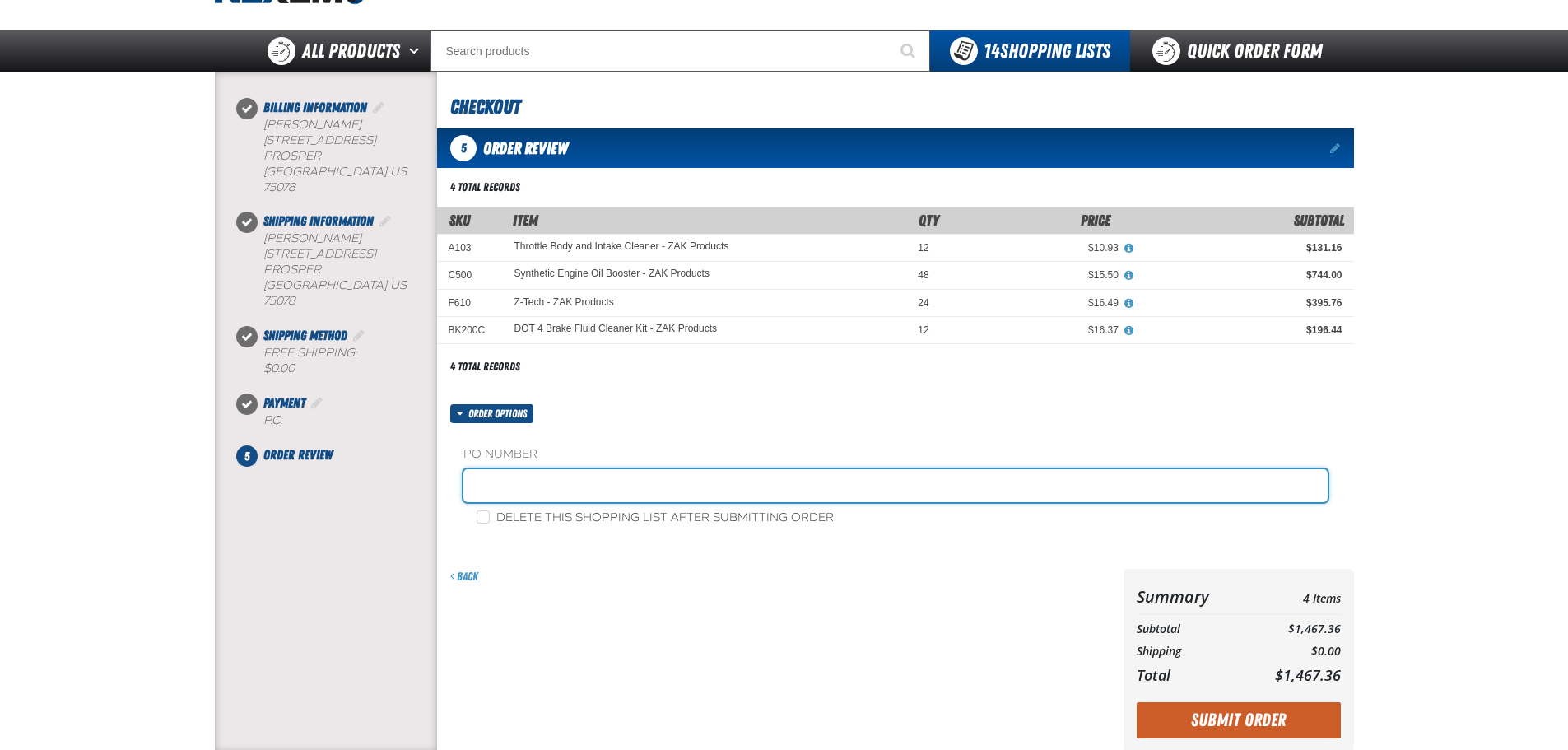
click at [575, 474] on input "text" at bounding box center [896, 486] width 865 height 33
type input "Z0827"
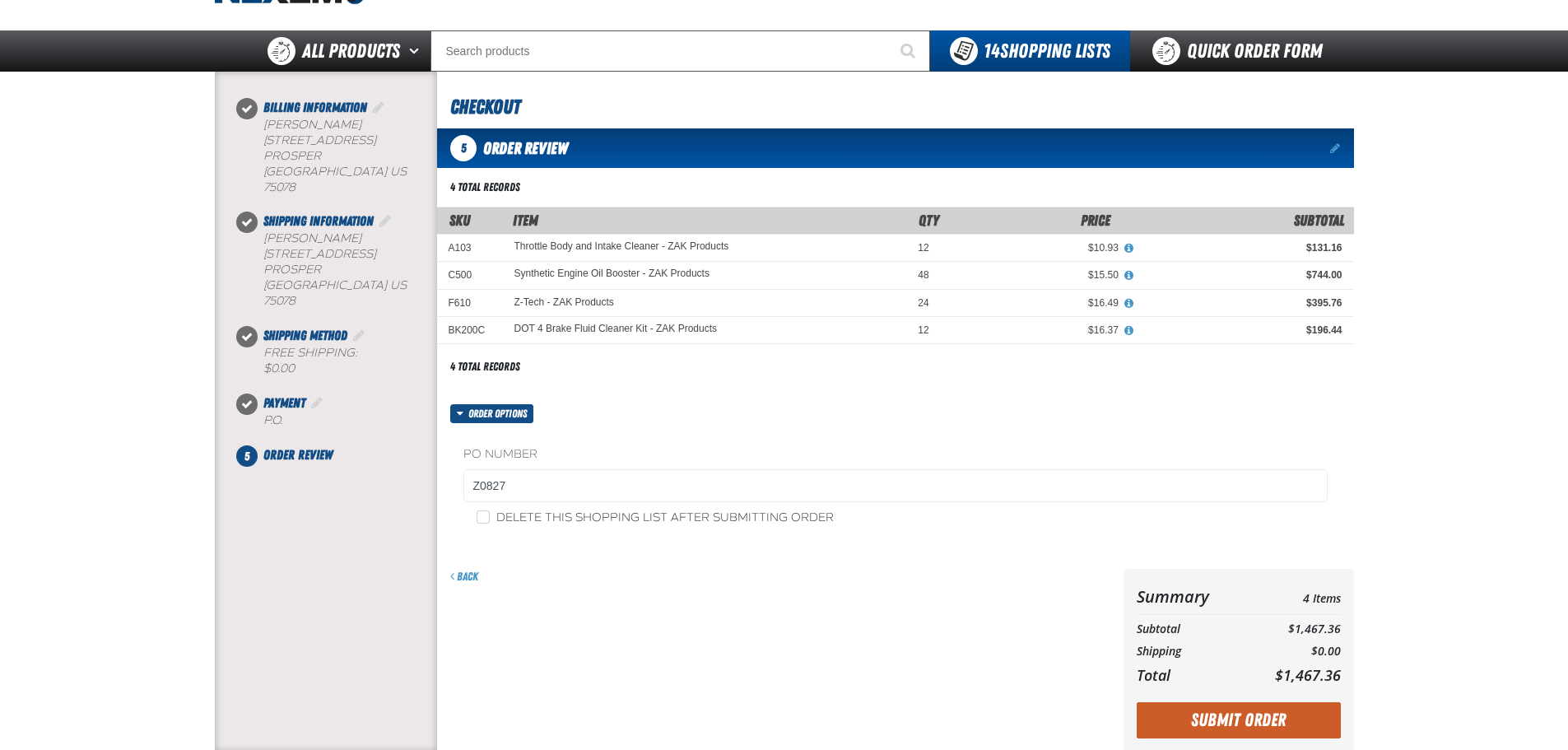
drag, startPoint x: 1437, startPoint y: 694, endPoint x: 1395, endPoint y: 681, distance: 44.0
click at [1431, 691] on main at bounding box center [784, 412] width 1568 height 681
click at [1272, 712] on button "Submit Order" at bounding box center [1238, 721] width 204 height 36
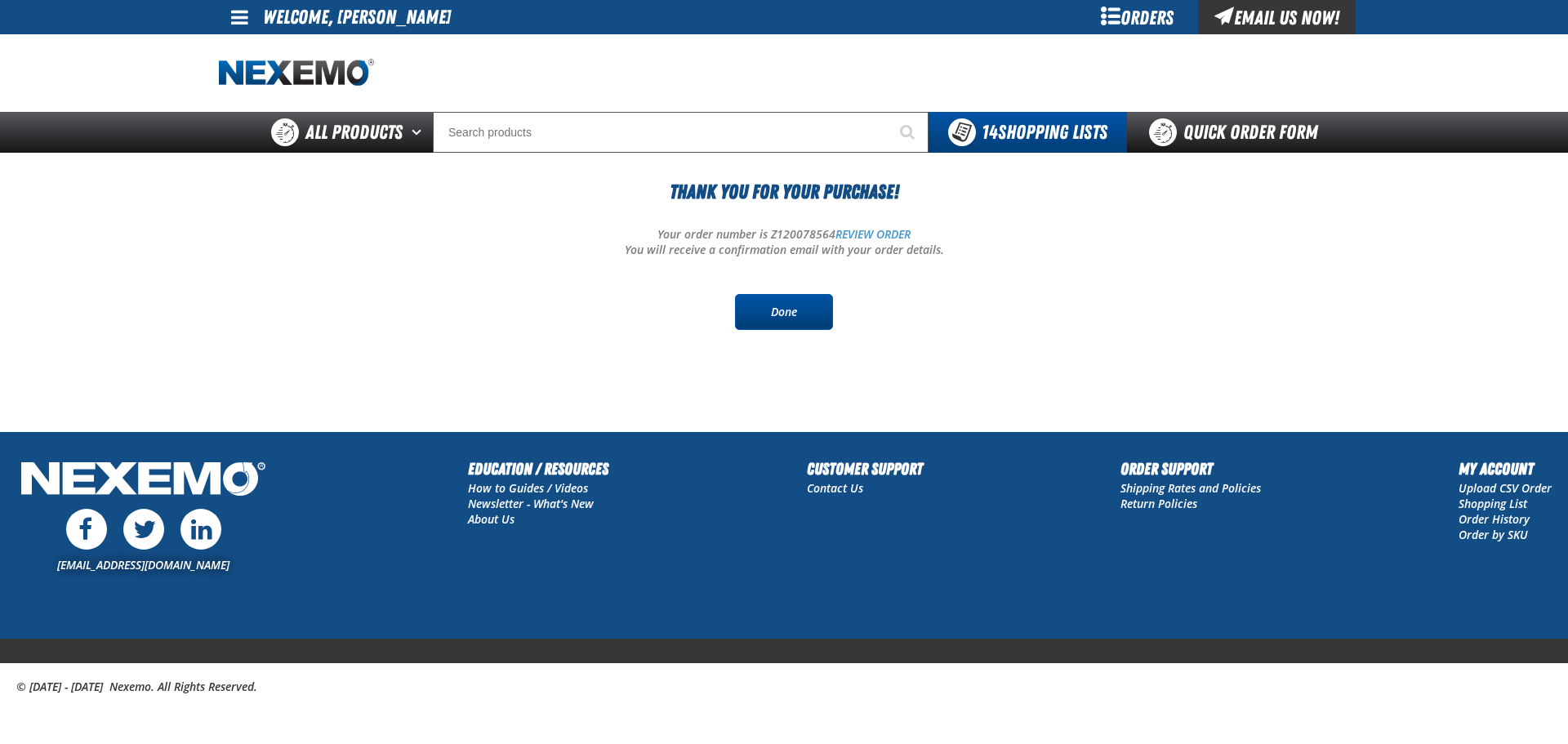
click at [809, 313] on link "Done" at bounding box center [784, 313] width 98 height 36
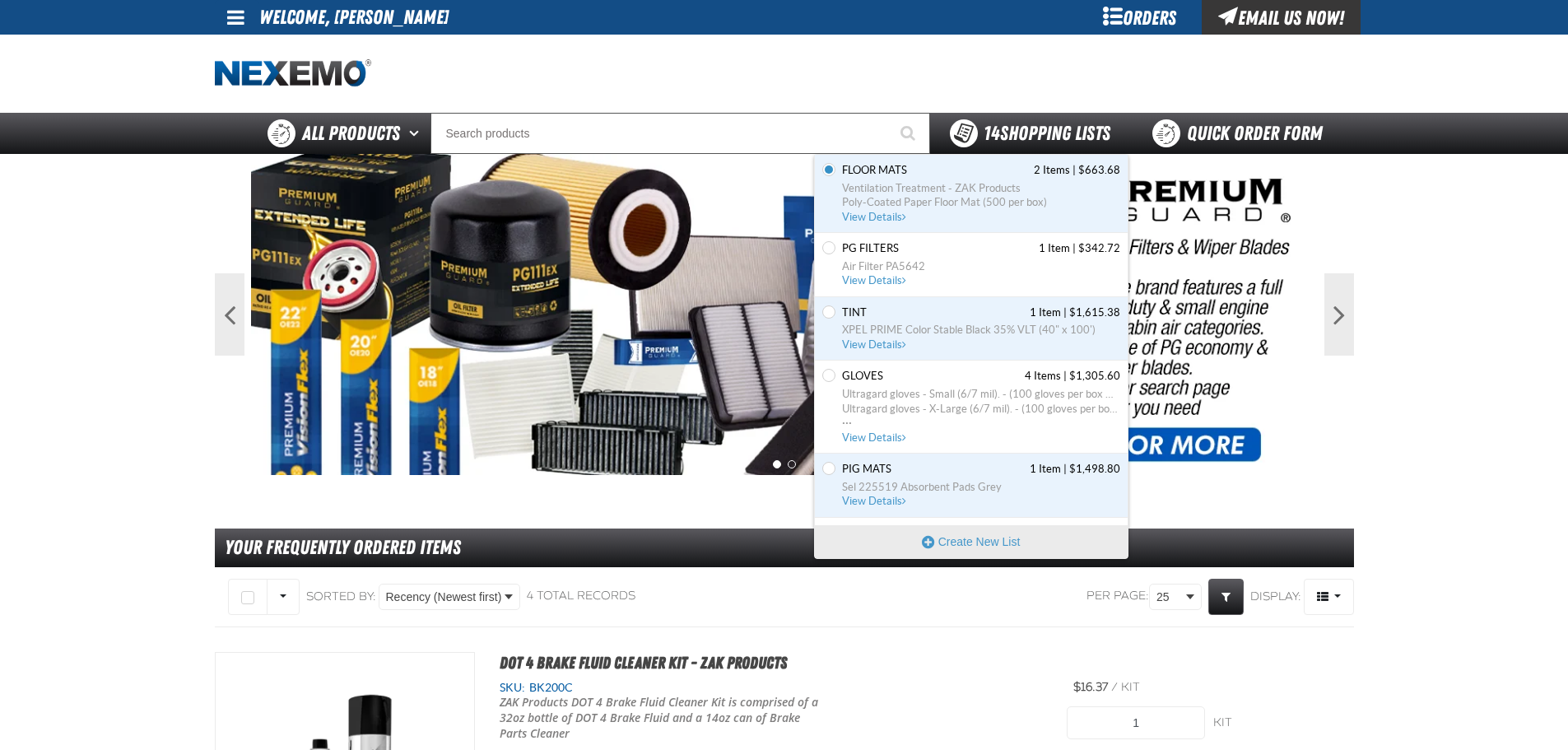
click at [1013, 125] on span "14 Shopping Lists" at bounding box center [1046, 133] width 126 height 23
click at [902, 347] on span "View Details" at bounding box center [875, 344] width 67 height 12
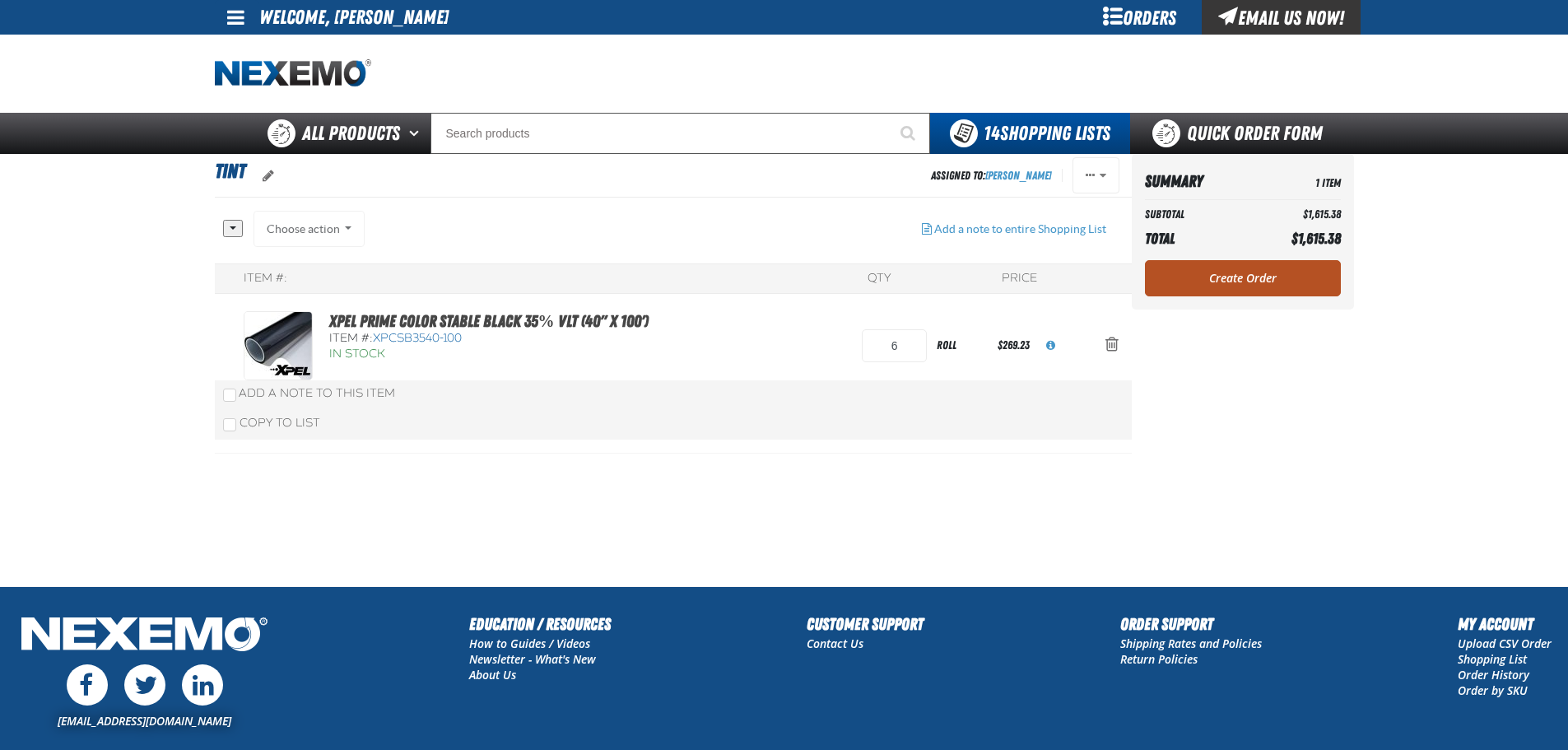
click at [1292, 282] on link "Create Order" at bounding box center [1242, 279] width 196 height 36
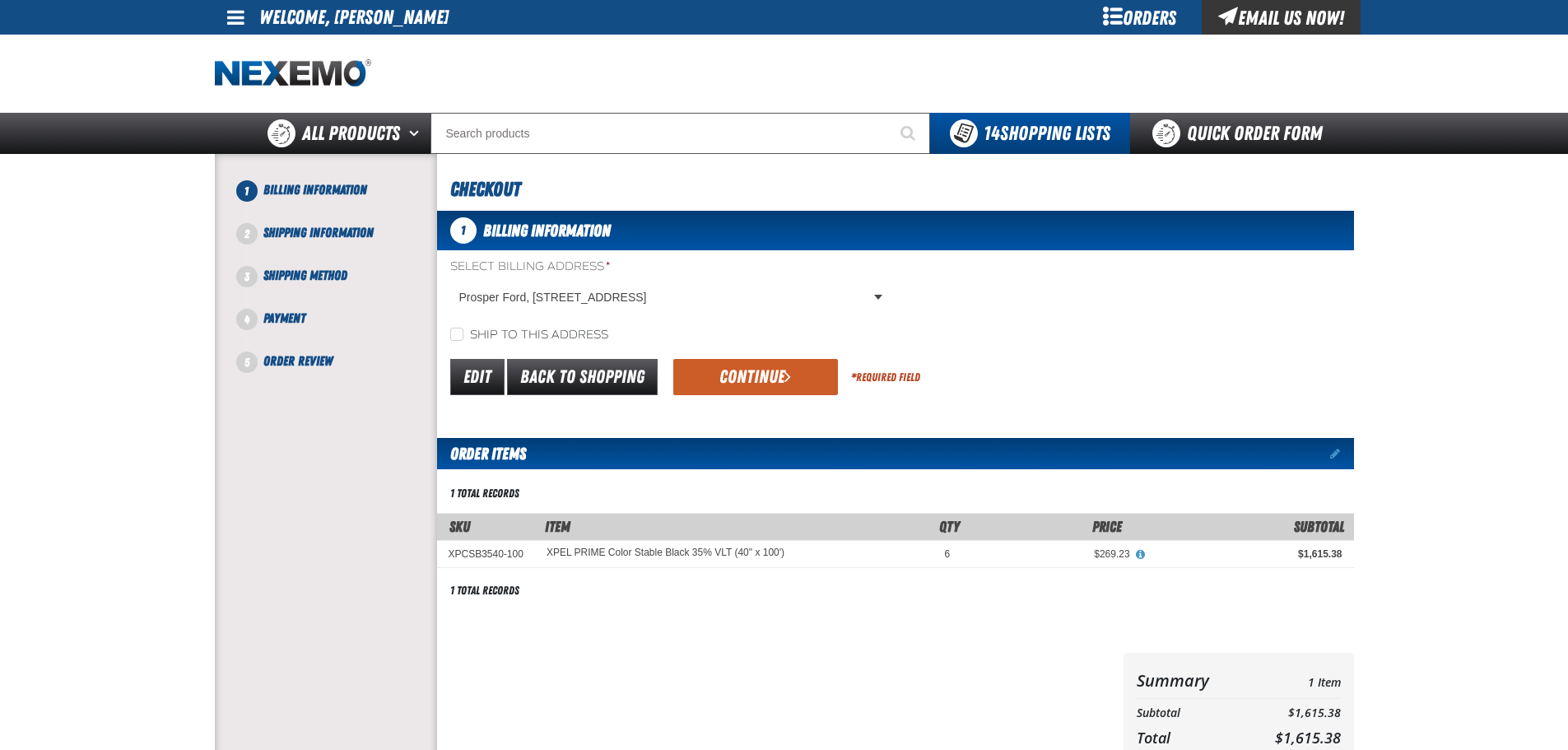
click at [795, 402] on div "1 Billing Information Select Billing Address * Prosper Ford, [STREET_ADDRESS] P…" at bounding box center [895, 490] width 917 height 560
click at [788, 371] on span "submit" at bounding box center [788, 376] width 7 height 18
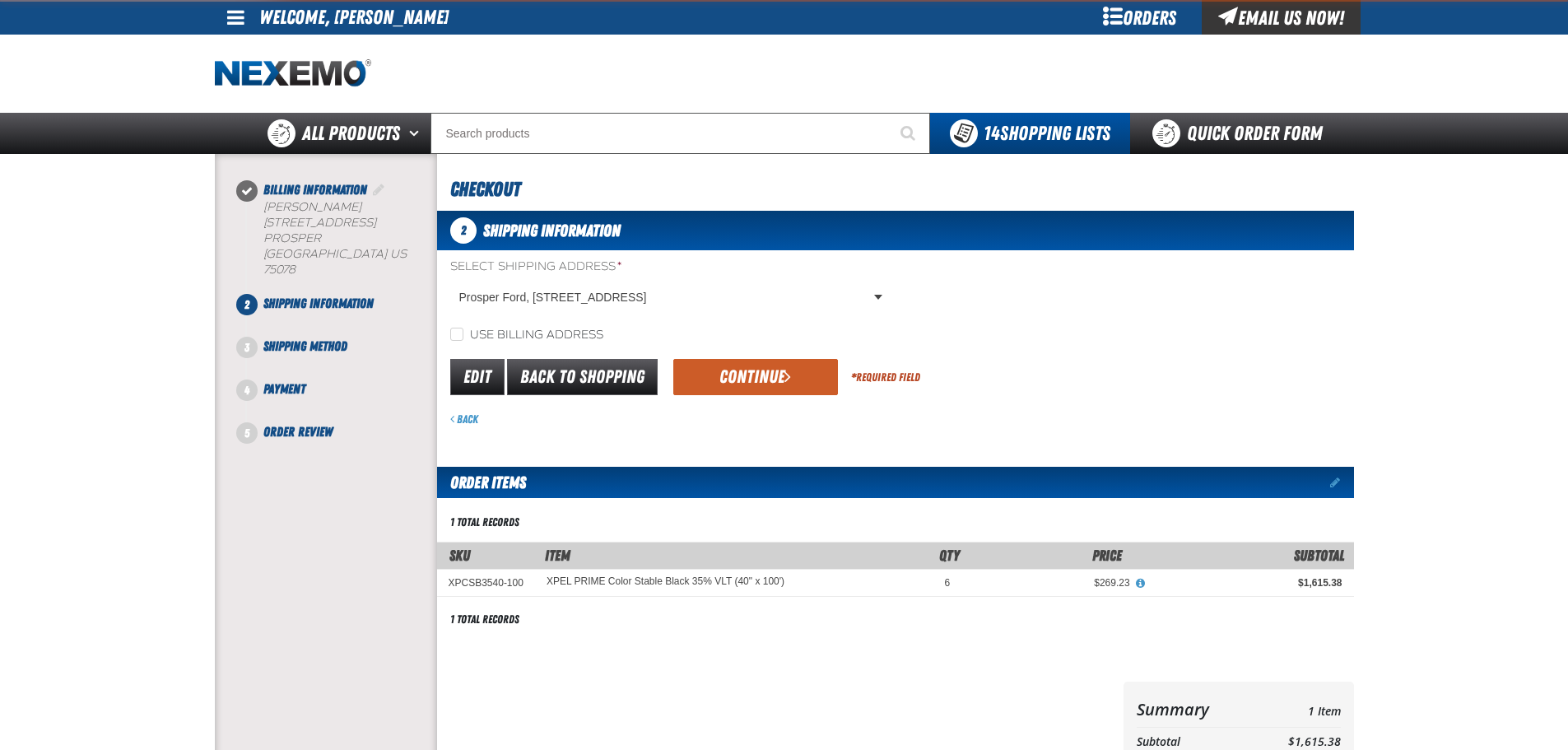
click at [787, 371] on span "submit" at bounding box center [788, 376] width 7 height 18
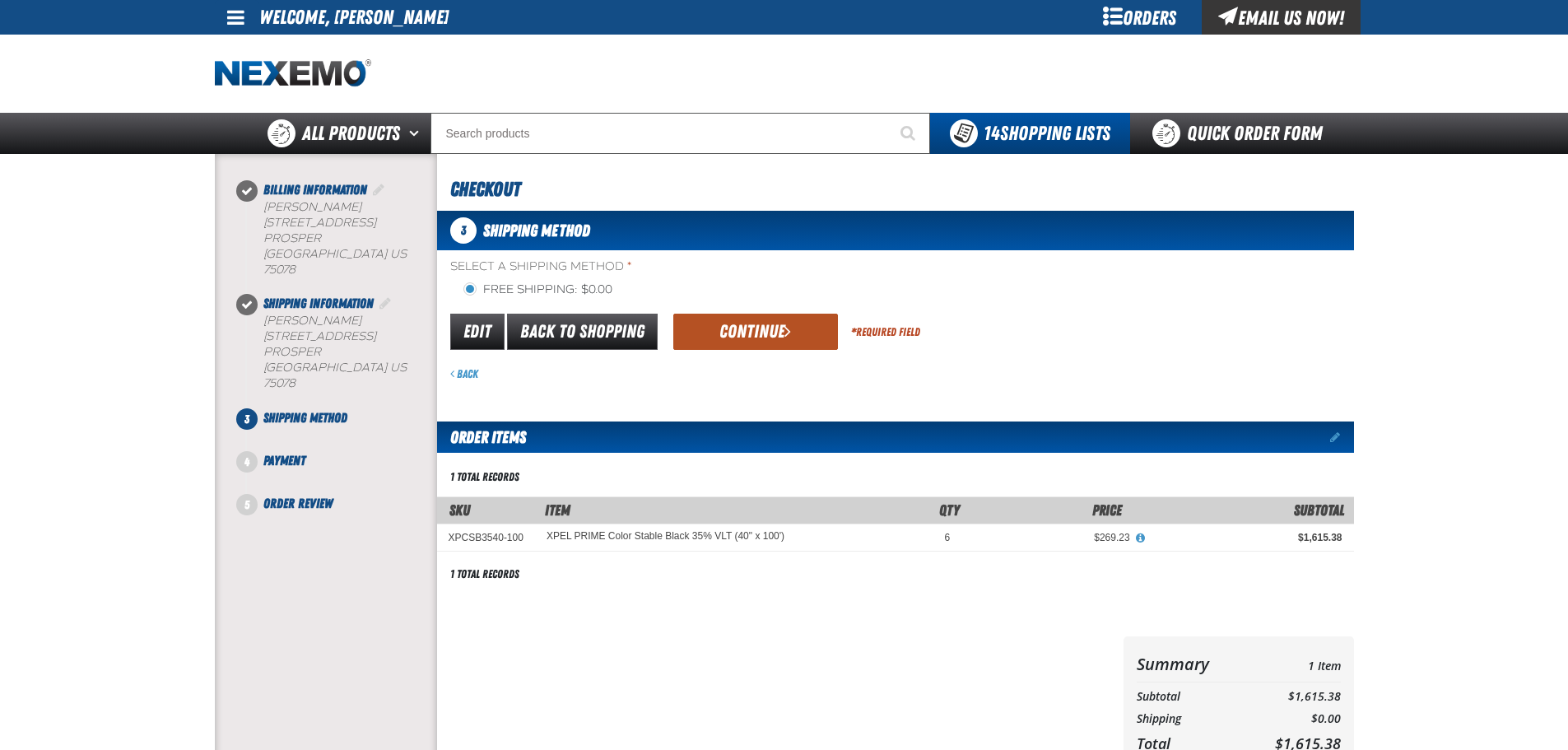
click at [775, 331] on button "Continue" at bounding box center [755, 332] width 164 height 36
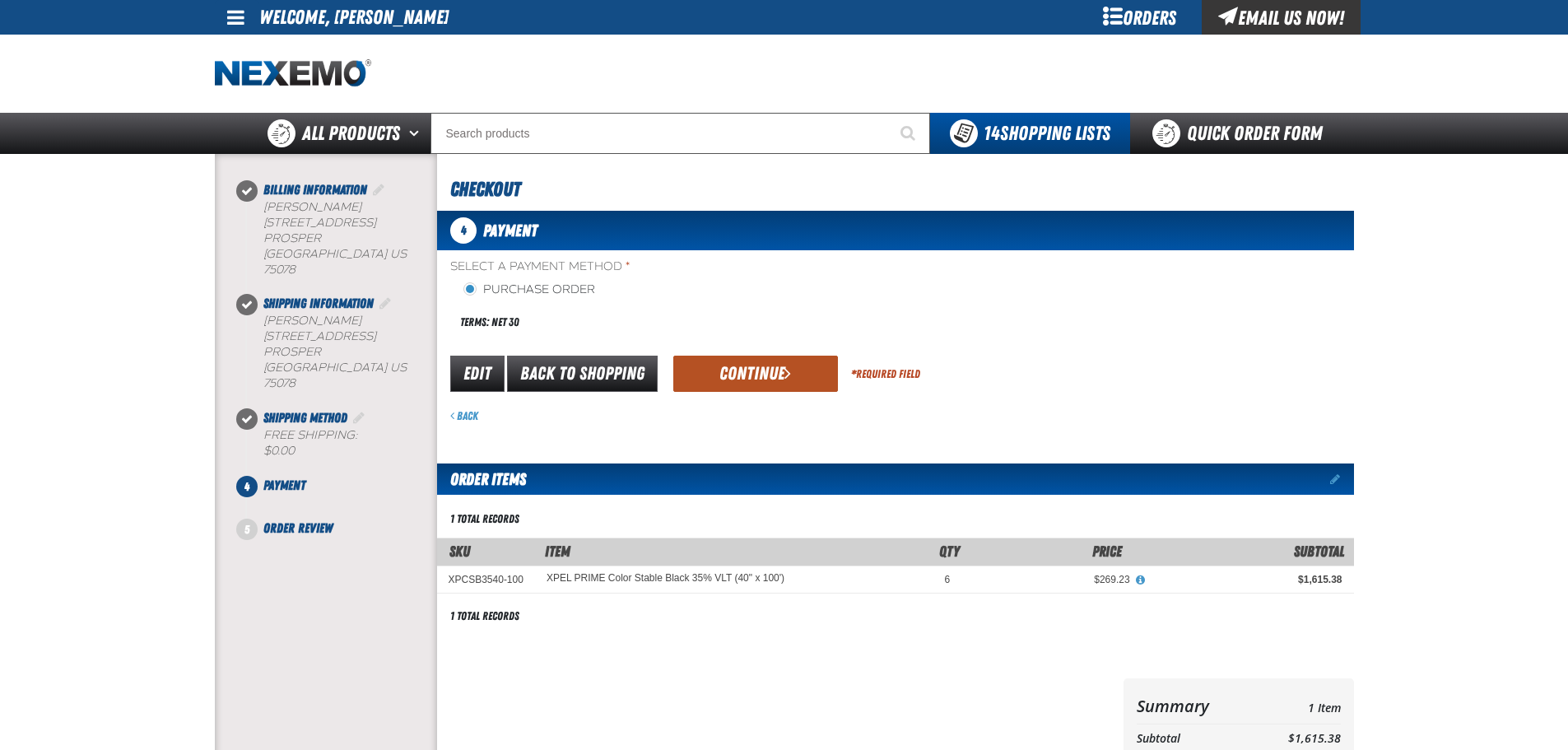
click at [749, 370] on button "Continue" at bounding box center [755, 374] width 164 height 36
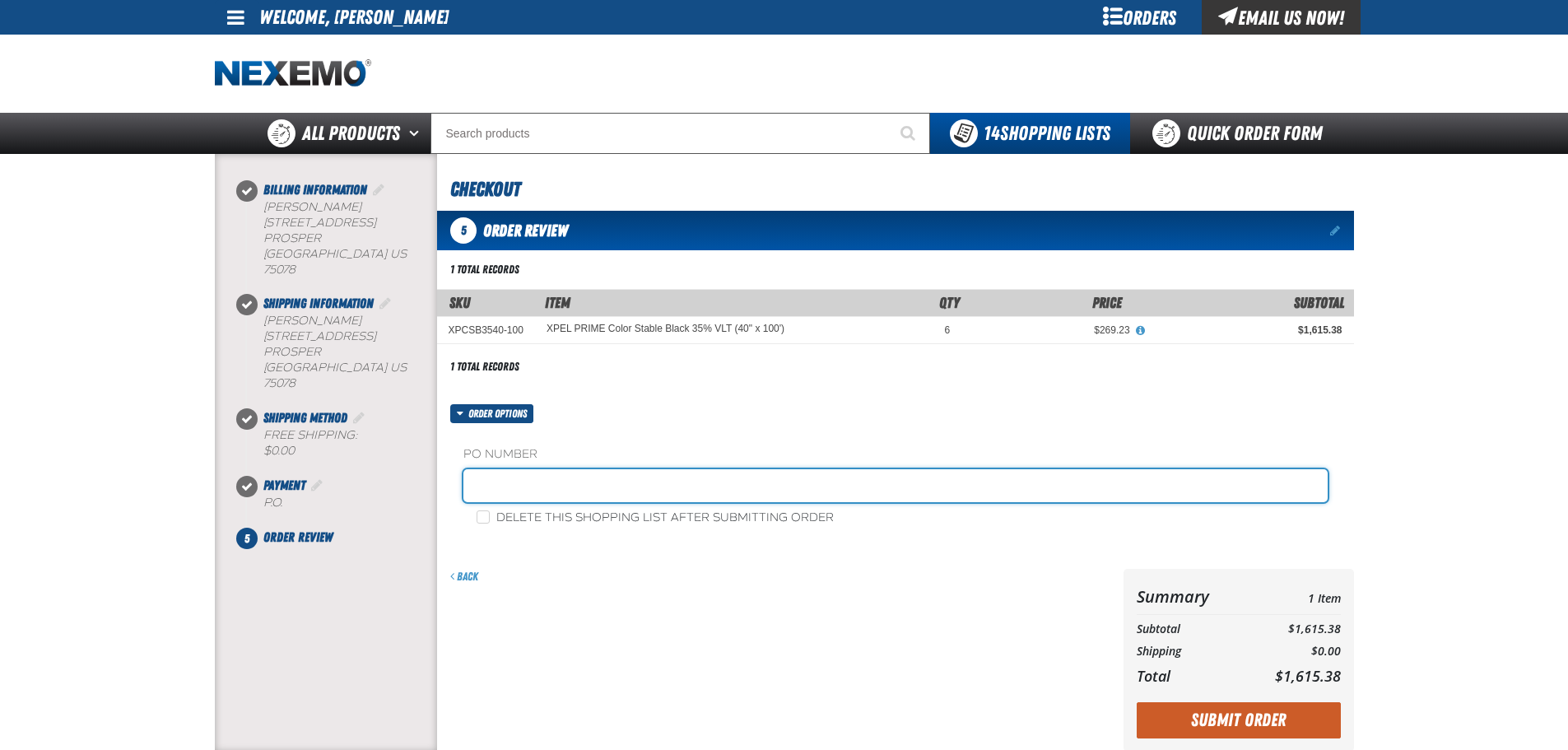
click at [639, 485] on input "text" at bounding box center [896, 486] width 865 height 33
type input "TINT"
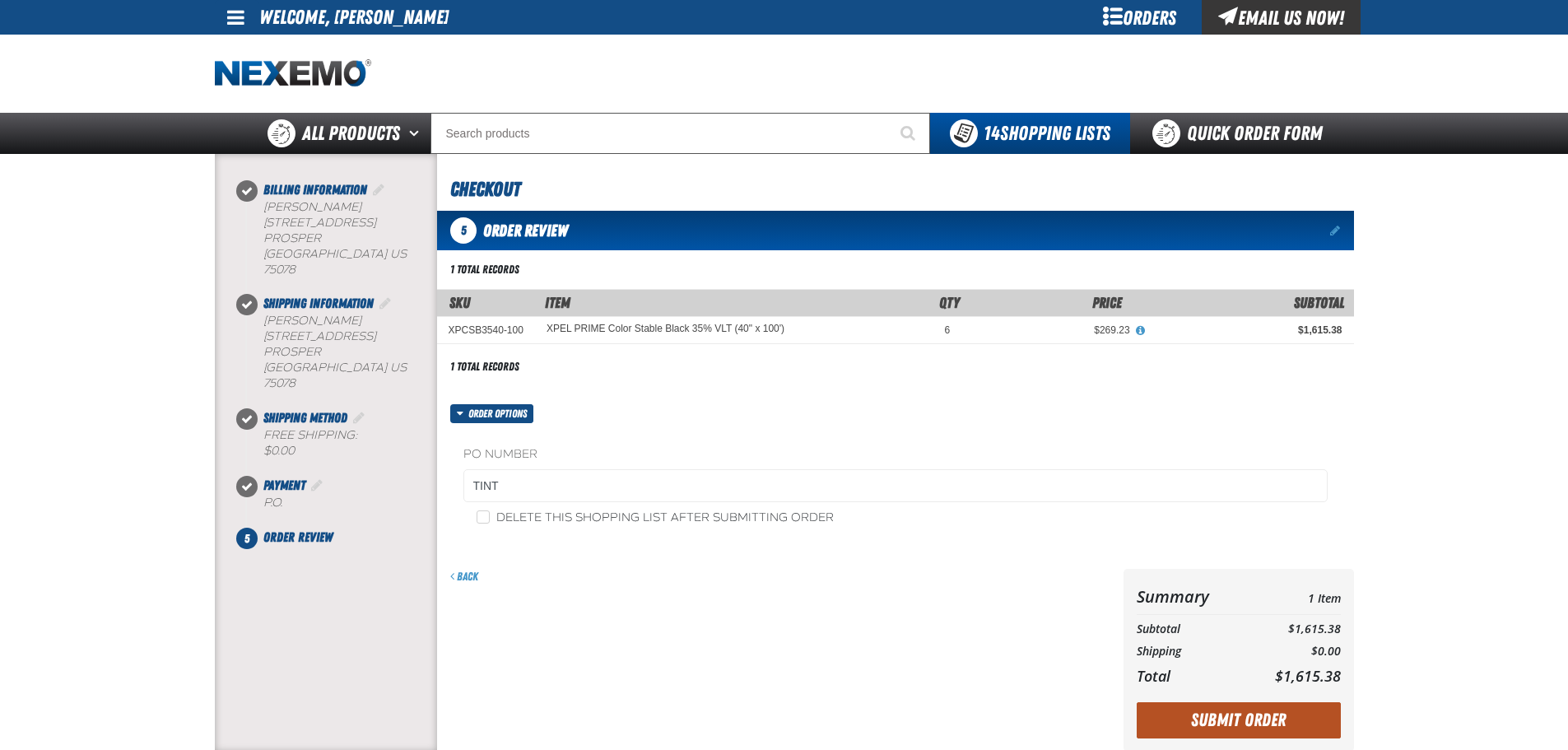
click at [1155, 733] on button "Submit Order" at bounding box center [1238, 721] width 204 height 36
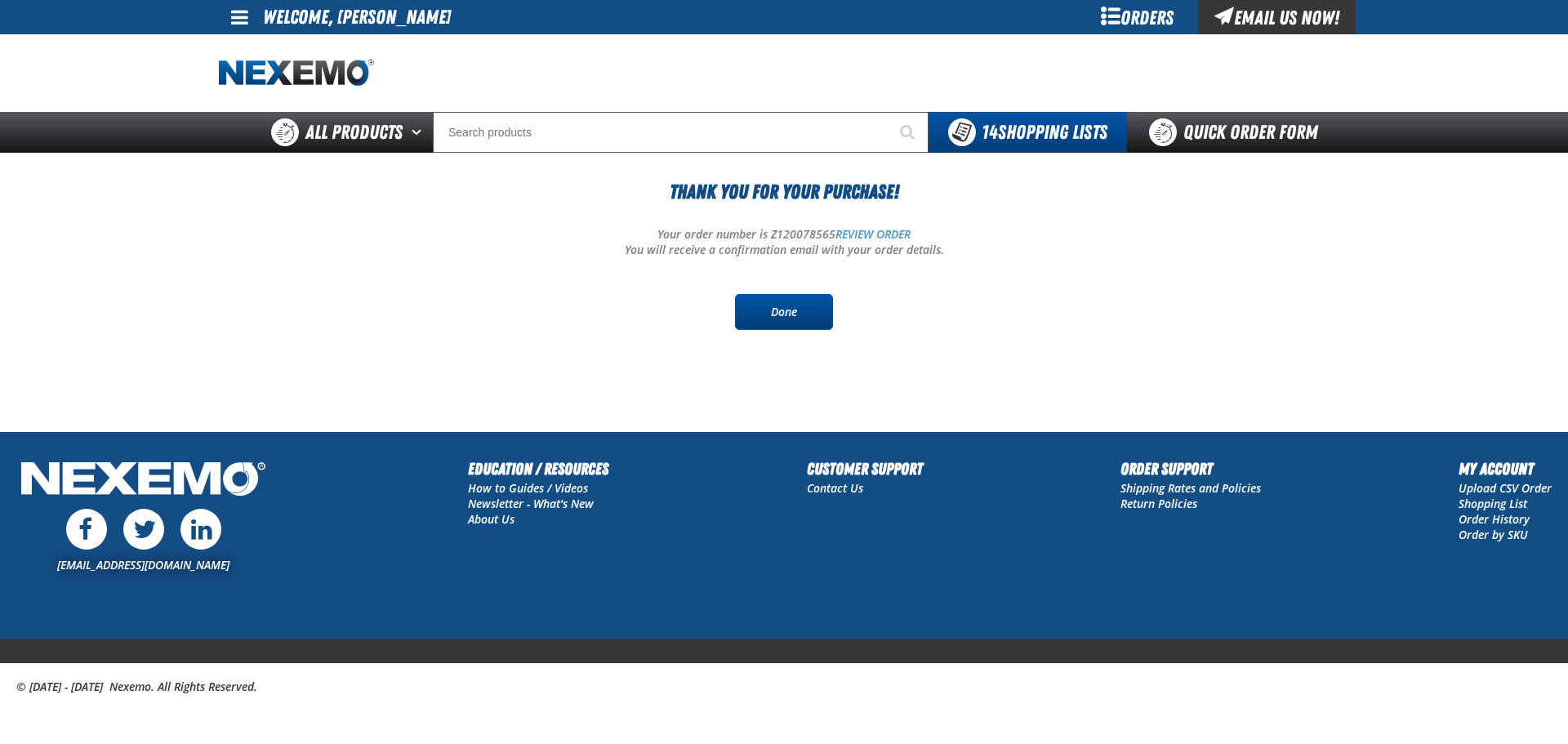
click at [825, 295] on link "Done" at bounding box center [784, 313] width 98 height 36
click at [813, 306] on link "Done" at bounding box center [784, 313] width 98 height 36
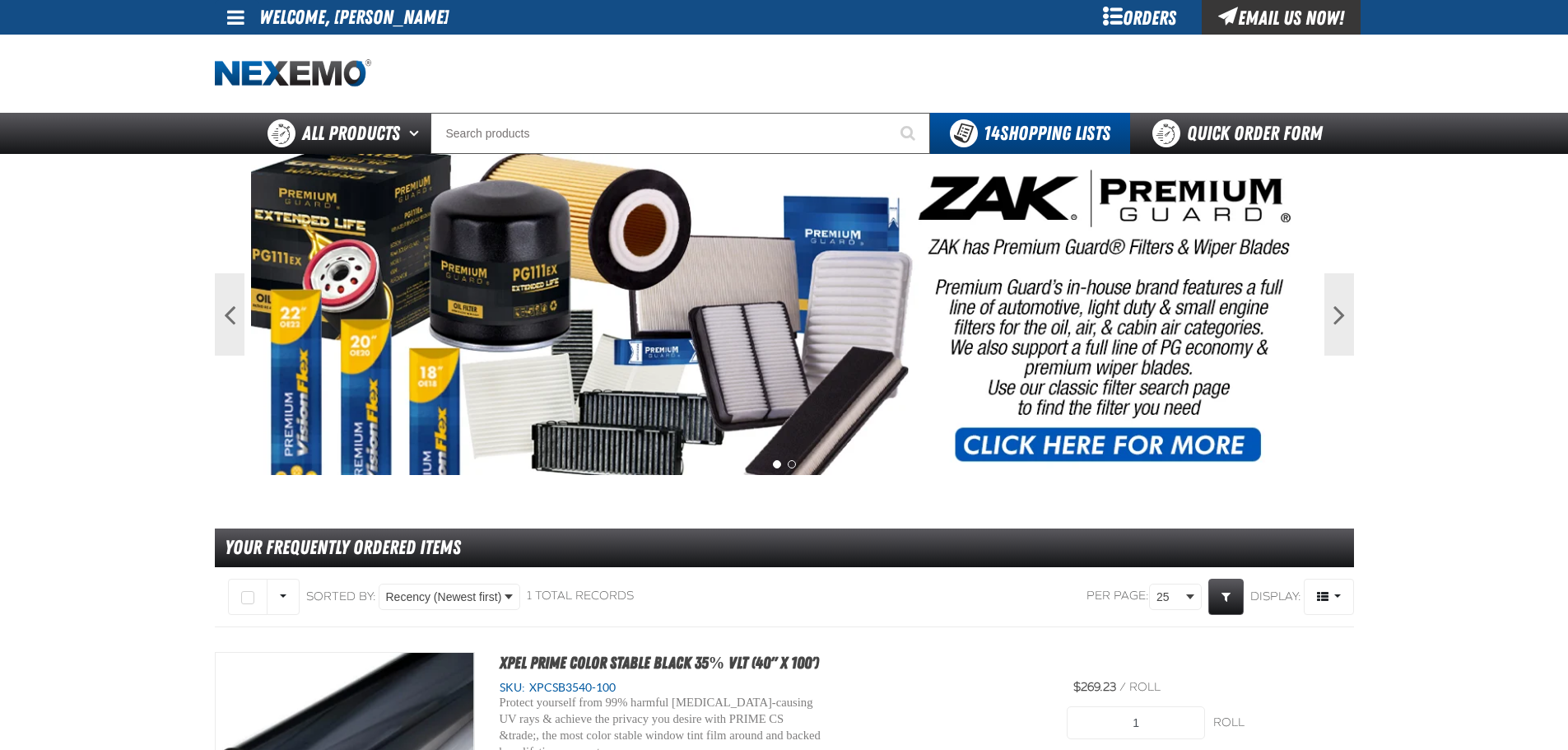
click at [83, 358] on main "Previous Next 1 2 Your Frequently Ordered Items" at bounding box center [784, 581] width 1568 height 855
